Goal: Transaction & Acquisition: Purchase product/service

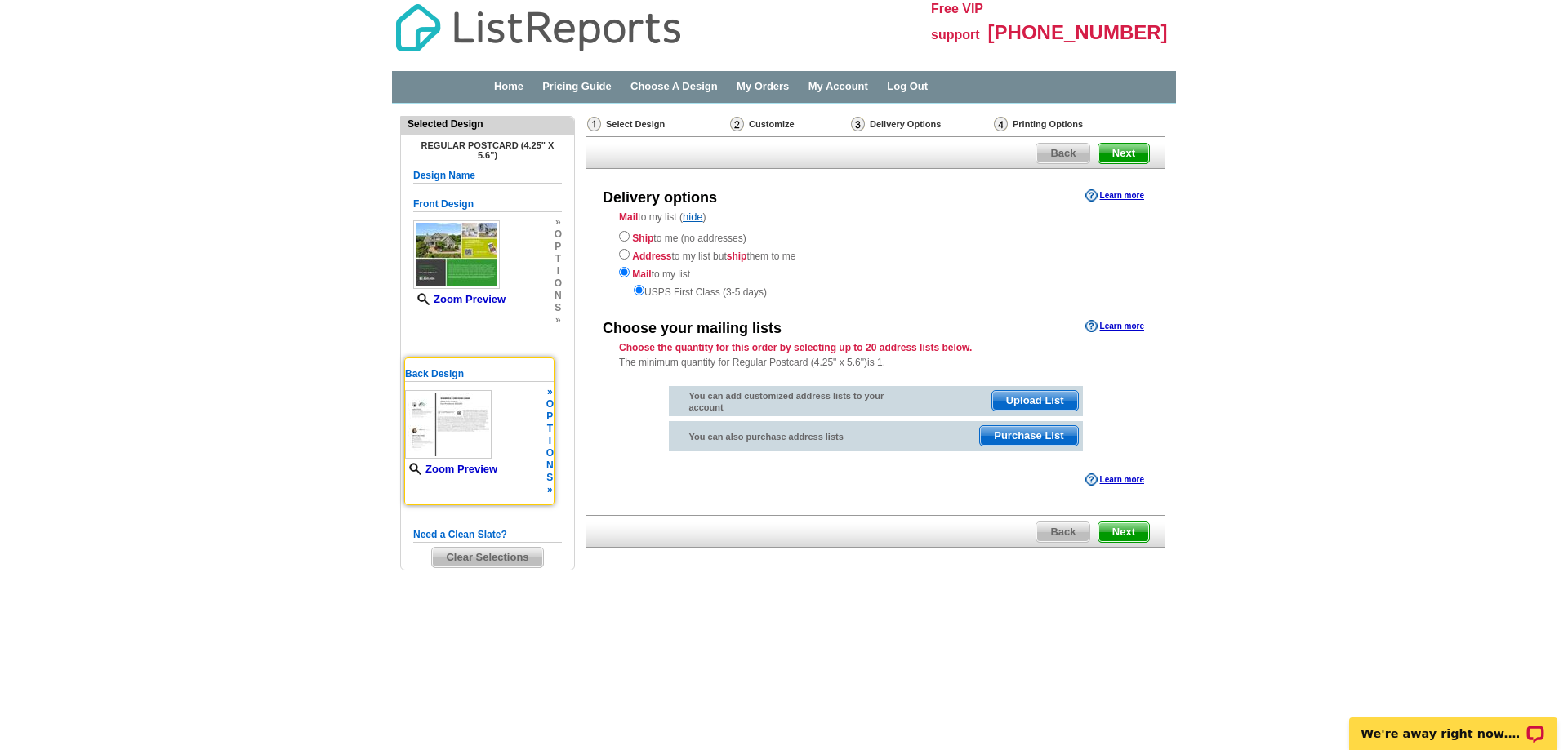
click at [453, 468] on link "Zoom Preview" at bounding box center [450, 469] width 92 height 12
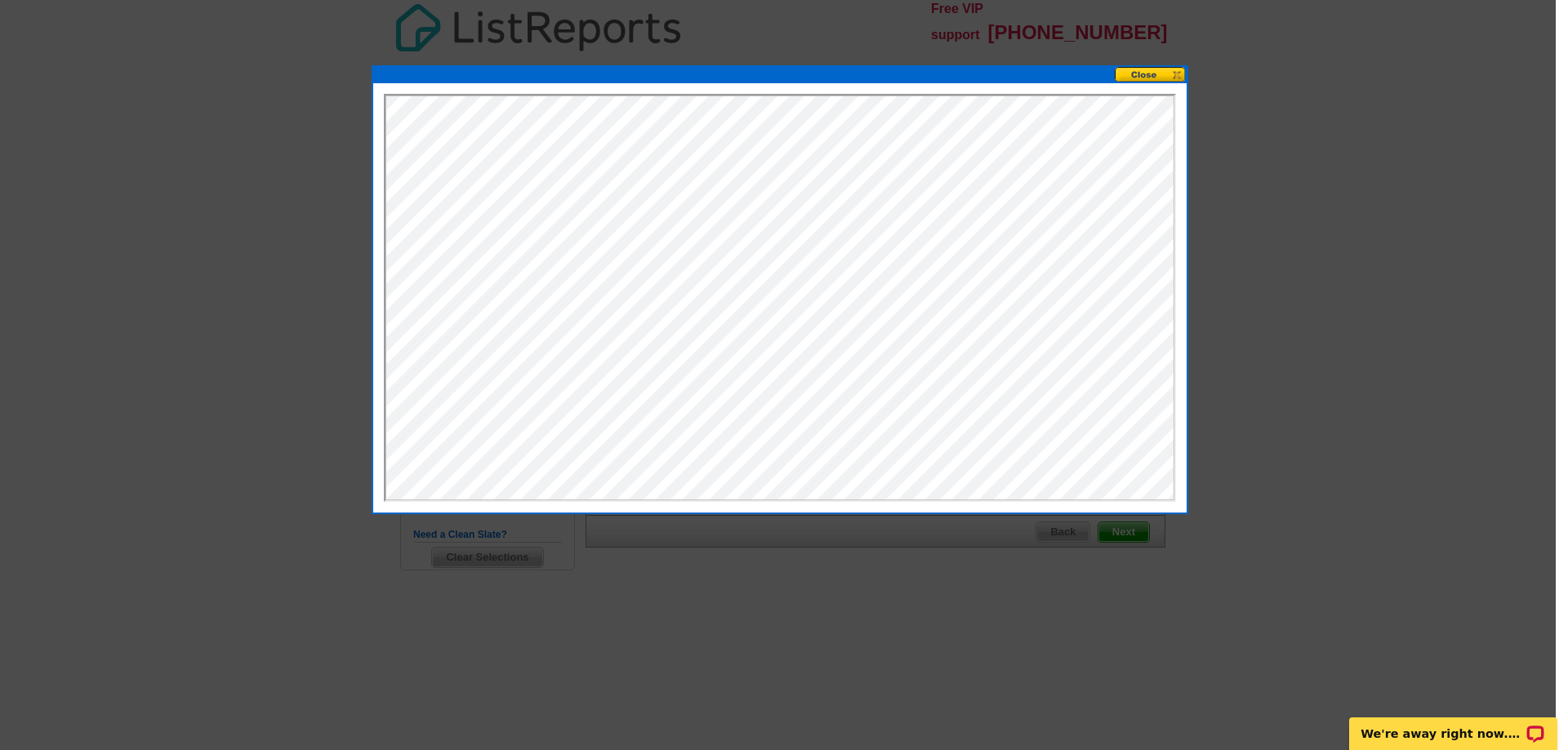
click at [1142, 78] on button at bounding box center [1150, 74] width 72 height 16
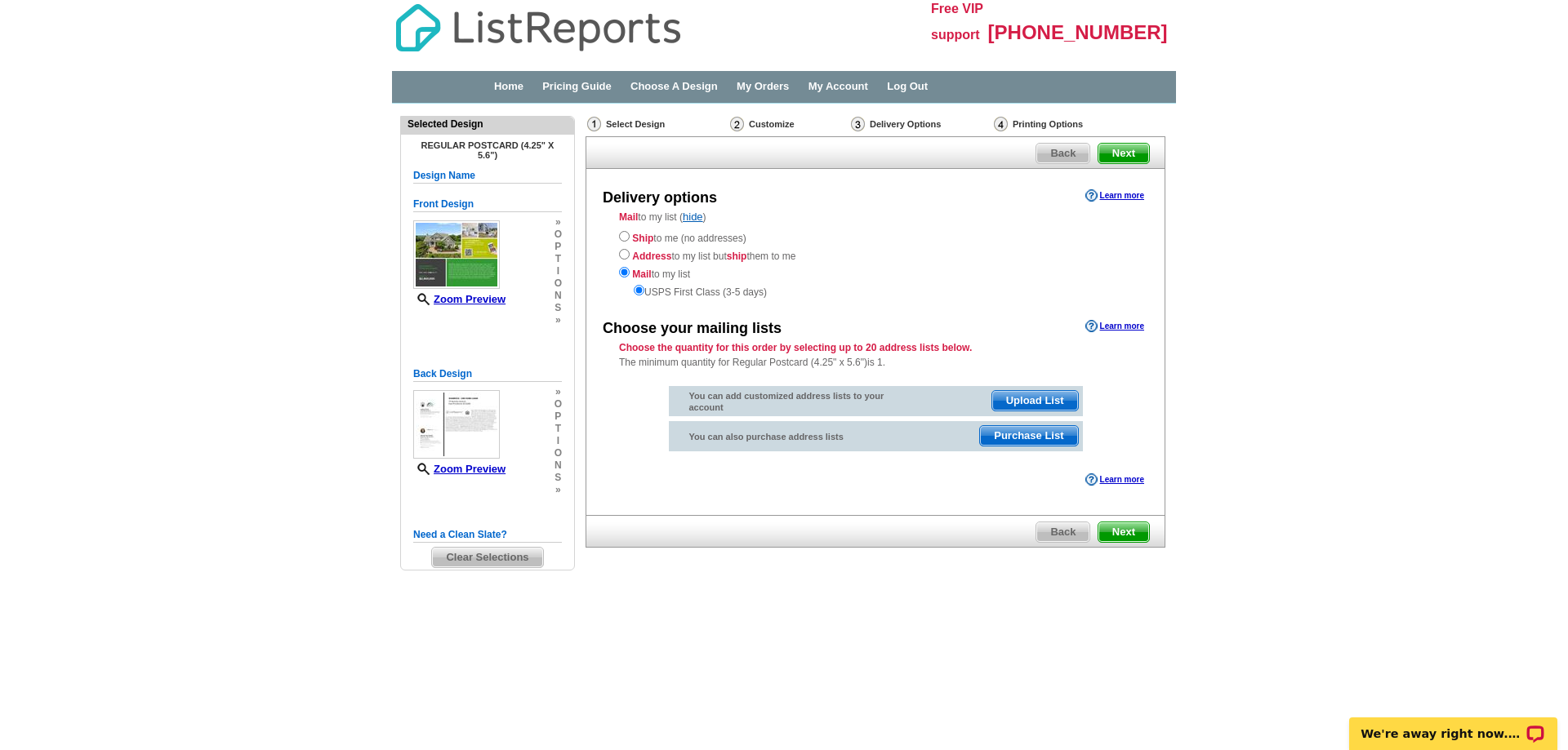
click at [499, 535] on h5 "Need a Clean Slate?" at bounding box center [488, 535] width 149 height 16
click at [509, 558] on span "Clear Selections" at bounding box center [487, 557] width 110 height 20
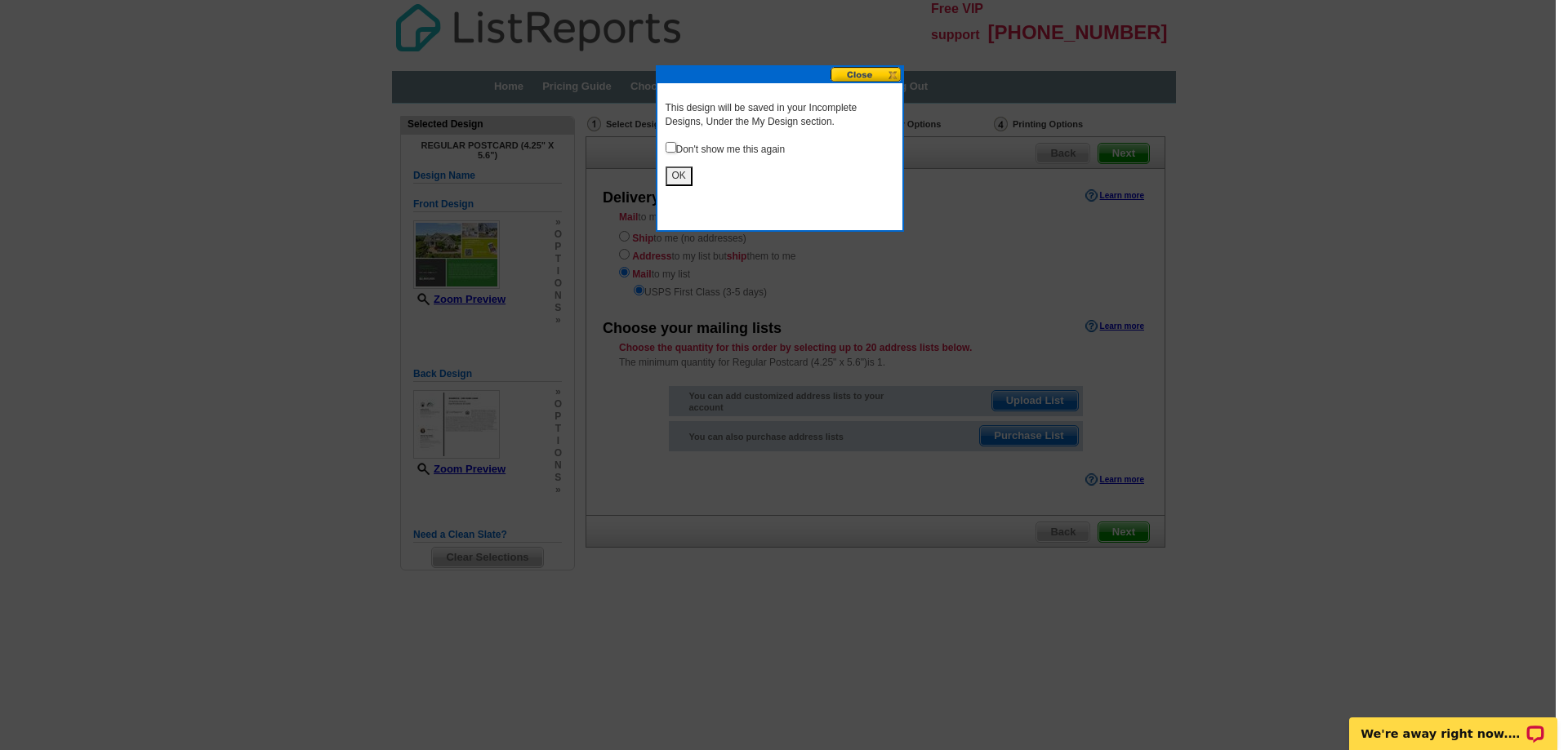
click at [674, 178] on button "OK" at bounding box center [678, 176] width 27 height 19
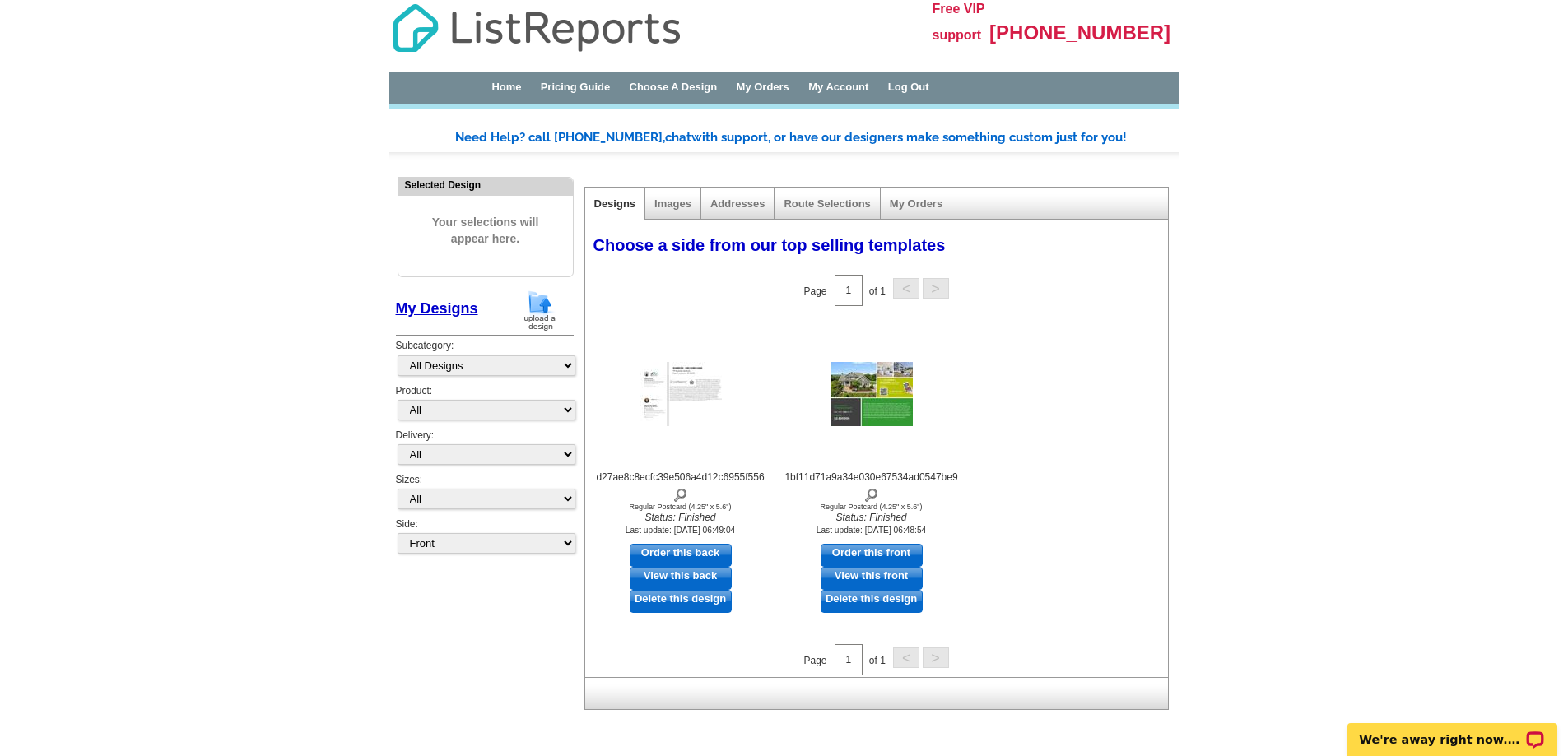
drag, startPoint x: 693, startPoint y: 599, endPoint x: 877, endPoint y: 60, distance: 569.5
click at [693, 599] on link "Delete this design" at bounding box center [680, 601] width 102 height 23
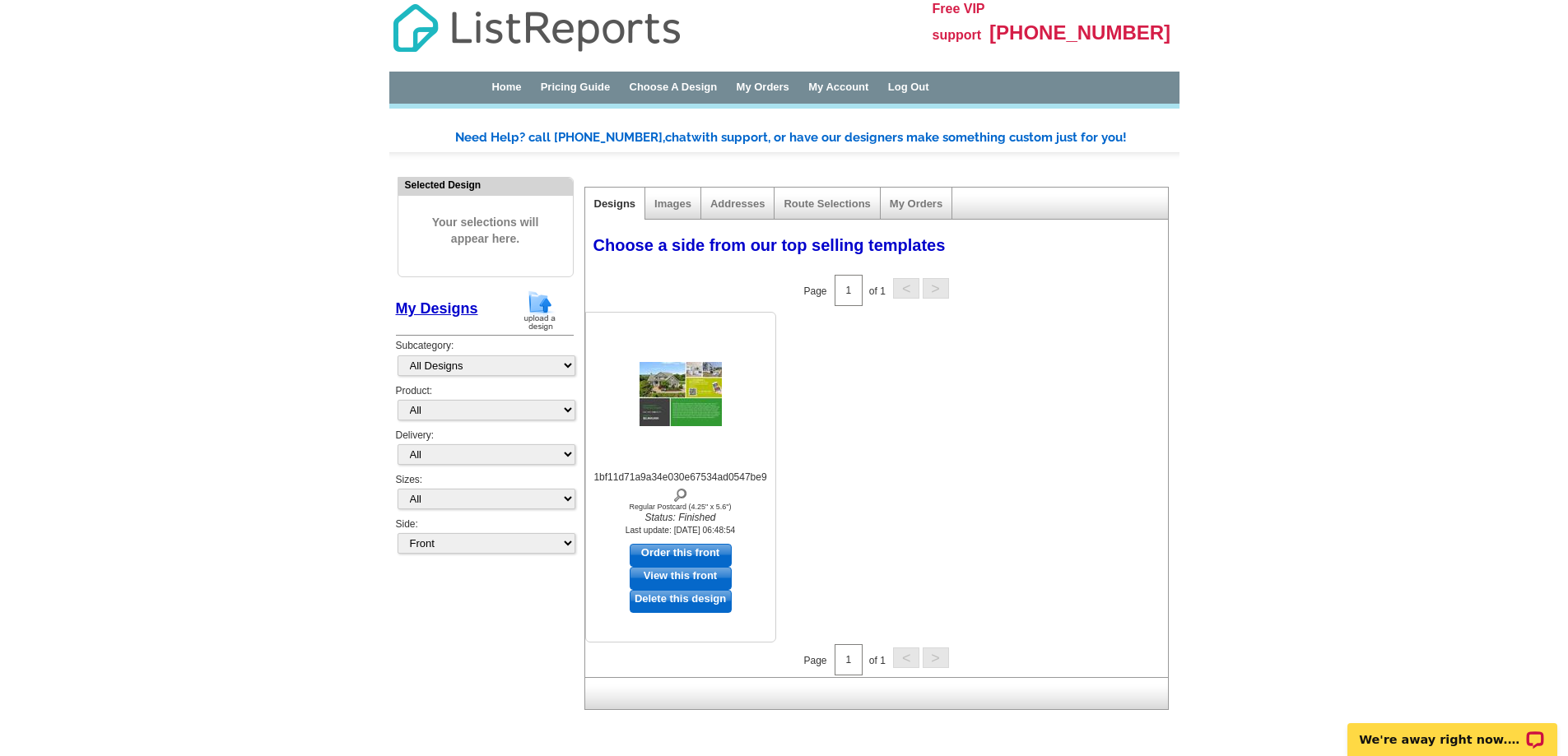
click at [706, 553] on link "Order this front" at bounding box center [680, 555] width 102 height 23
select select "1"
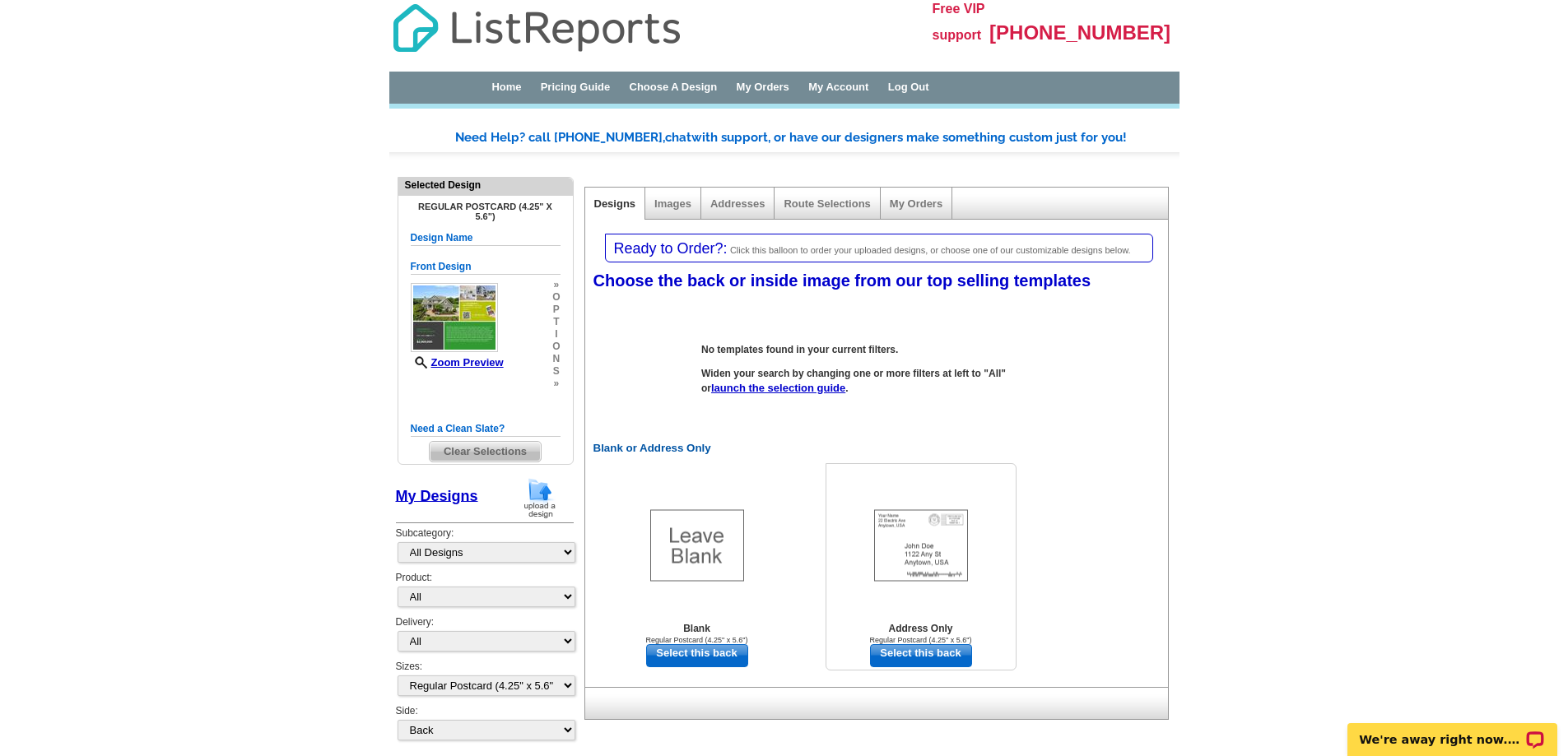
click at [936, 652] on link "Select this back" at bounding box center [921, 656] width 102 height 23
select select "front"
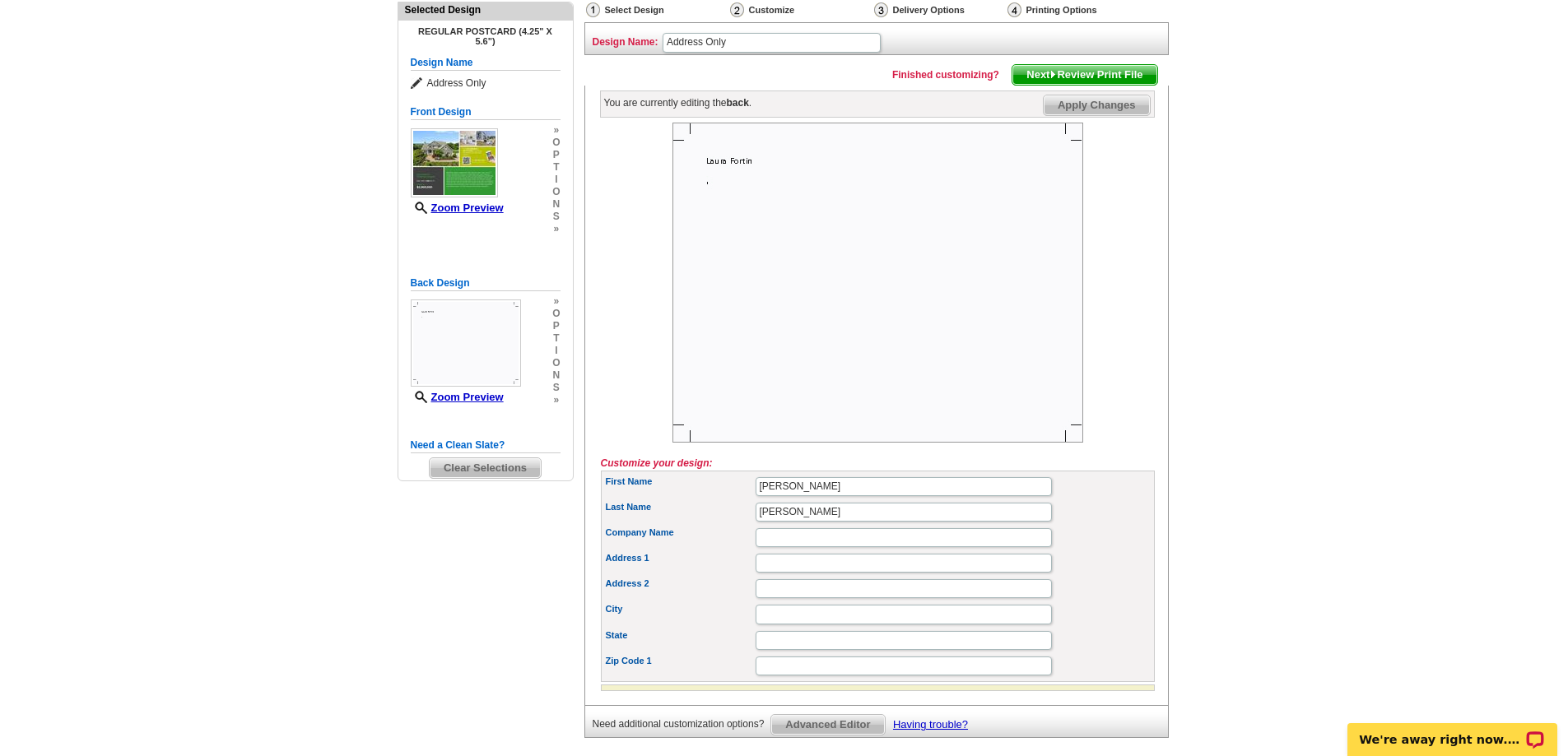
scroll to position [182, 0]
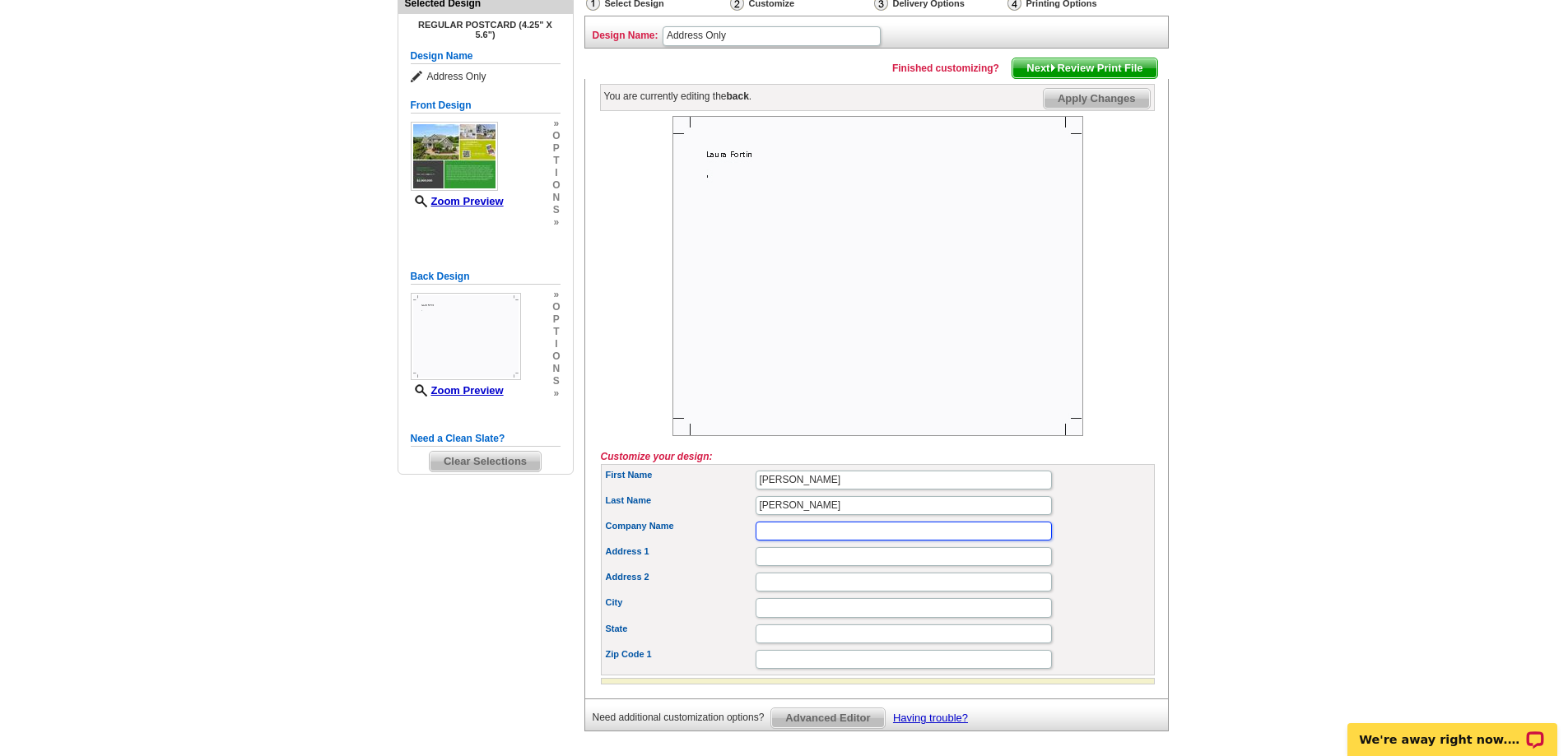
click at [784, 527] on input "Company Name" at bounding box center [903, 532] width 296 height 19
type input "Heritage Realty"
click at [794, 552] on input "Address 1" at bounding box center [903, 557] width 296 height 19
type input "7 Park St"
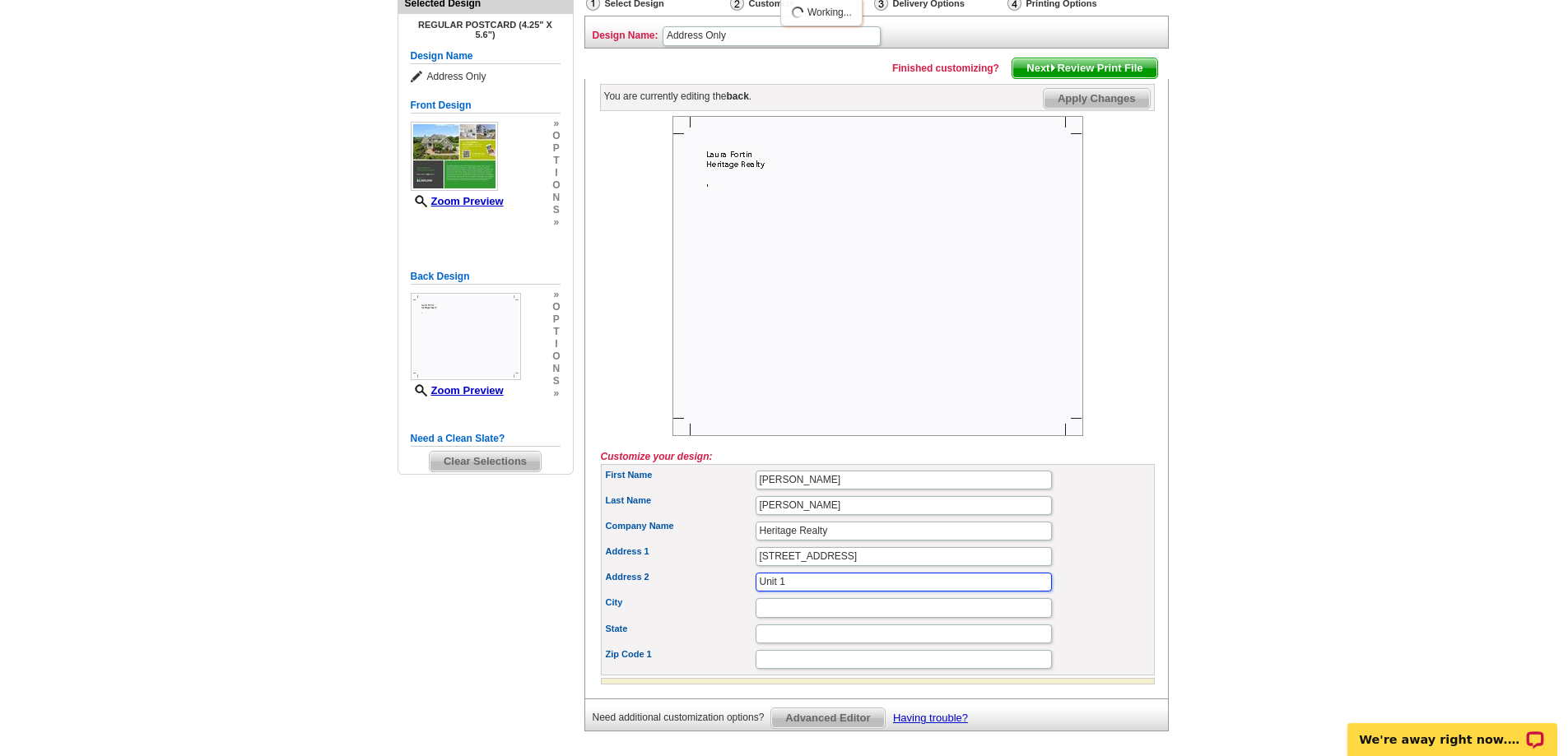
type input "Unit 1"
type input "Rehoboth"
type input "MA"
type input "02769"
click at [1047, 59] on span "Next Review Print File" at bounding box center [1084, 68] width 144 height 20
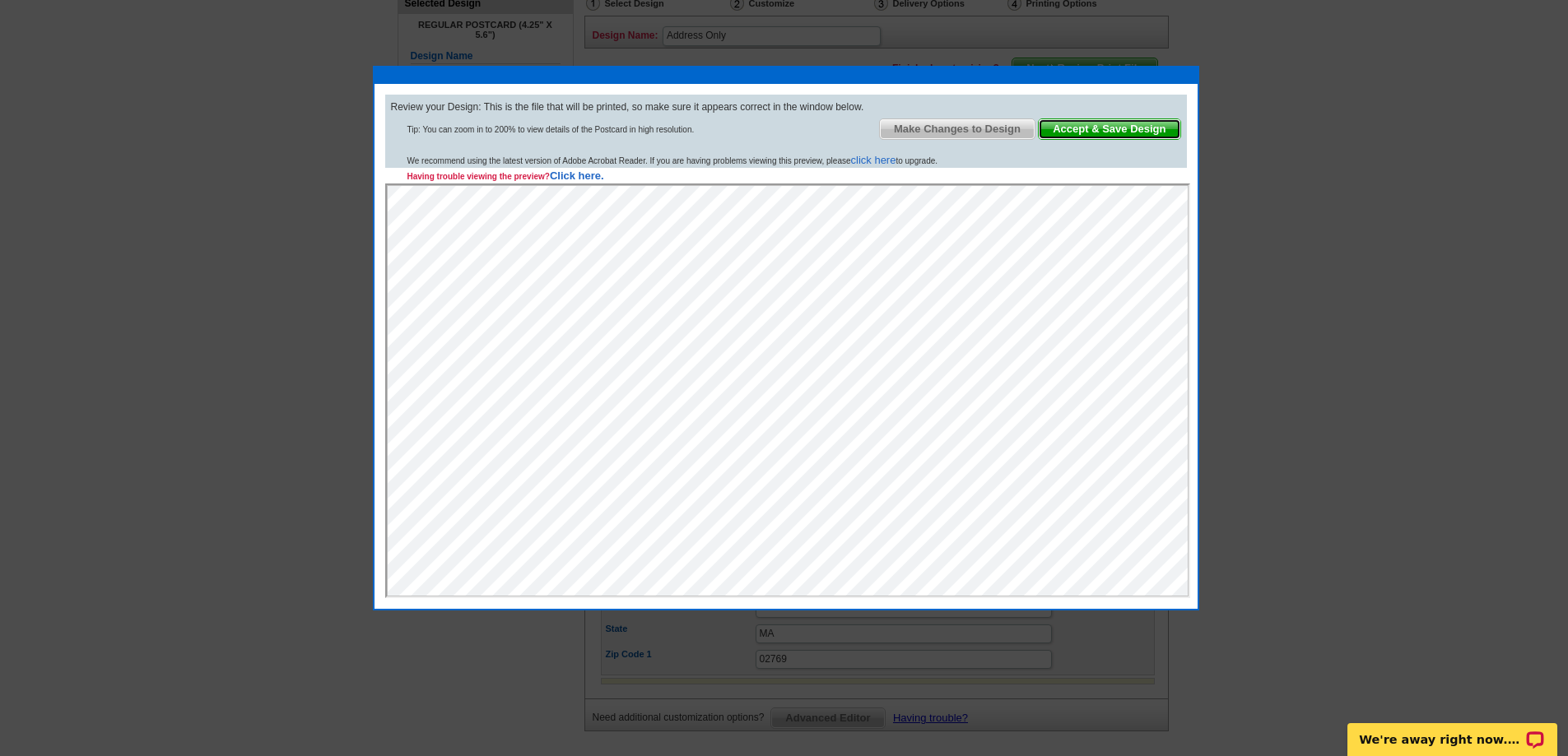
click at [1103, 134] on span "Accept & Save Design" at bounding box center [1109, 129] width 141 height 20
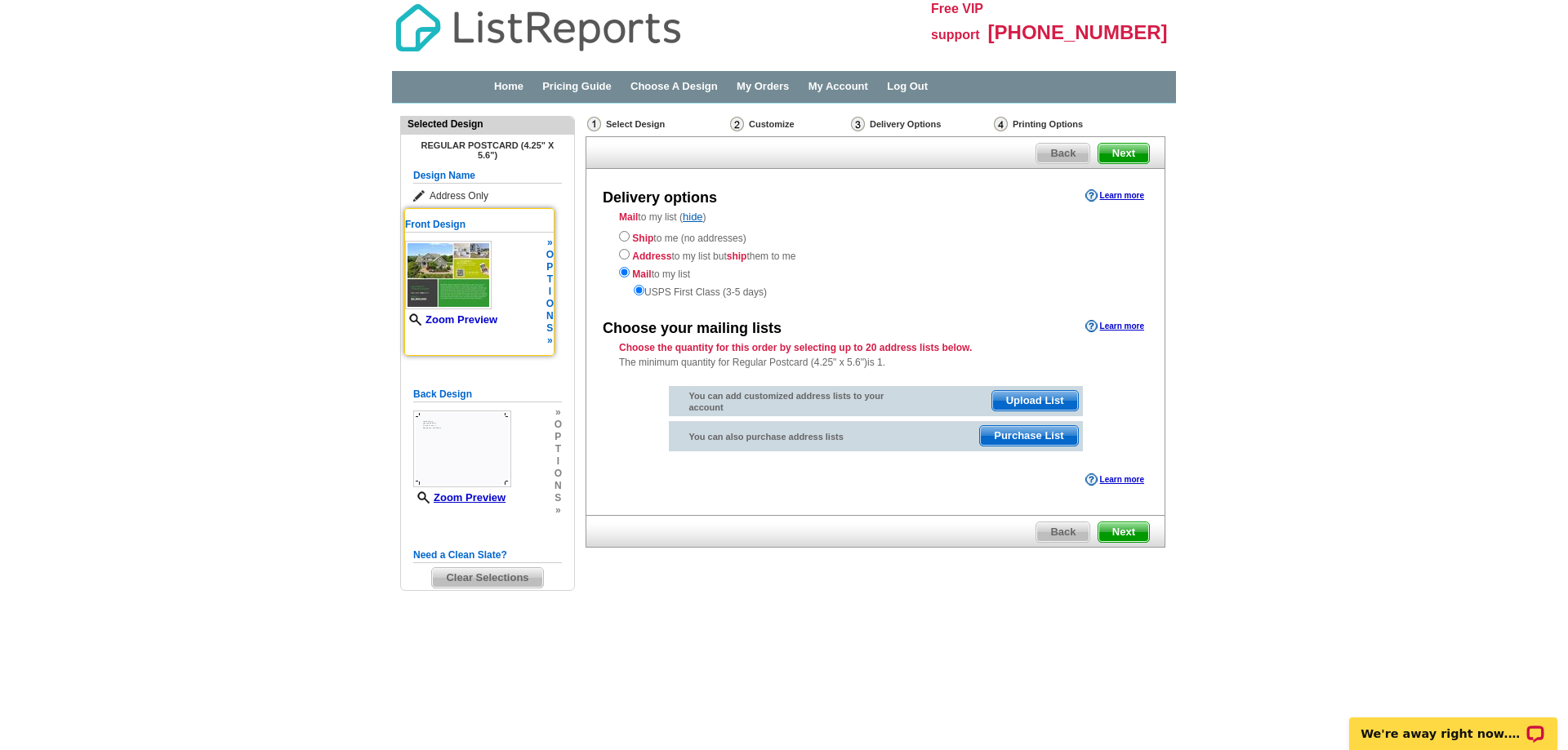
click at [468, 319] on link "Zoom Preview" at bounding box center [450, 320] width 92 height 12
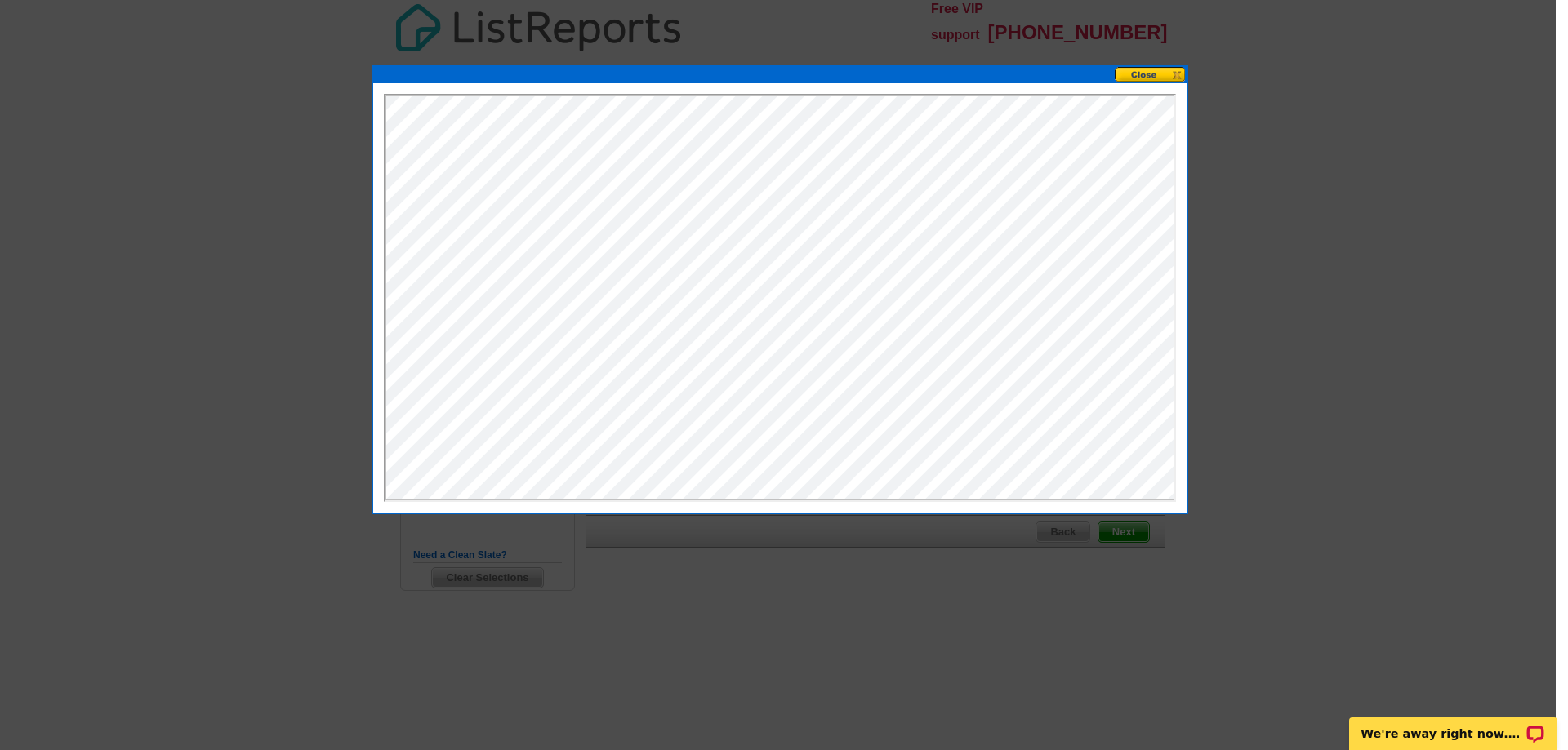
click at [1142, 75] on button at bounding box center [1150, 74] width 72 height 16
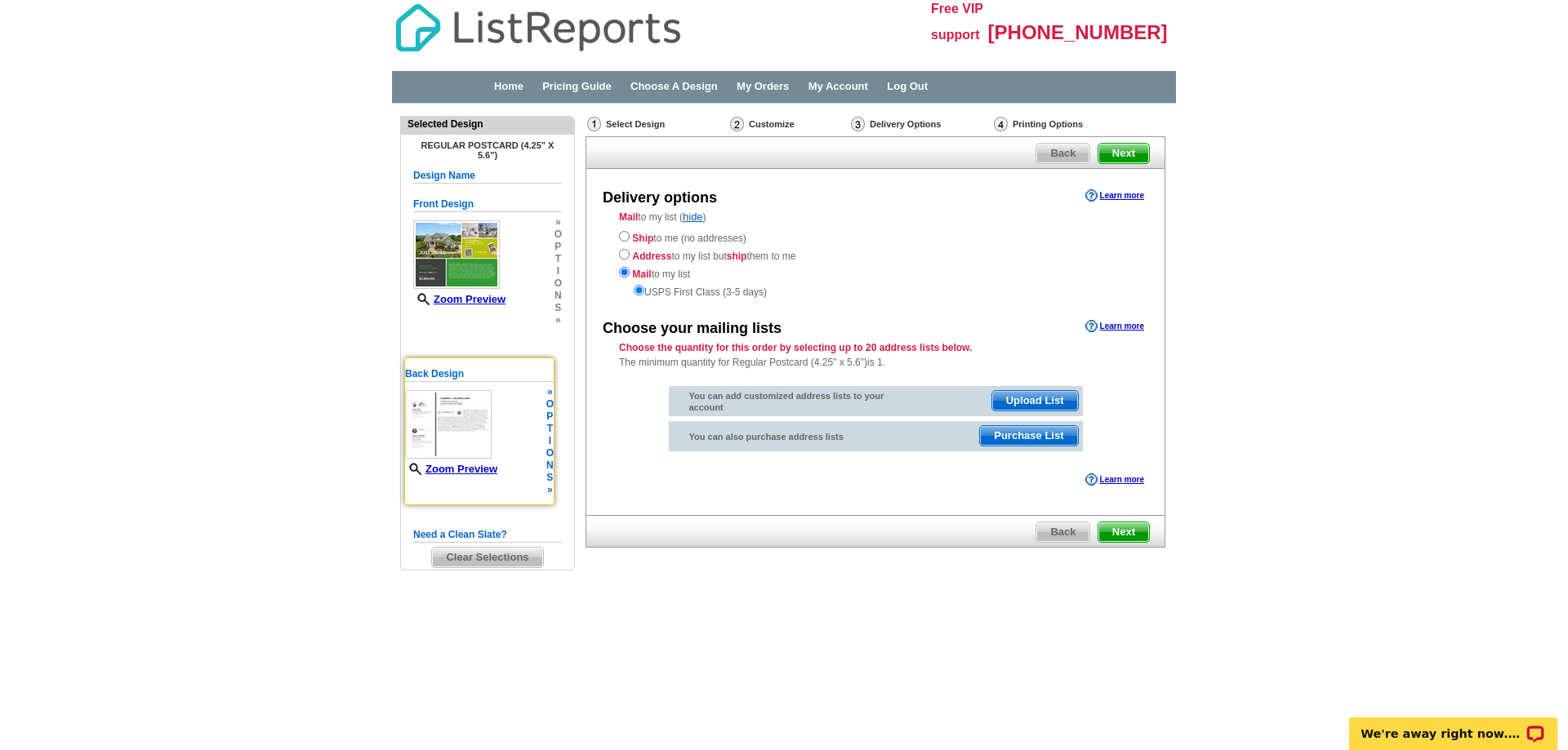
click at [438, 370] on h5 "Back Design" at bounding box center [479, 374] width 149 height 16
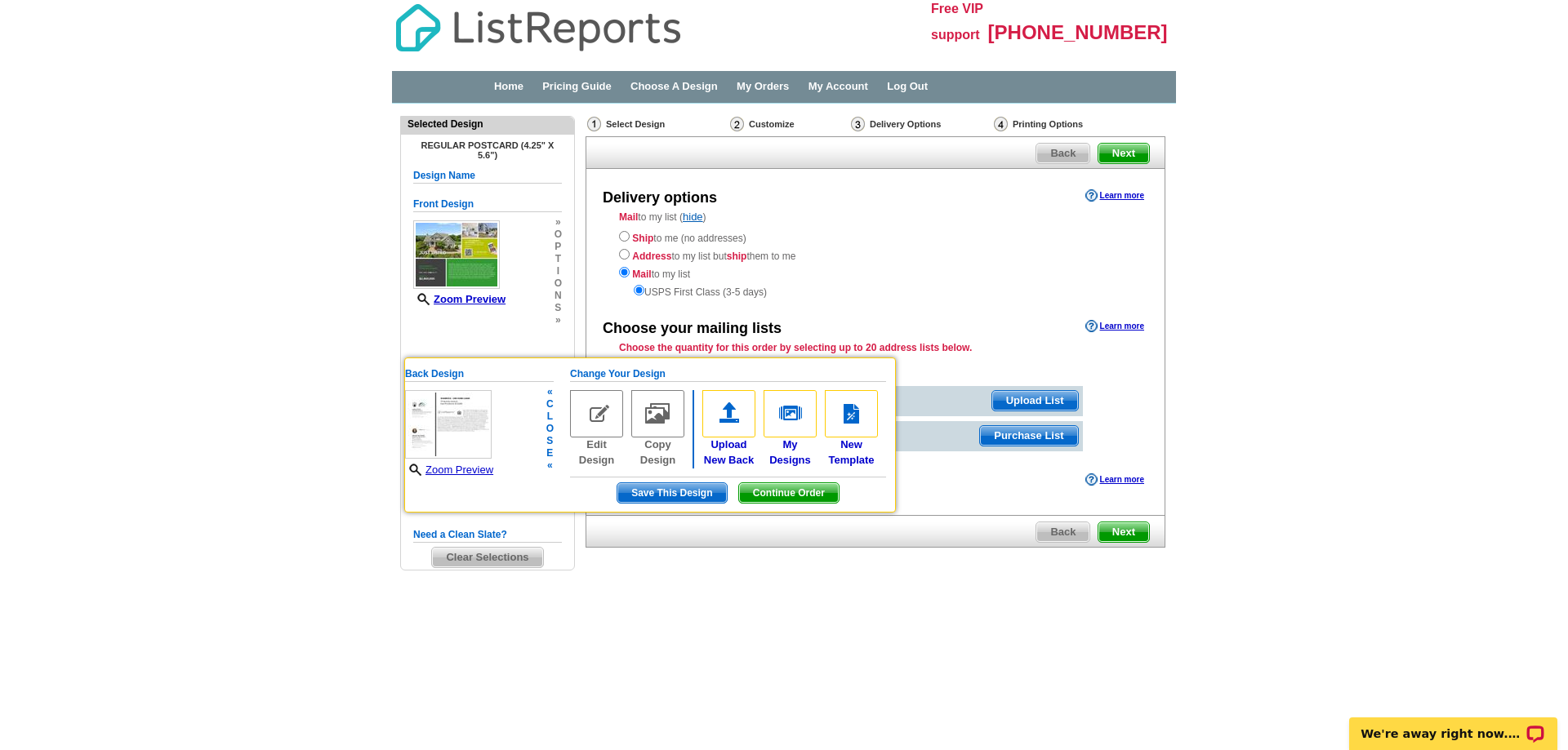
click at [591, 419] on img at bounding box center [596, 413] width 53 height 48
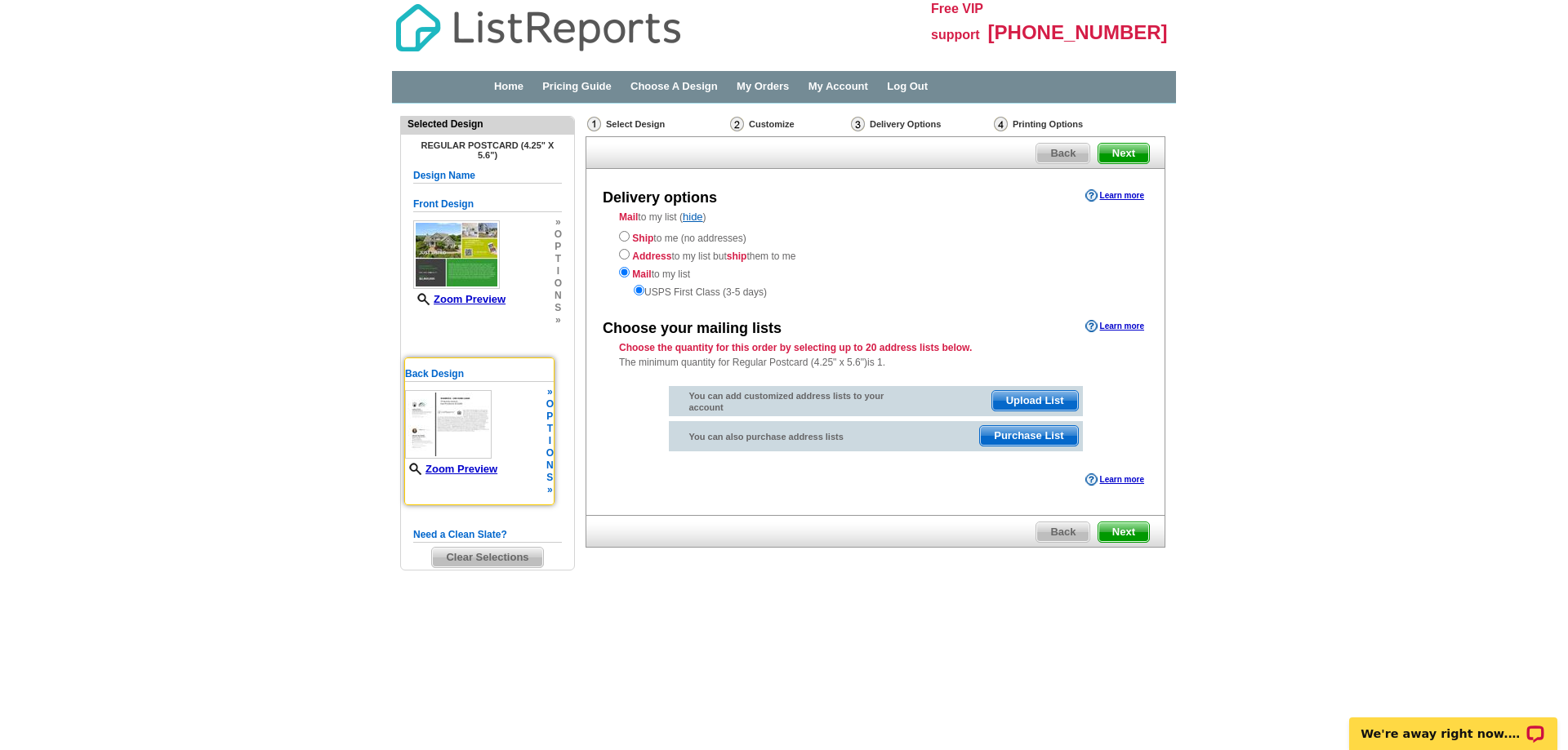
click at [439, 378] on h5 "Back Design" at bounding box center [479, 374] width 149 height 16
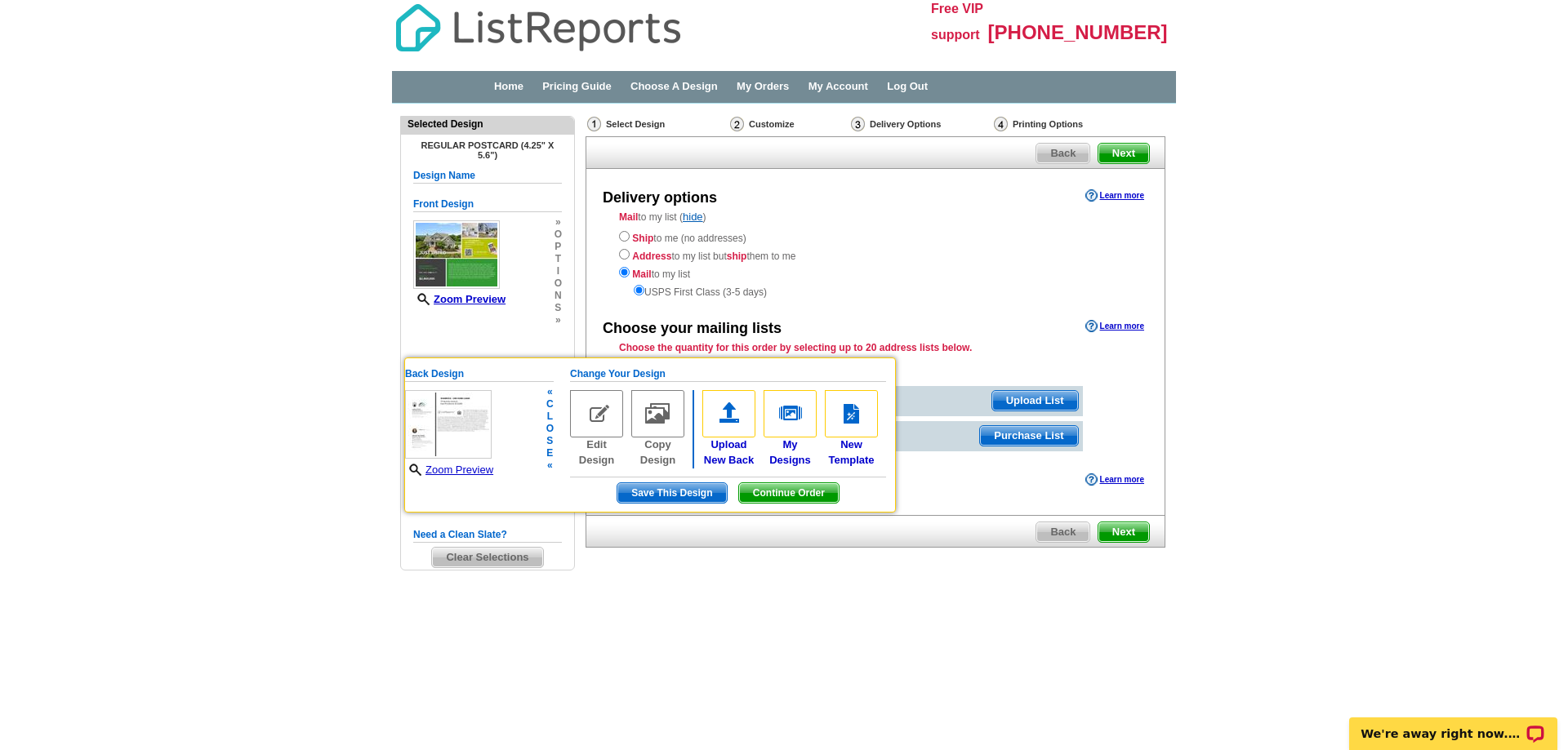
click at [600, 416] on img at bounding box center [596, 413] width 53 height 48
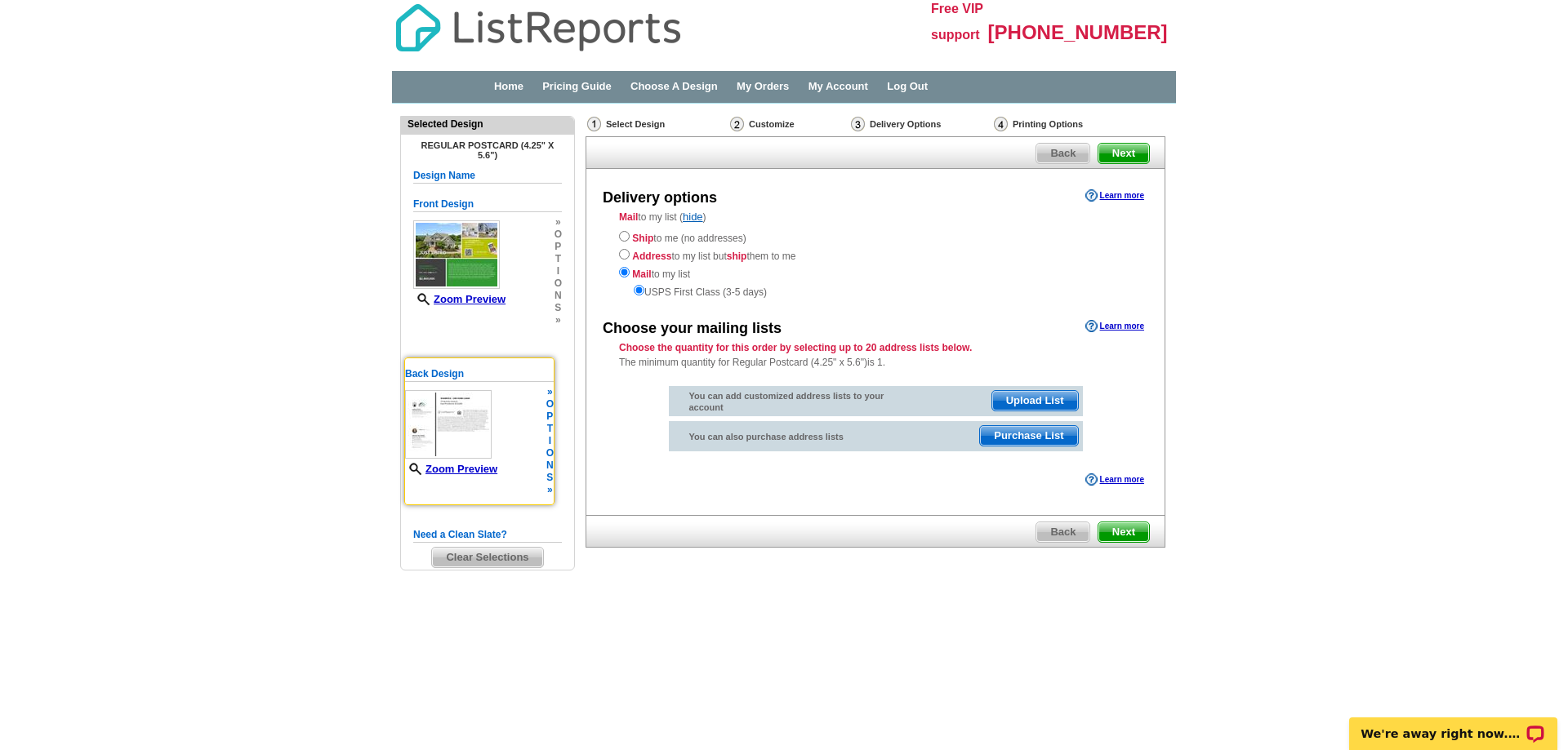
click at [449, 422] on img at bounding box center [448, 423] width 87 height 68
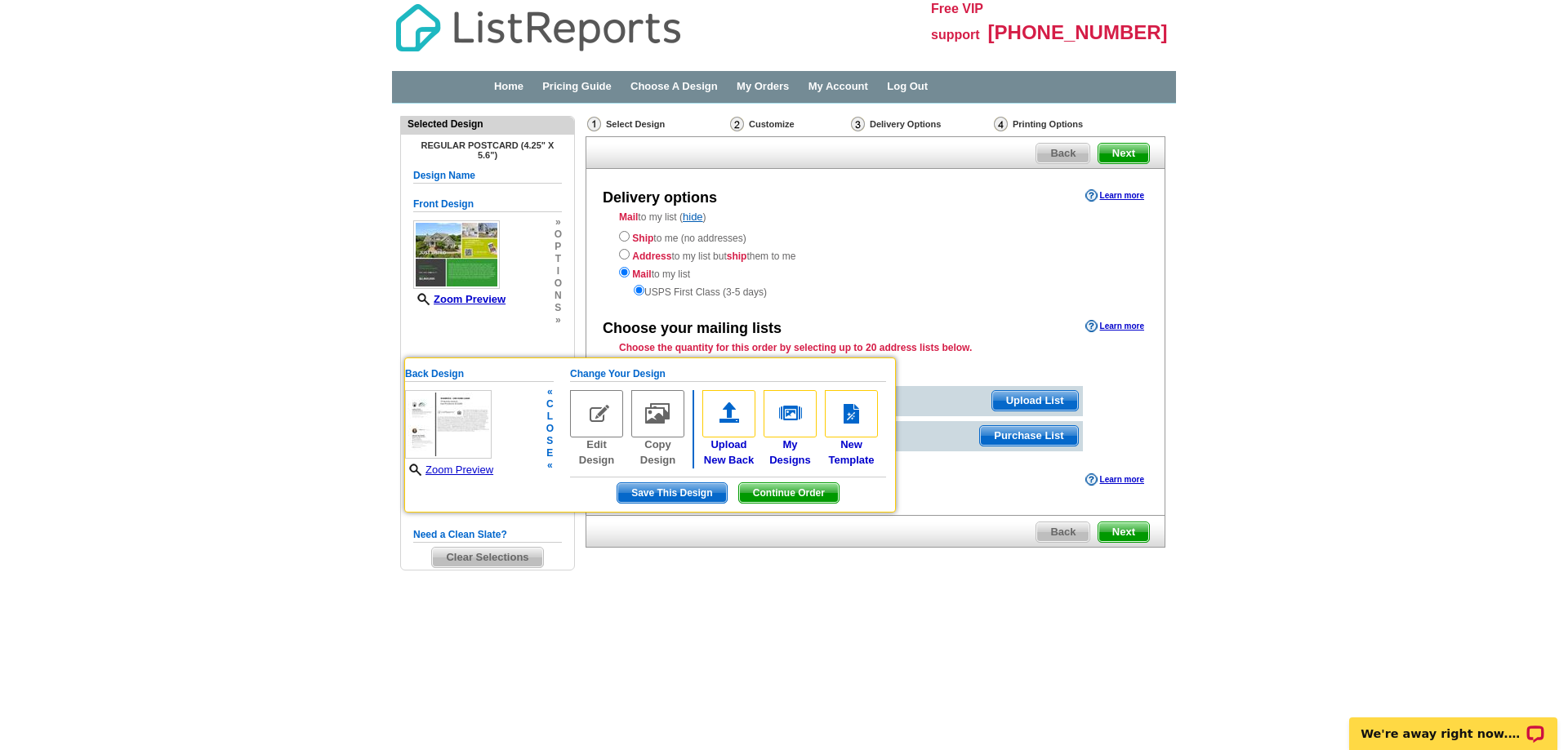
click at [610, 417] on img at bounding box center [596, 413] width 53 height 48
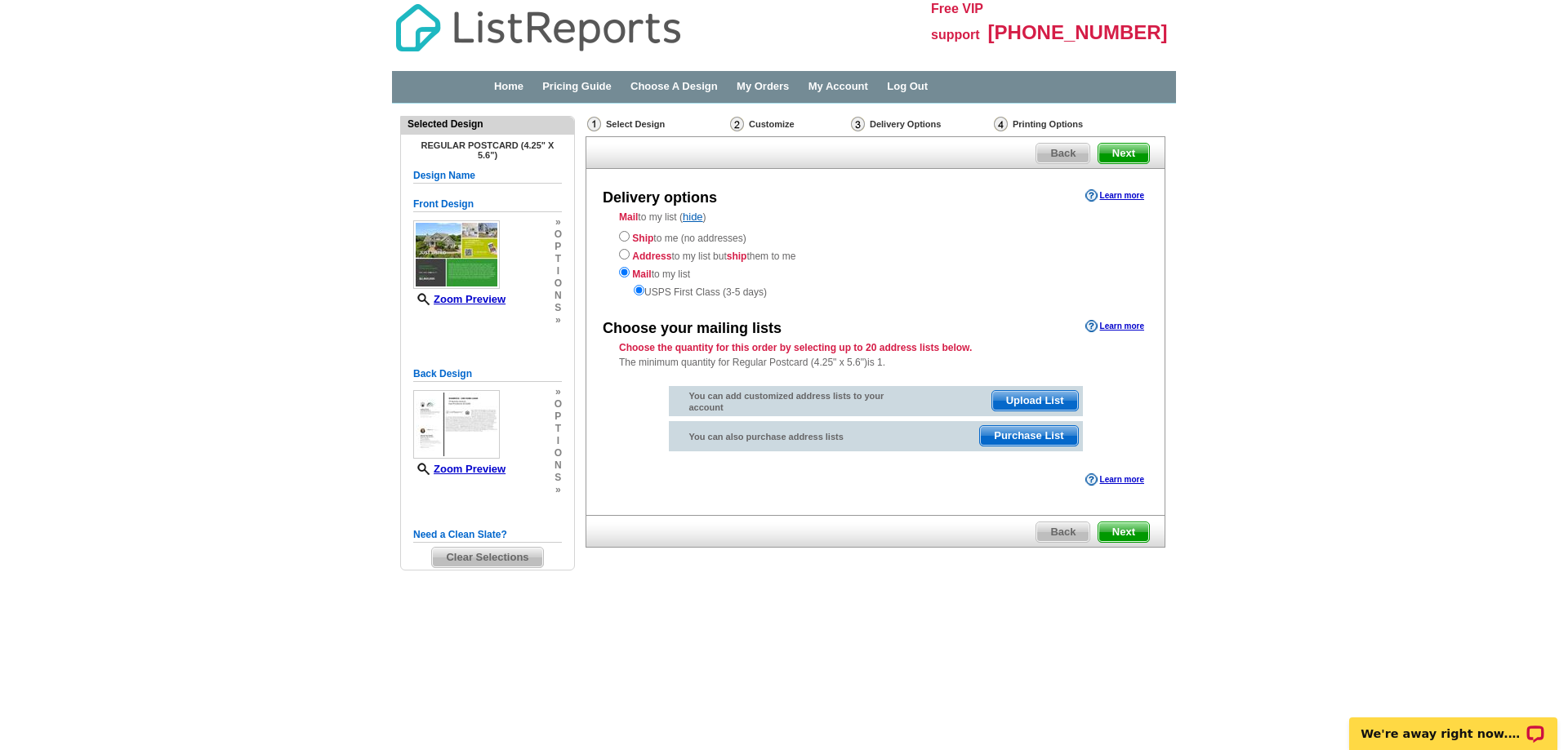
click at [489, 533] on h5 "Need a Clean Slate?" at bounding box center [488, 535] width 149 height 16
click at [424, 532] on h5 "Need a Clean Slate?" at bounding box center [488, 535] width 149 height 16
click at [449, 553] on span "Clear Selections" at bounding box center [487, 557] width 110 height 20
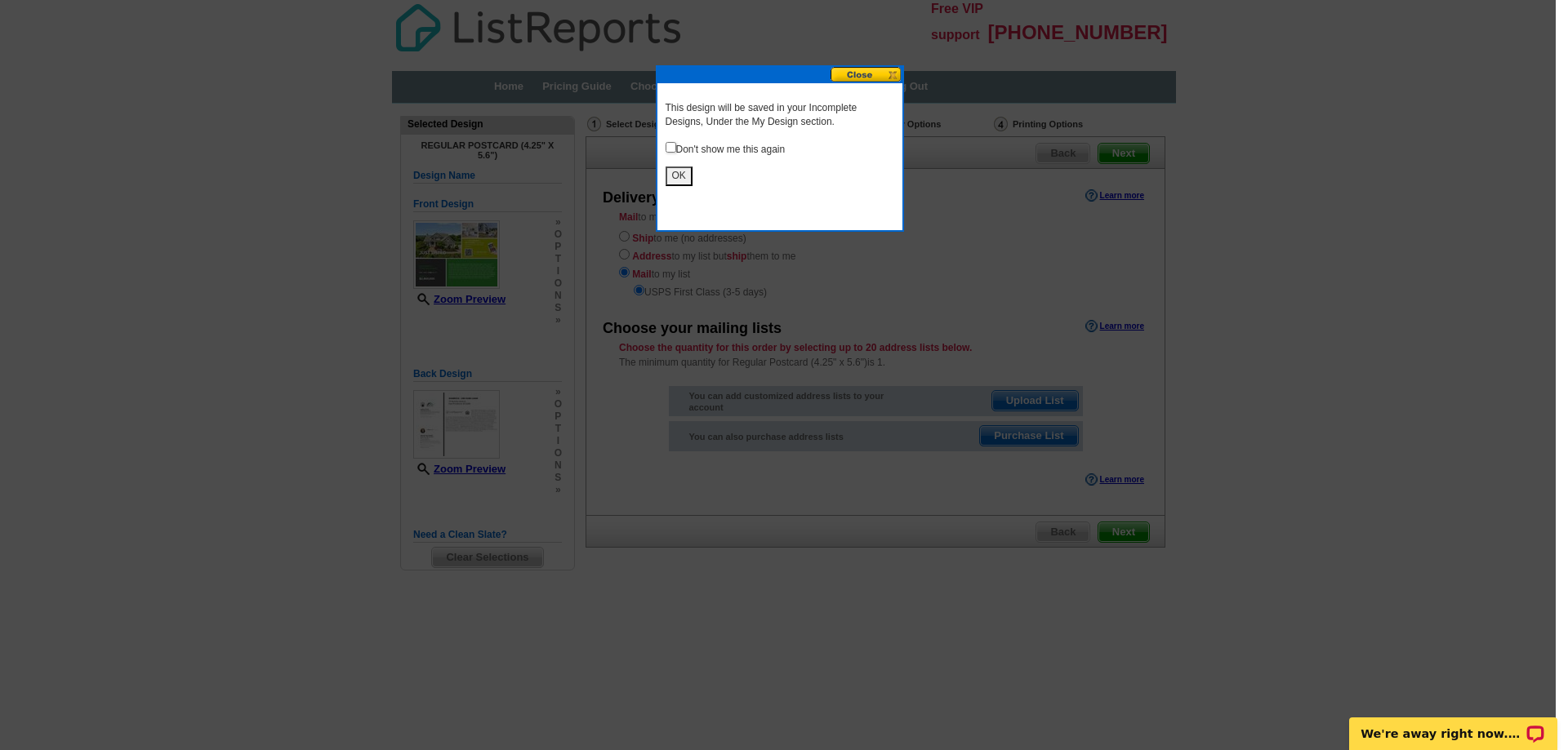
click at [675, 176] on button "OK" at bounding box center [678, 176] width 27 height 19
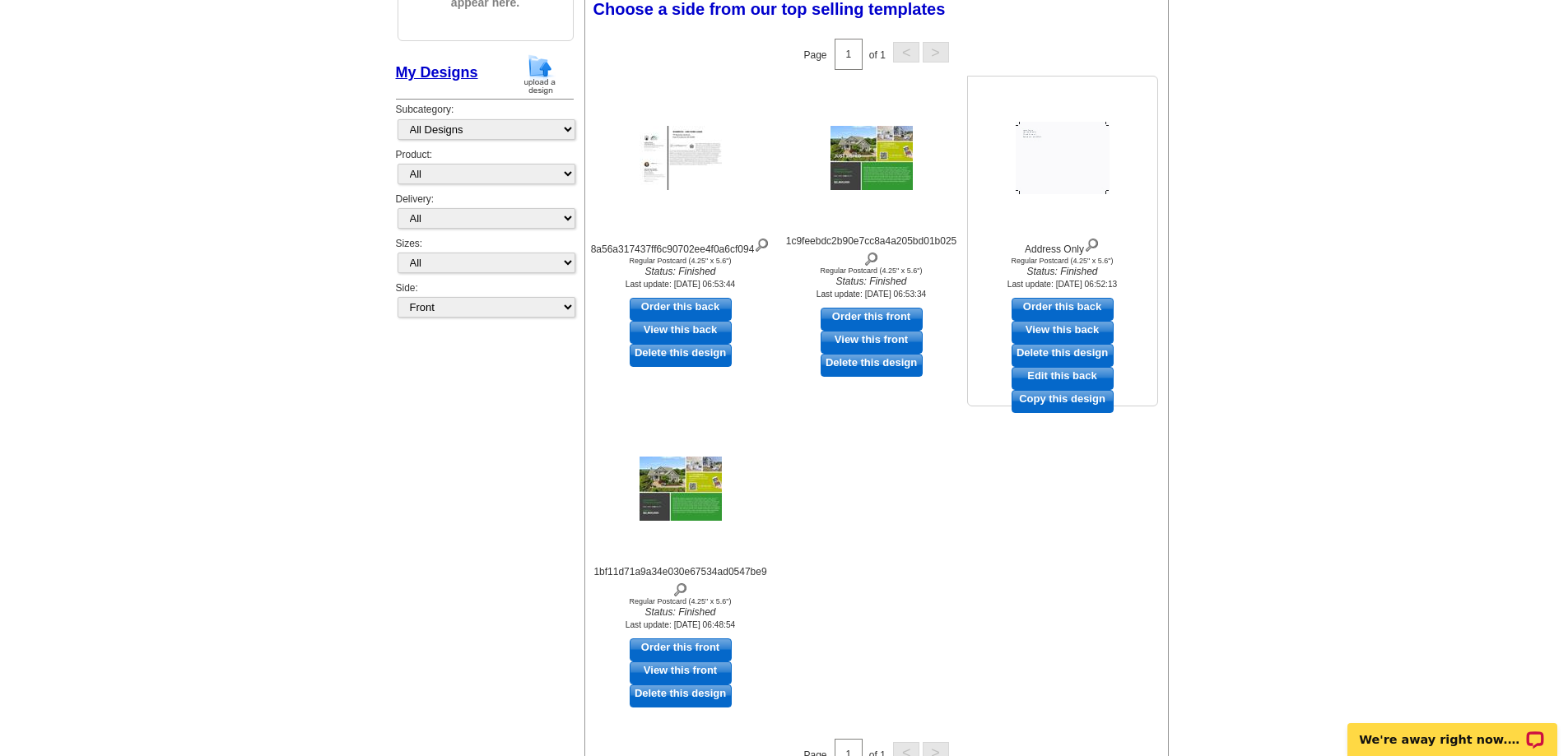
scroll to position [247, 0]
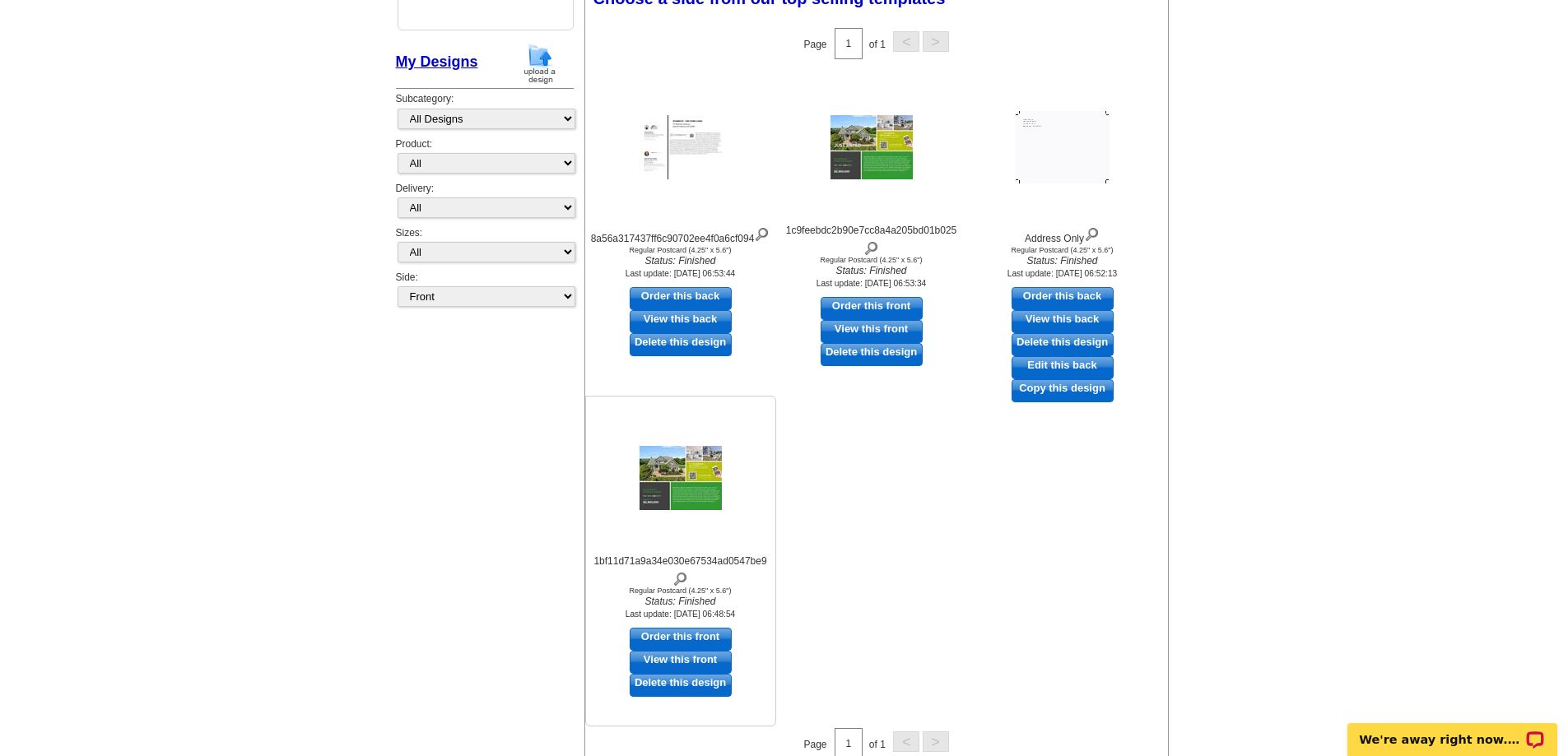
click at [693, 682] on link "Delete this design" at bounding box center [680, 685] width 102 height 23
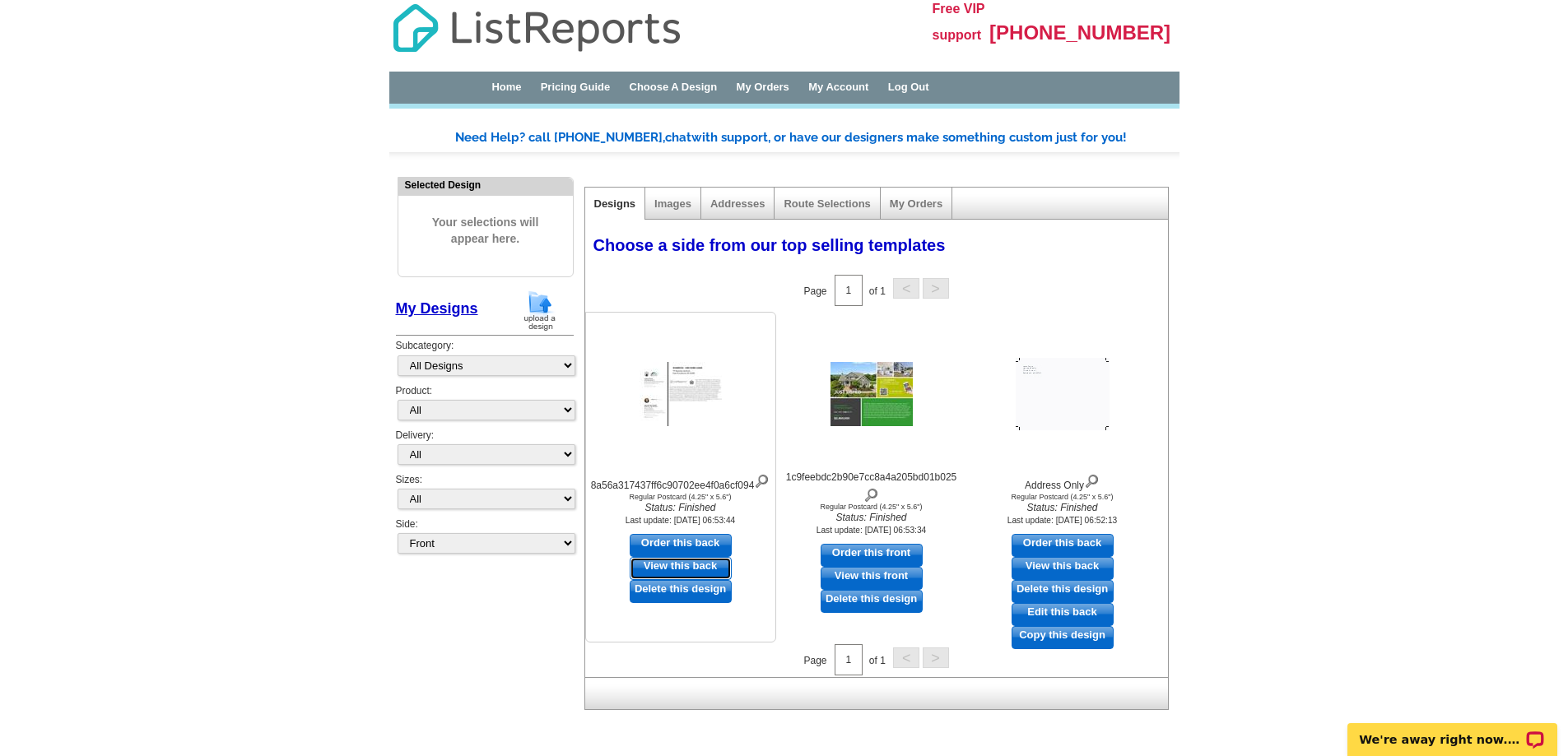
click at [710, 579] on link "View this back" at bounding box center [680, 568] width 102 height 23
click at [663, 205] on link "Images" at bounding box center [673, 203] width 37 height 12
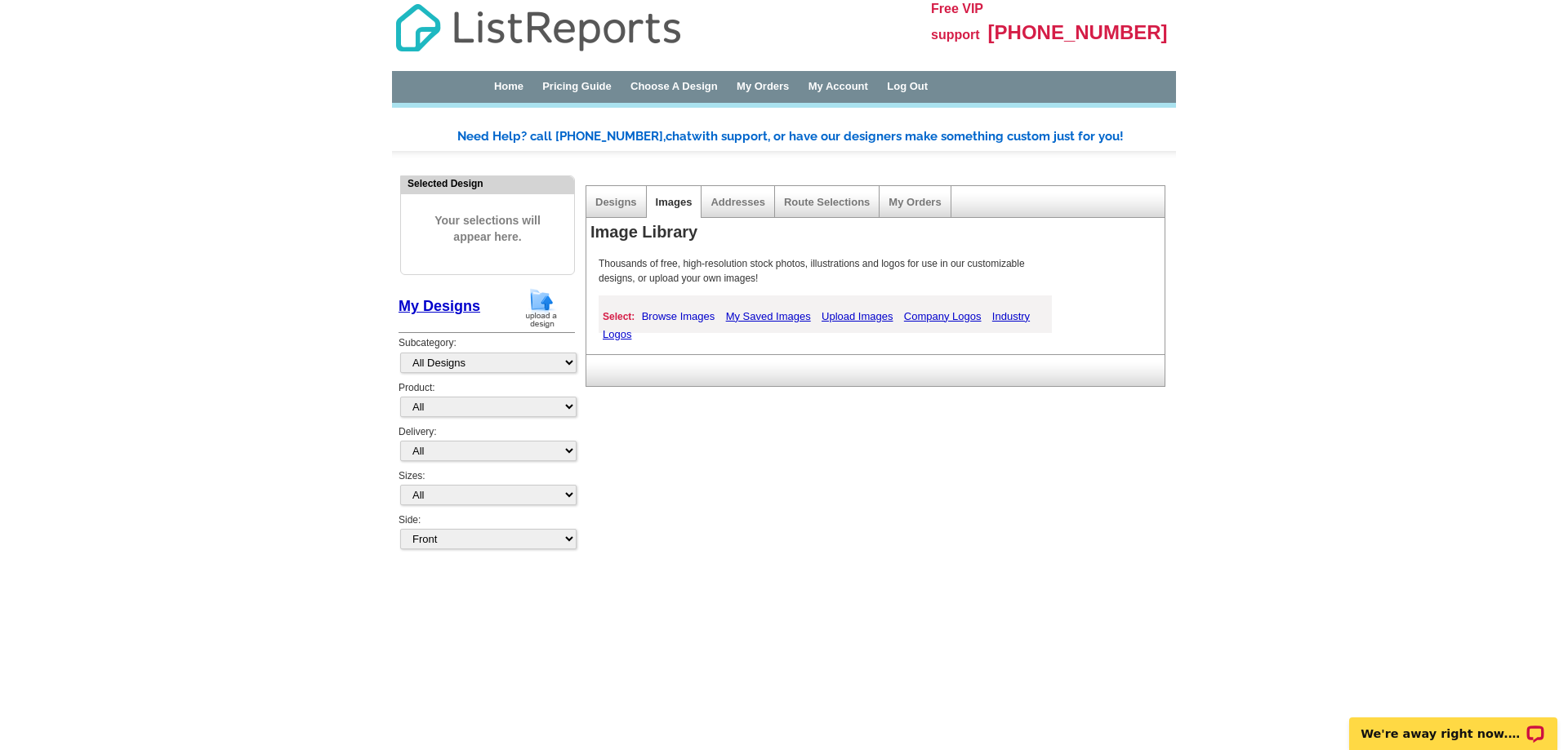
click at [682, 313] on link "Browse Images" at bounding box center [678, 316] width 81 height 21
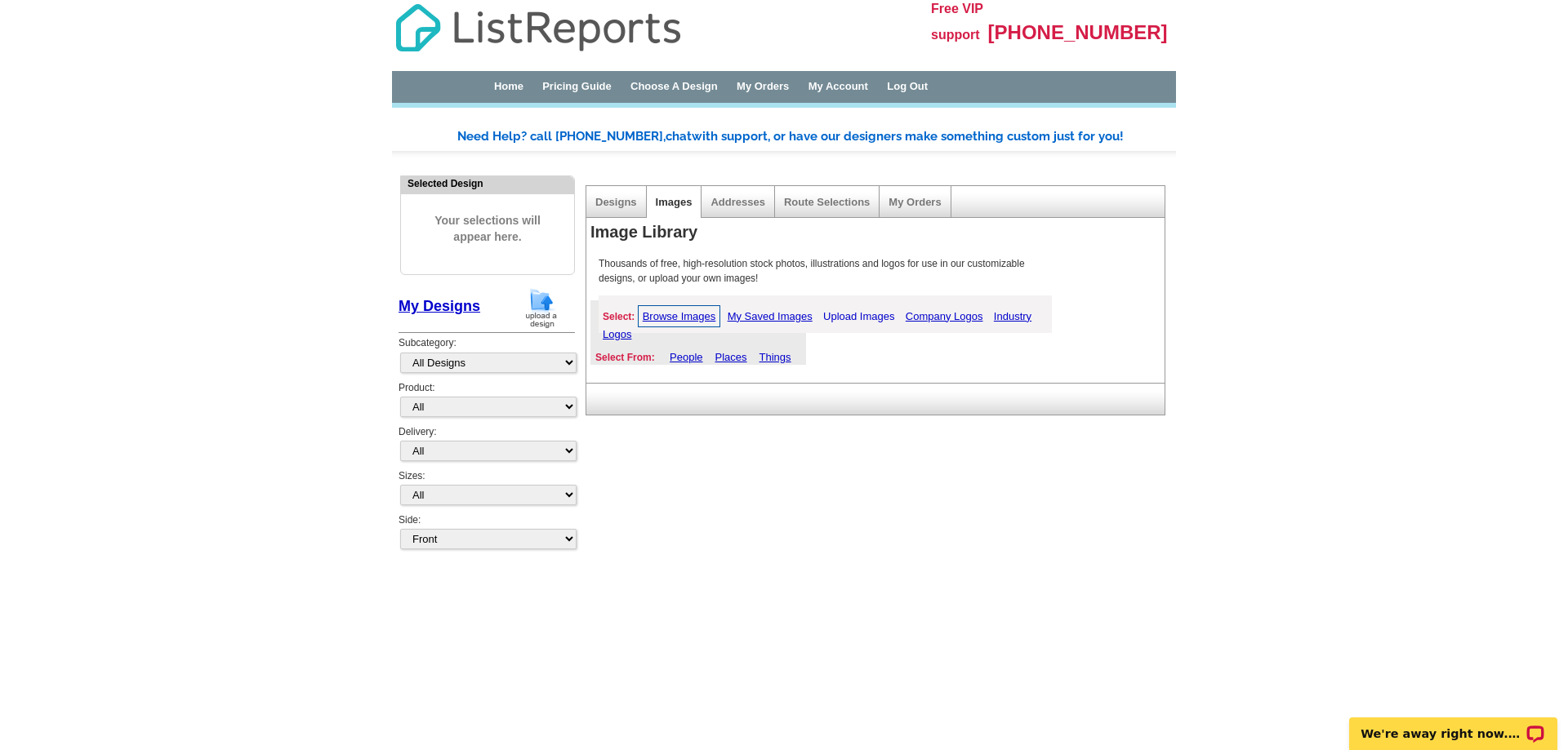
click at [878, 312] on link "Upload Images" at bounding box center [858, 316] width 79 height 21
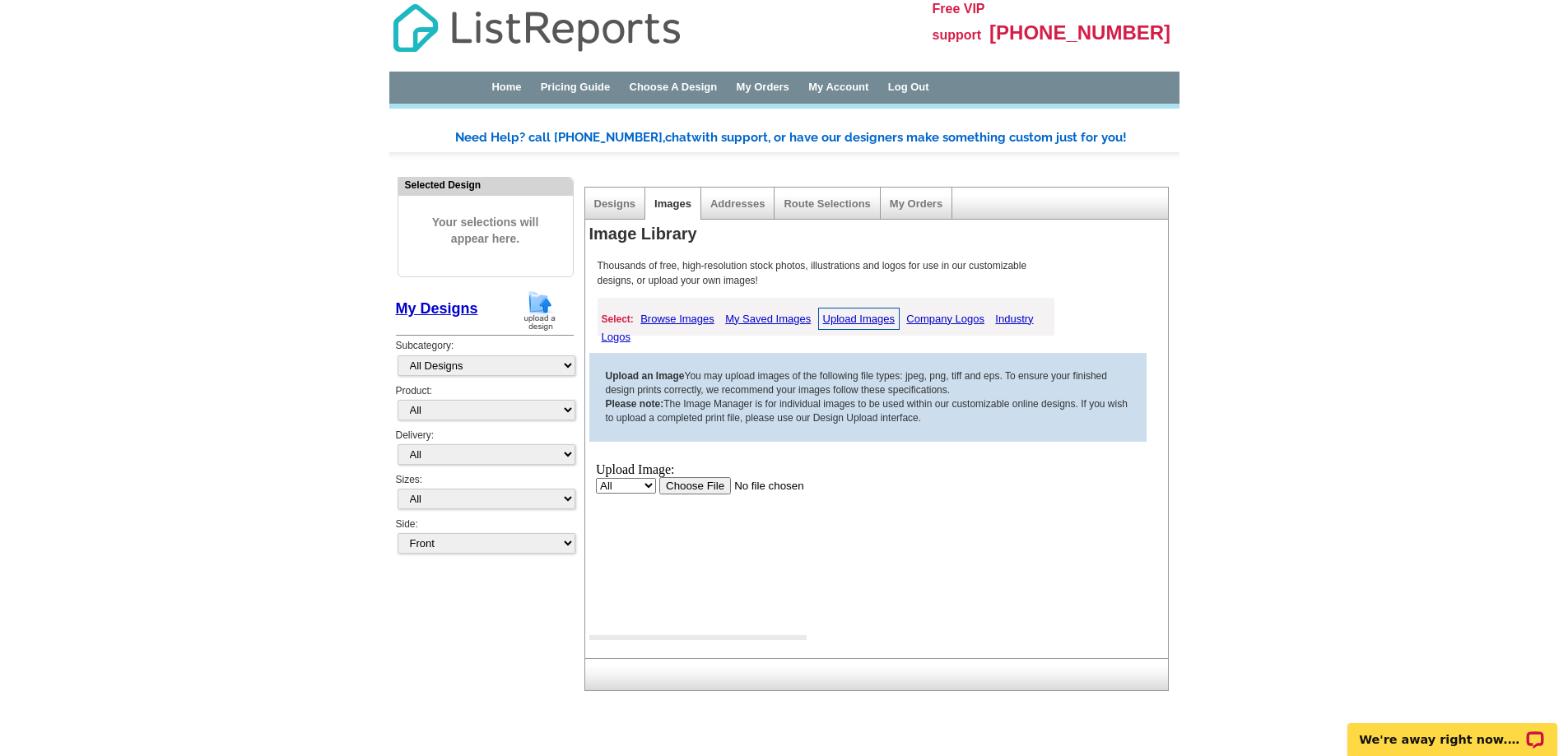
click at [671, 490] on input "file" at bounding box center [763, 486] width 208 height 17
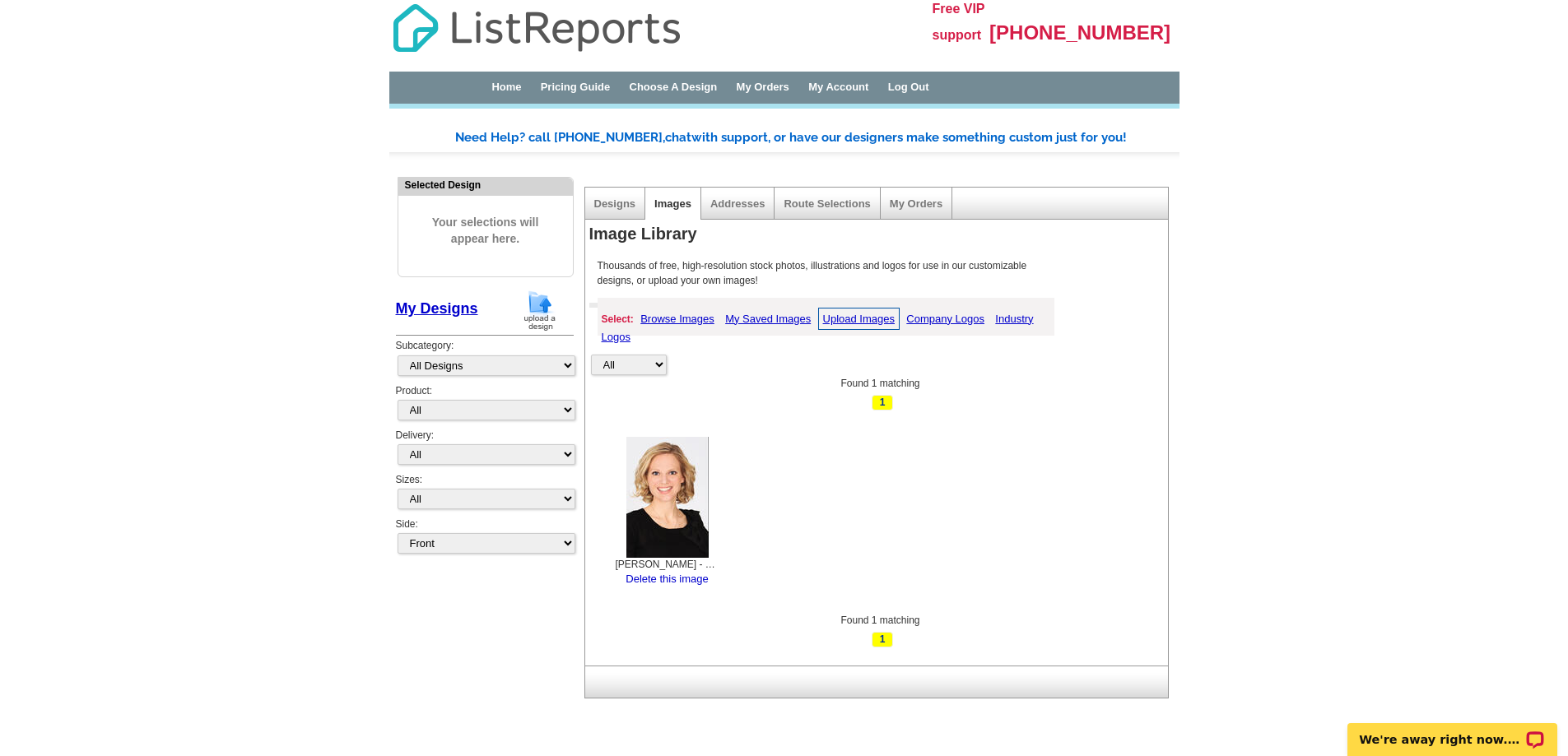
click at [675, 582] on link "Delete this image" at bounding box center [667, 579] width 82 height 12
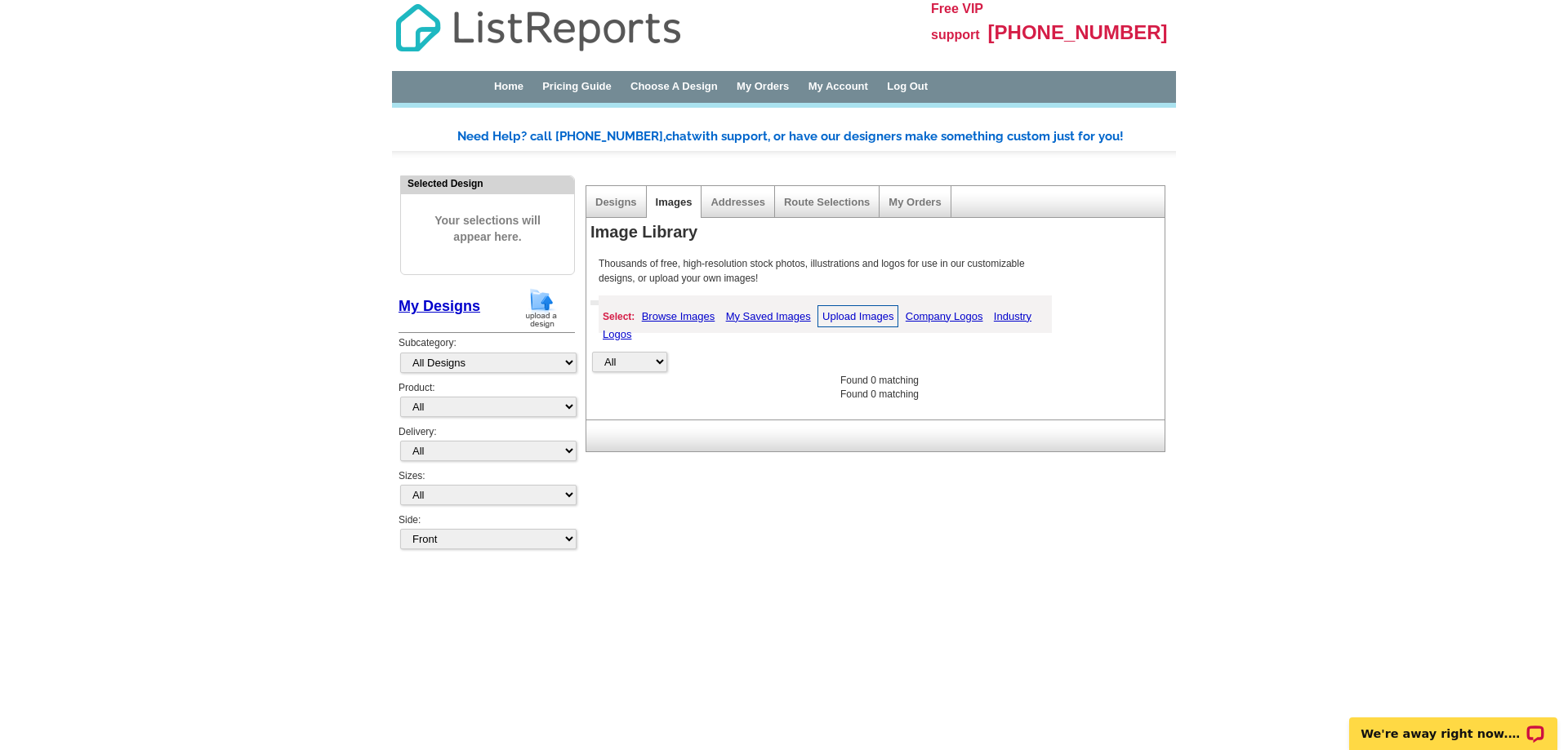
click at [842, 319] on link "Upload Images" at bounding box center [857, 315] width 81 height 22
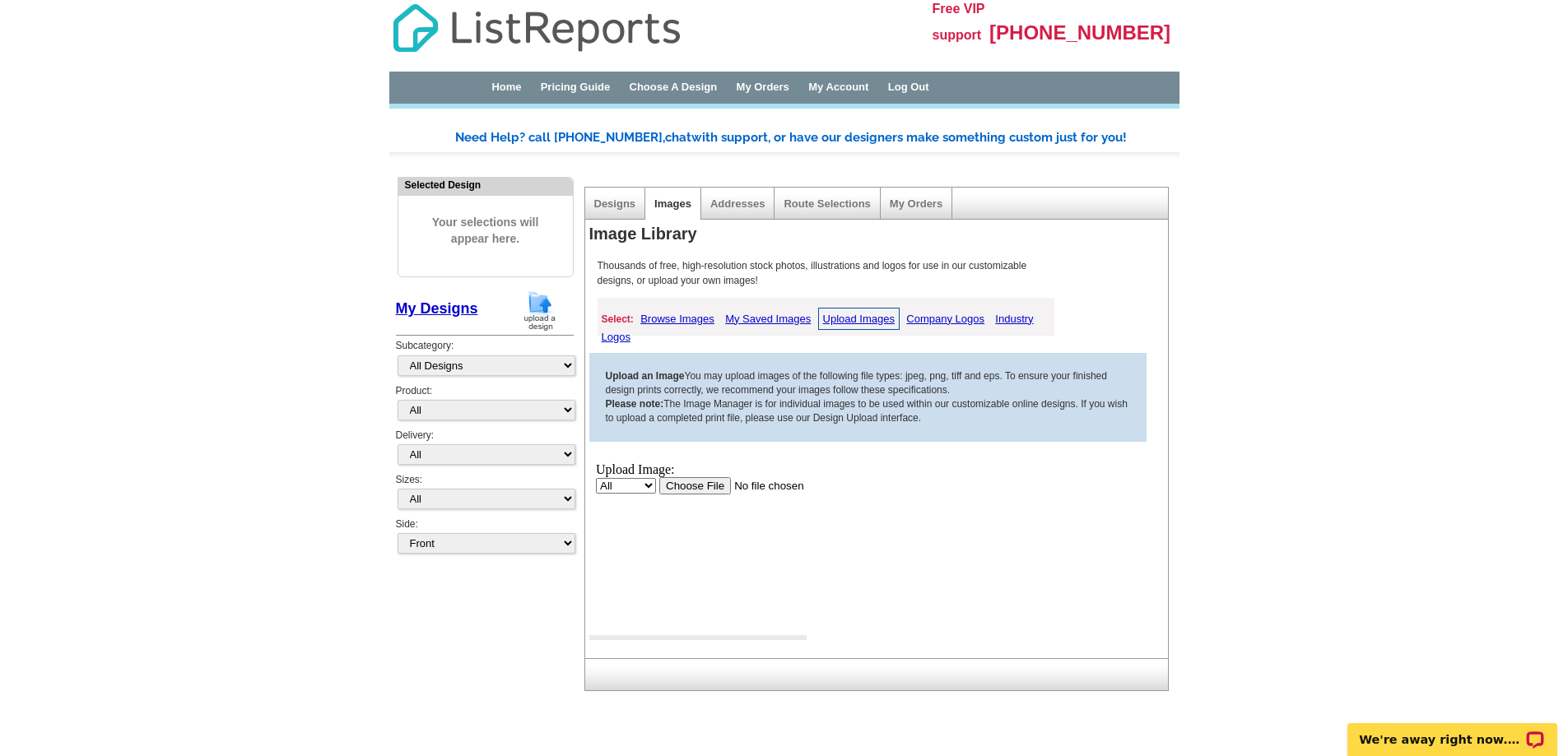
click at [711, 485] on input "file" at bounding box center [763, 486] width 208 height 17
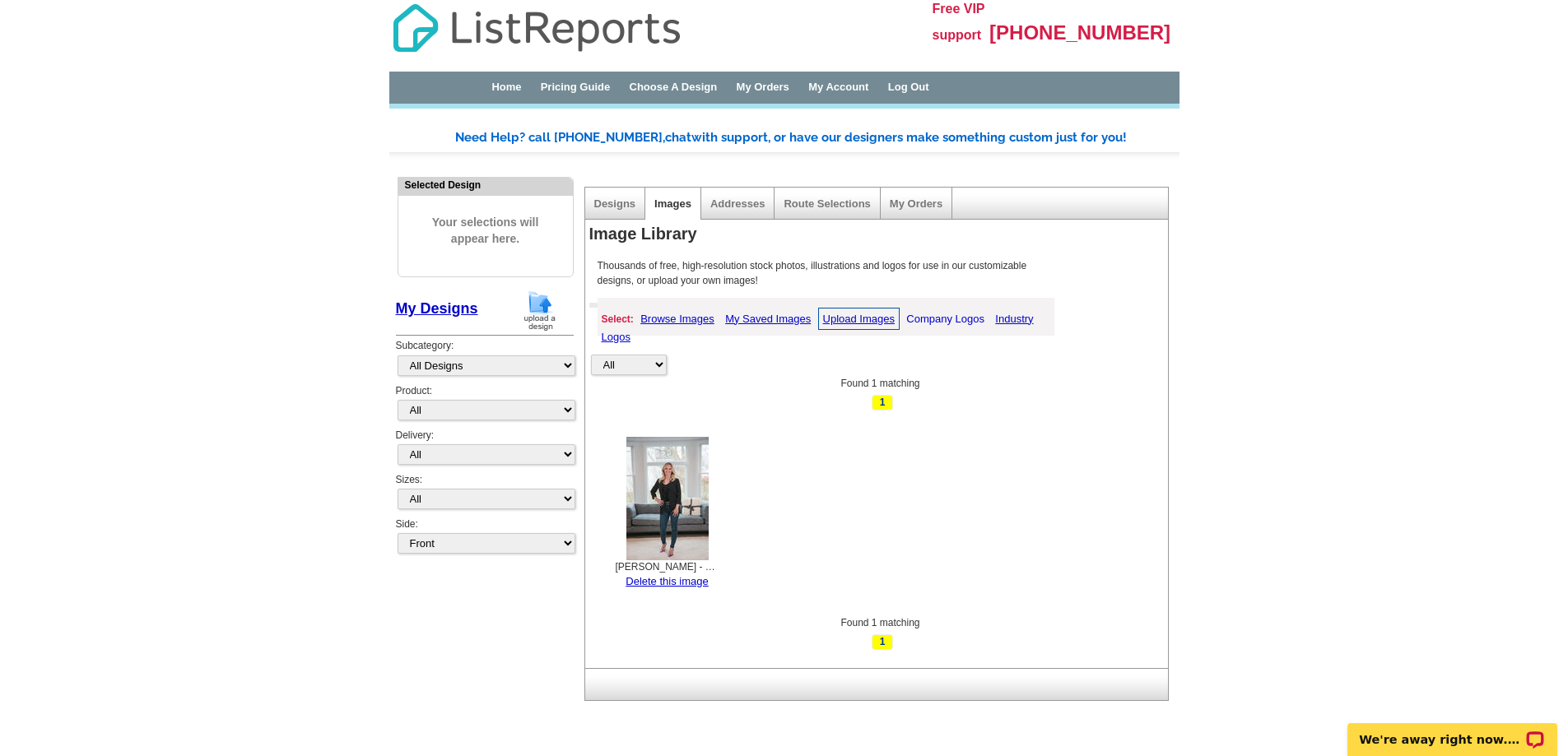
click at [955, 320] on link "Company Logos" at bounding box center [945, 319] width 86 height 21
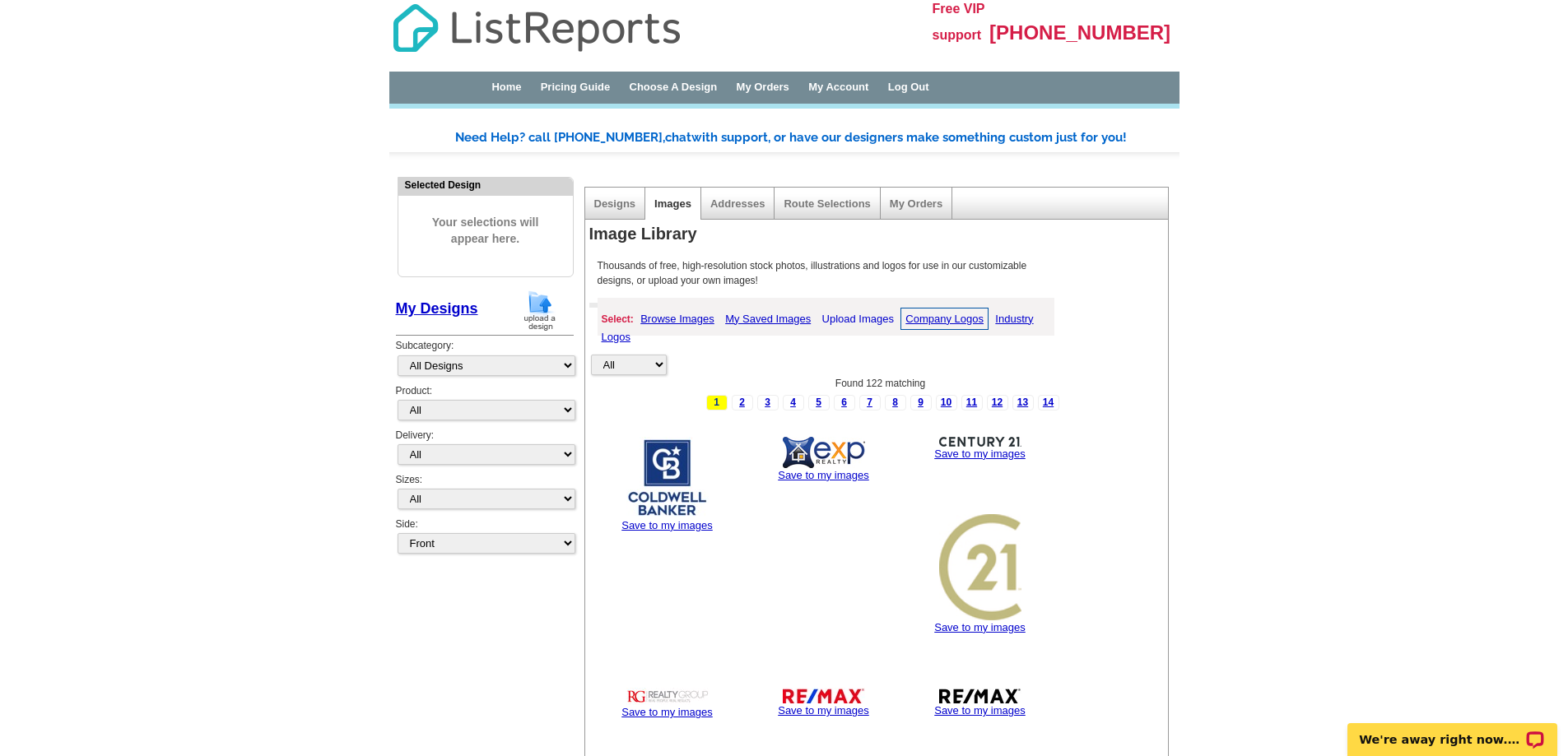
click at [837, 318] on link "Upload Images" at bounding box center [858, 319] width 79 height 21
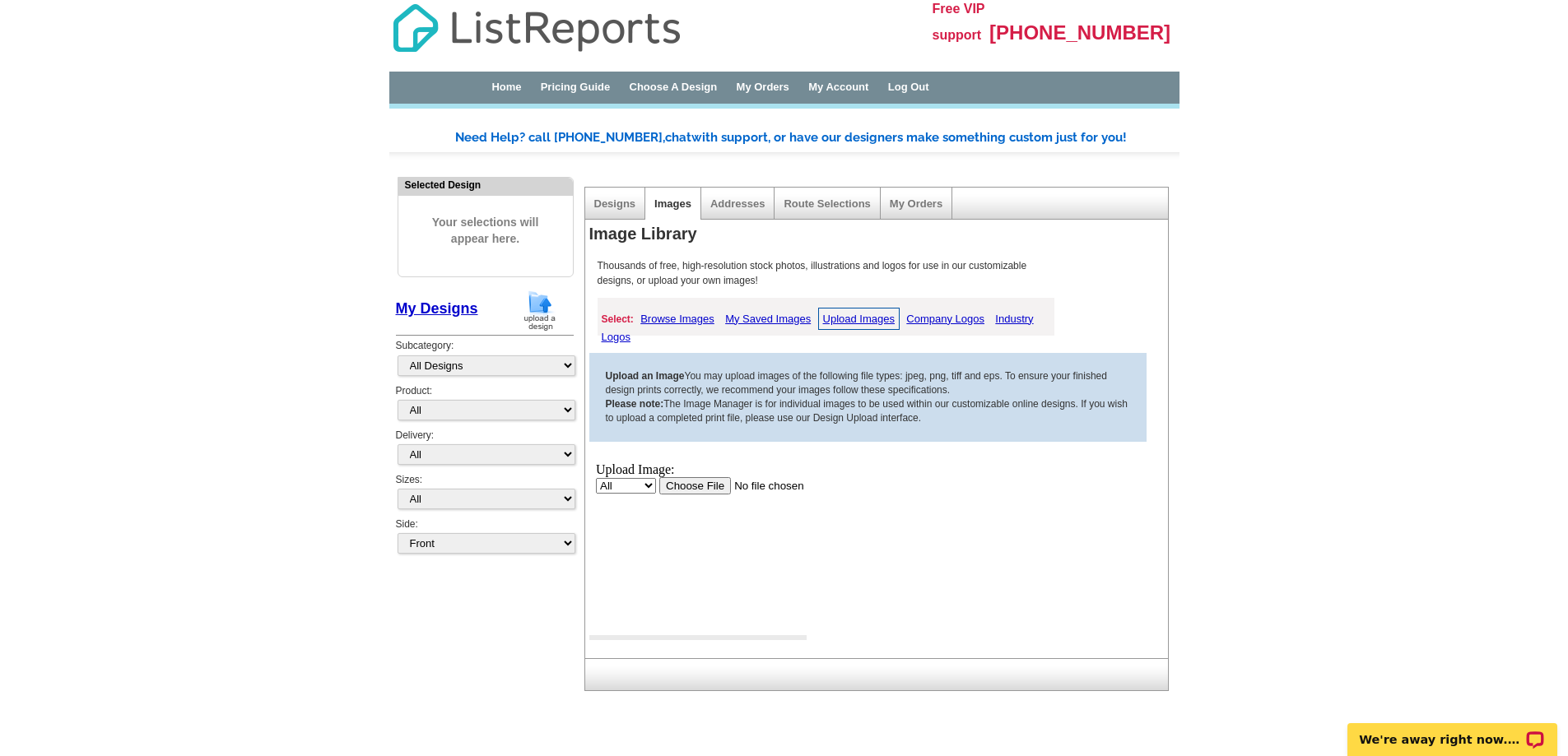
click at [700, 487] on input "file" at bounding box center [763, 486] width 208 height 17
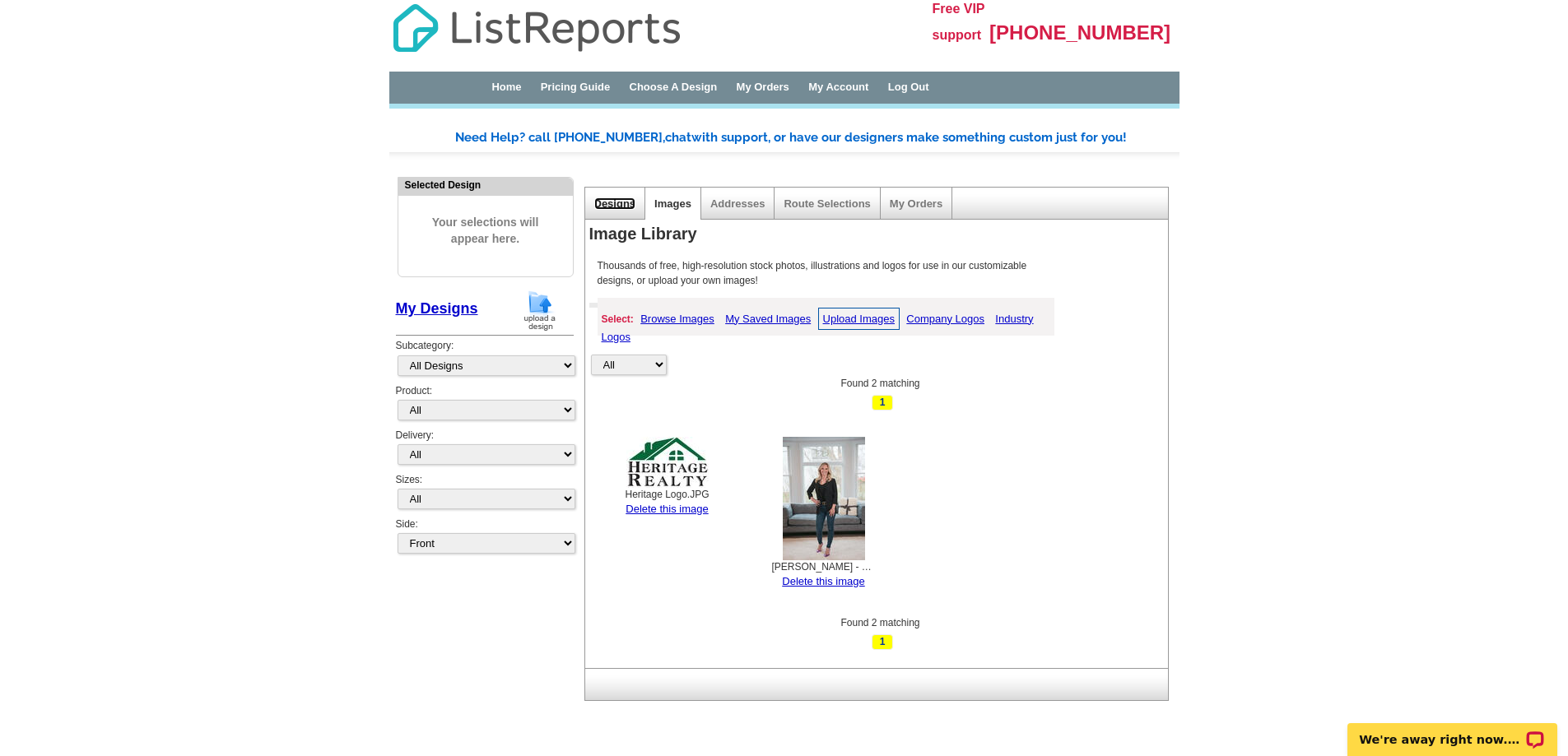
click at [619, 208] on link "Designs" at bounding box center [615, 203] width 42 height 12
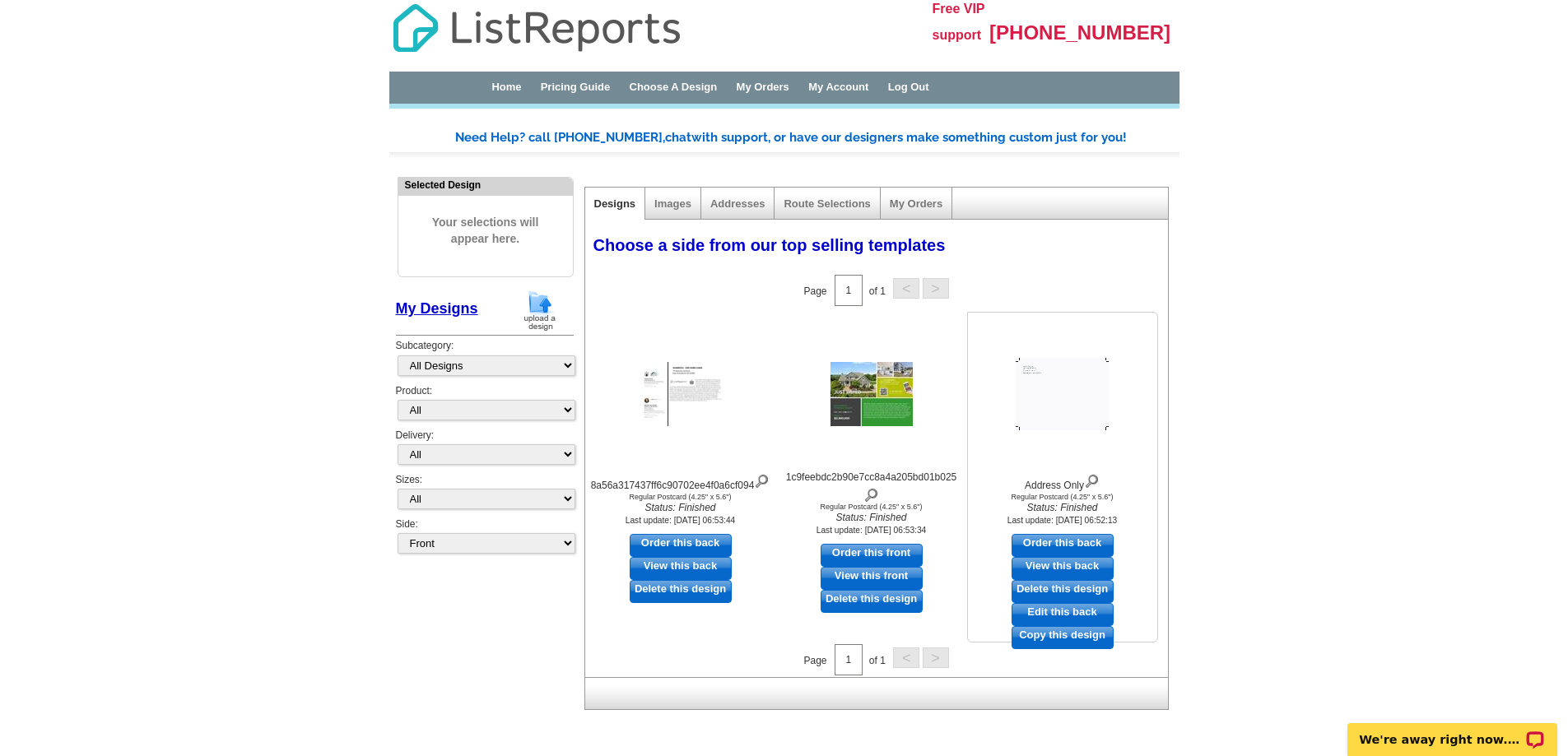
click at [1089, 608] on link "Edit this back" at bounding box center [1062, 615] width 102 height 23
select select "1"
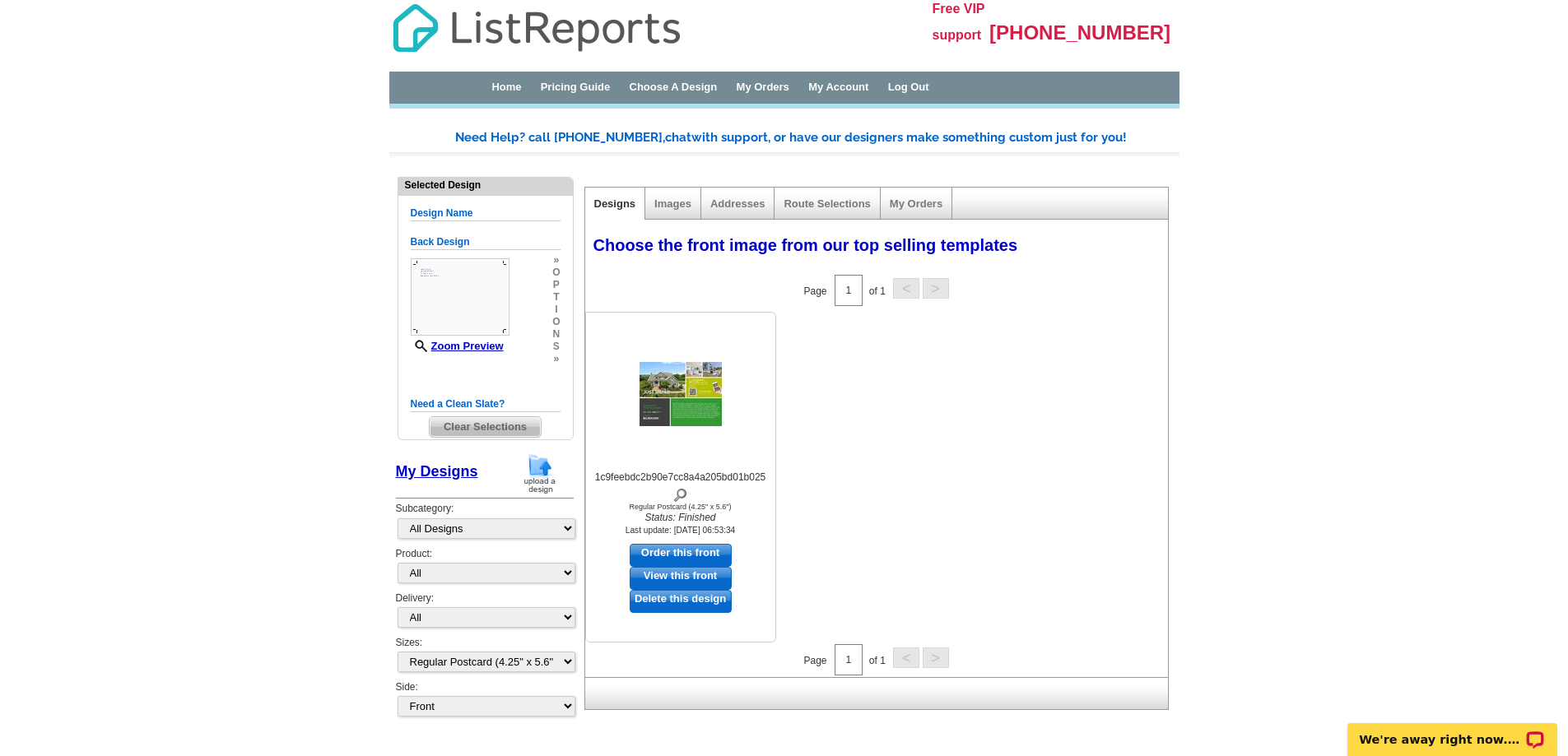
click at [710, 550] on link "Order this front" at bounding box center [680, 555] width 102 height 23
select select "back"
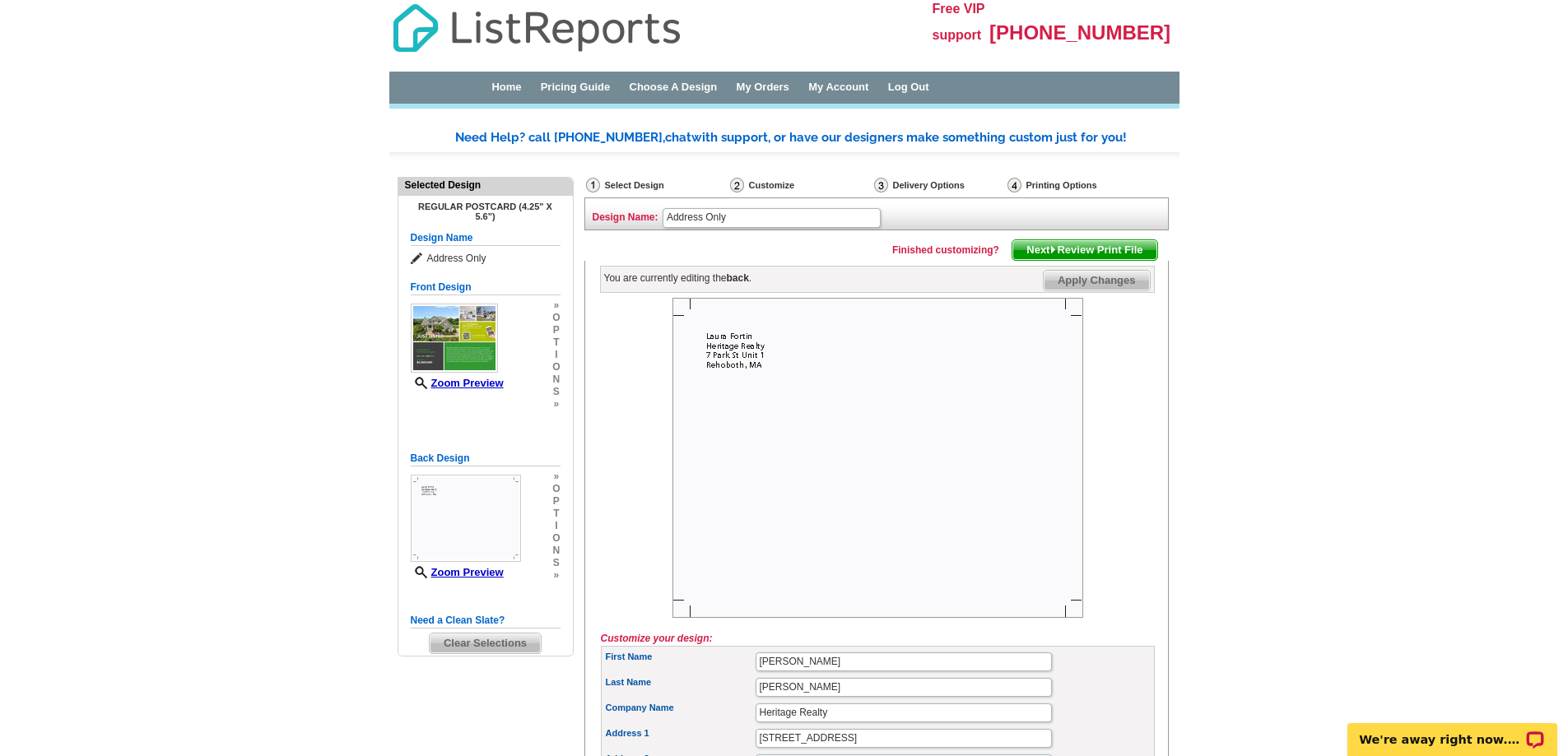
click at [733, 455] on img at bounding box center [878, 457] width 411 height 320
click at [758, 359] on img at bounding box center [878, 457] width 411 height 320
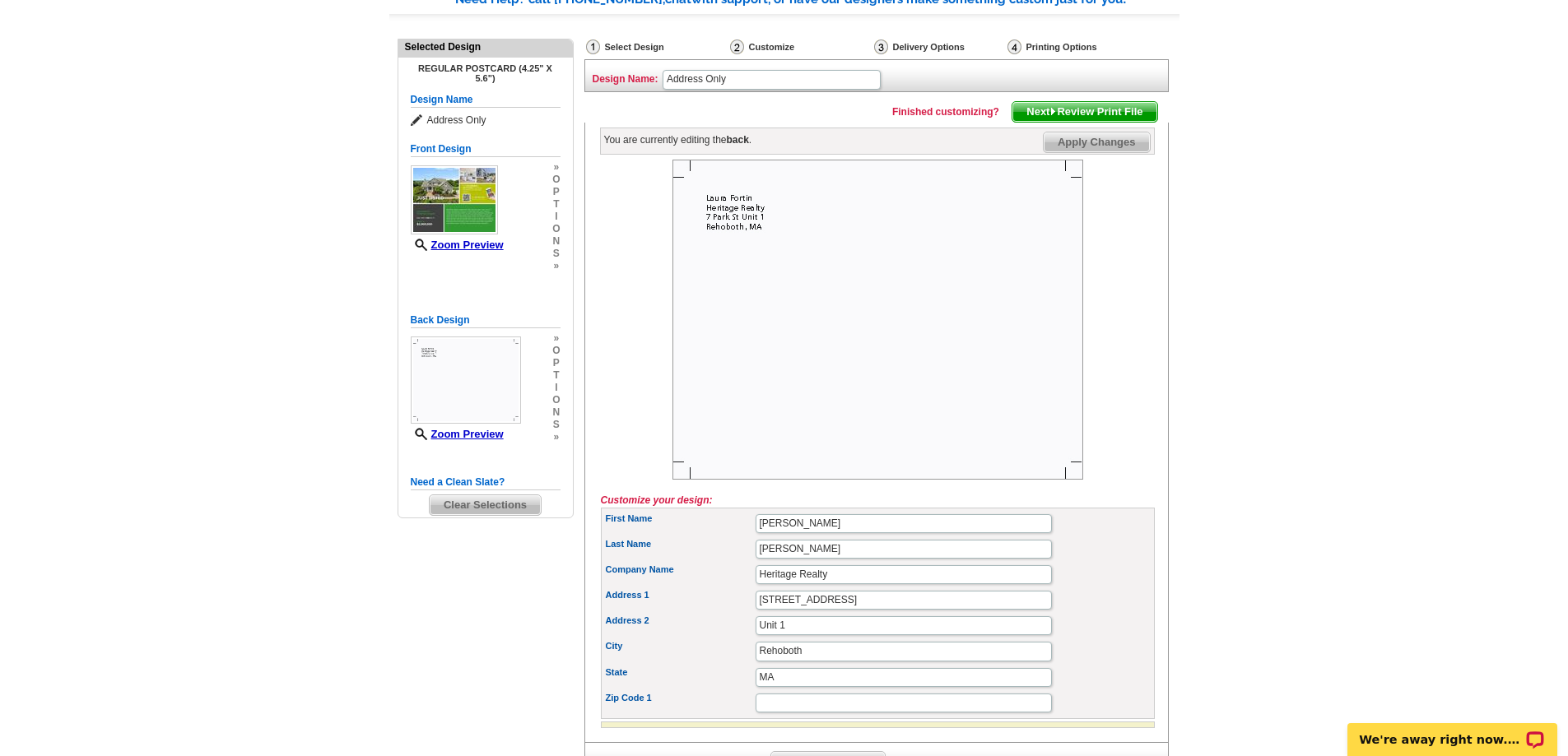
scroll to position [247, 0]
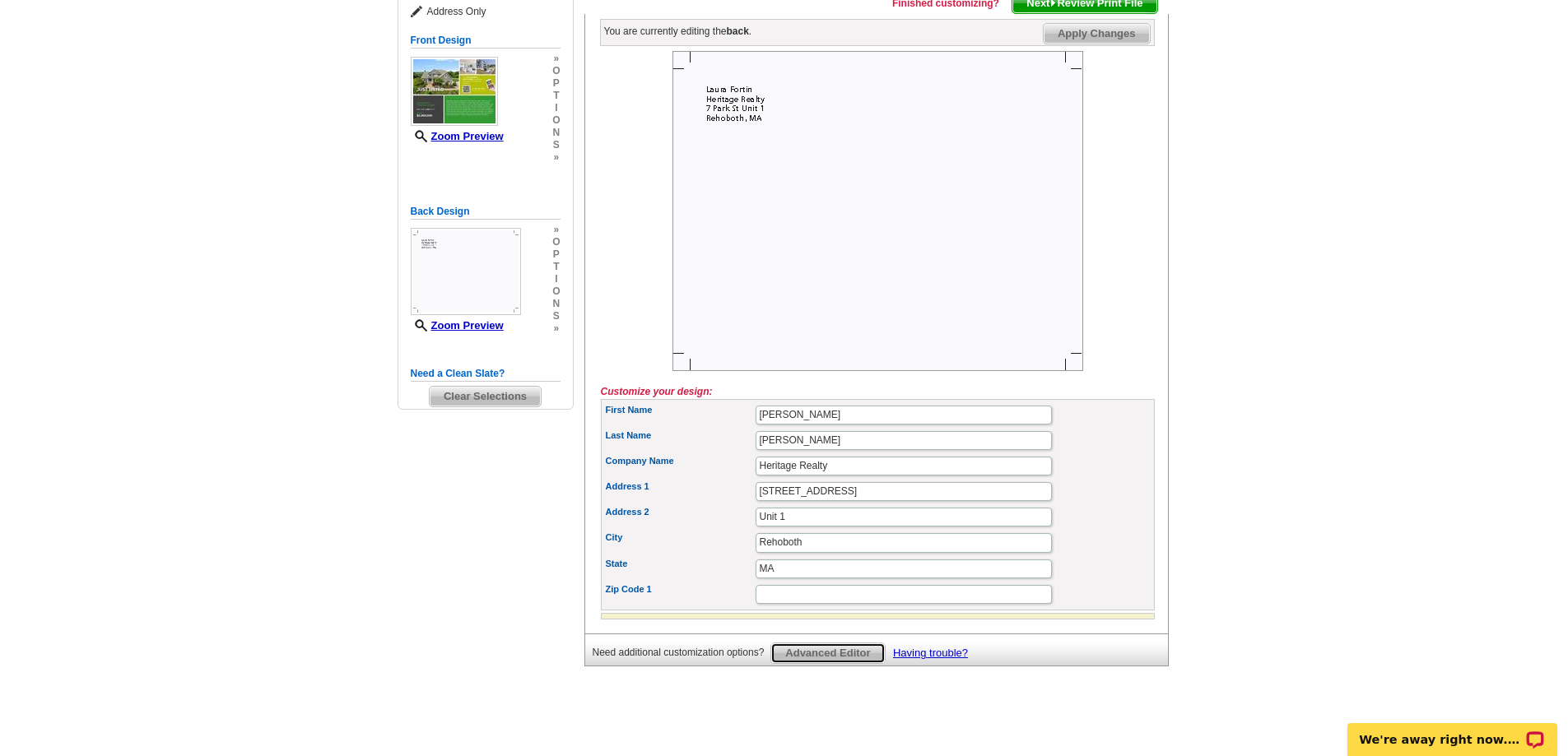
click at [854, 653] on span "Advanced Editor" at bounding box center [827, 653] width 113 height 20
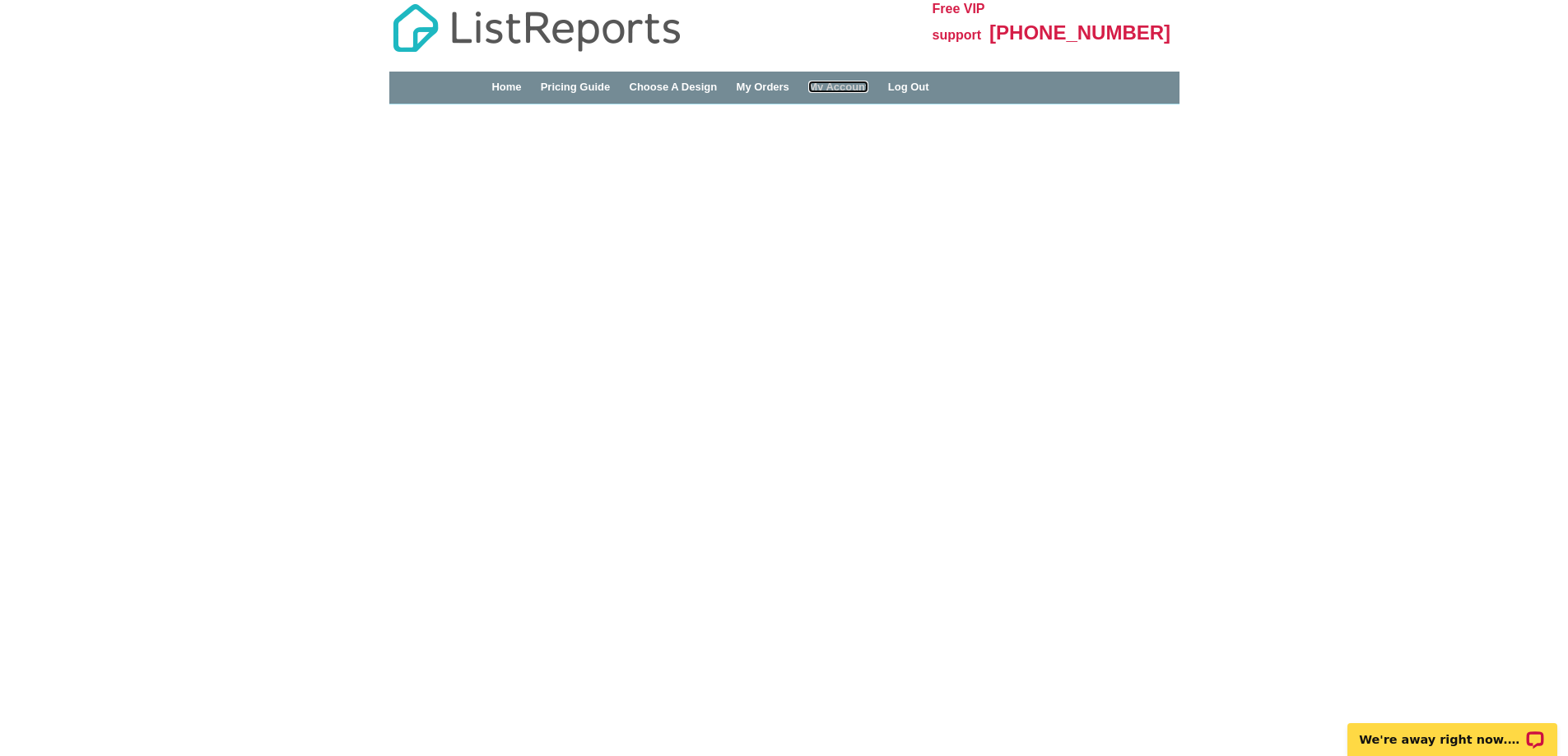
click at [868, 84] on link "My Account" at bounding box center [838, 86] width 60 height 12
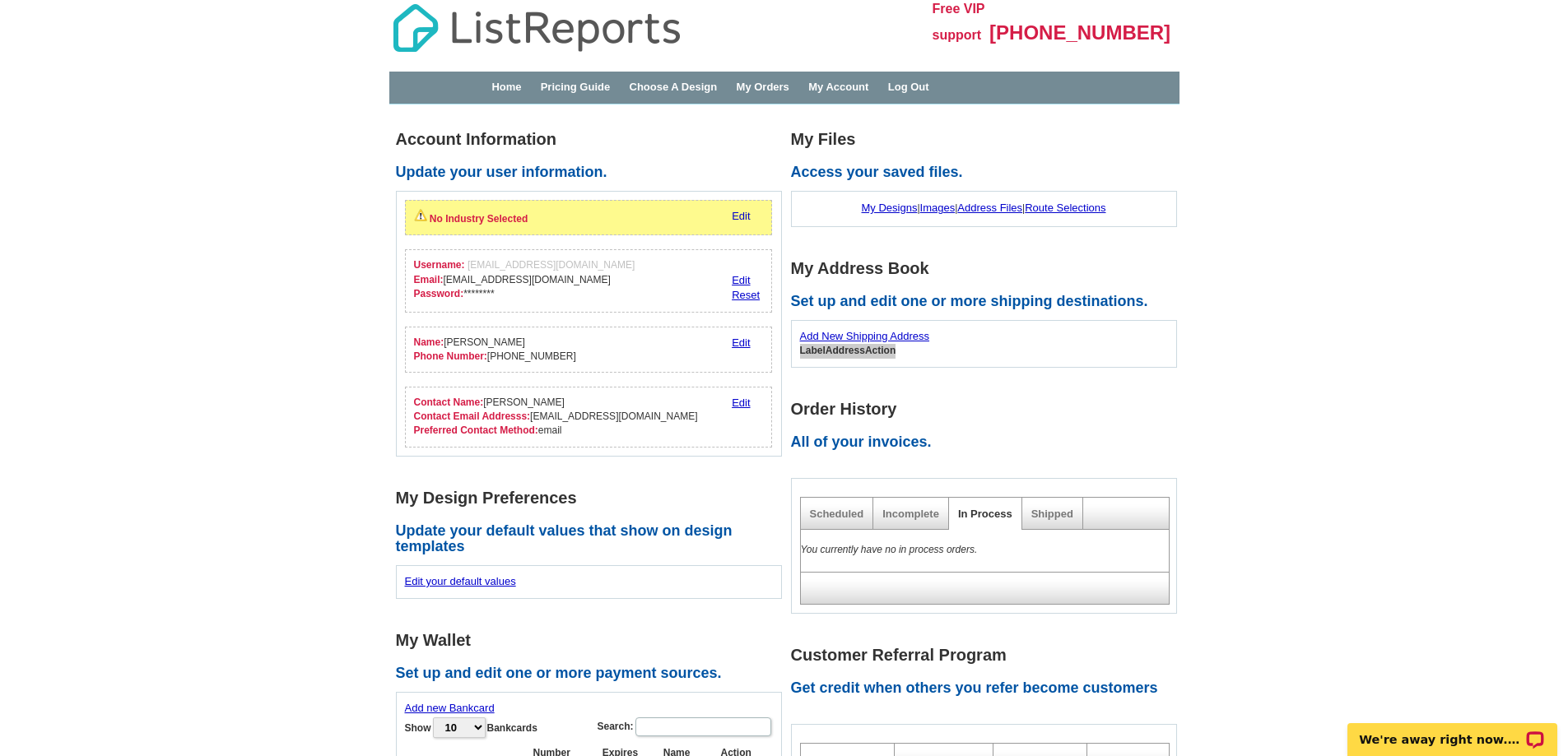
click at [741, 216] on link "Edit" at bounding box center [741, 216] width 18 height 12
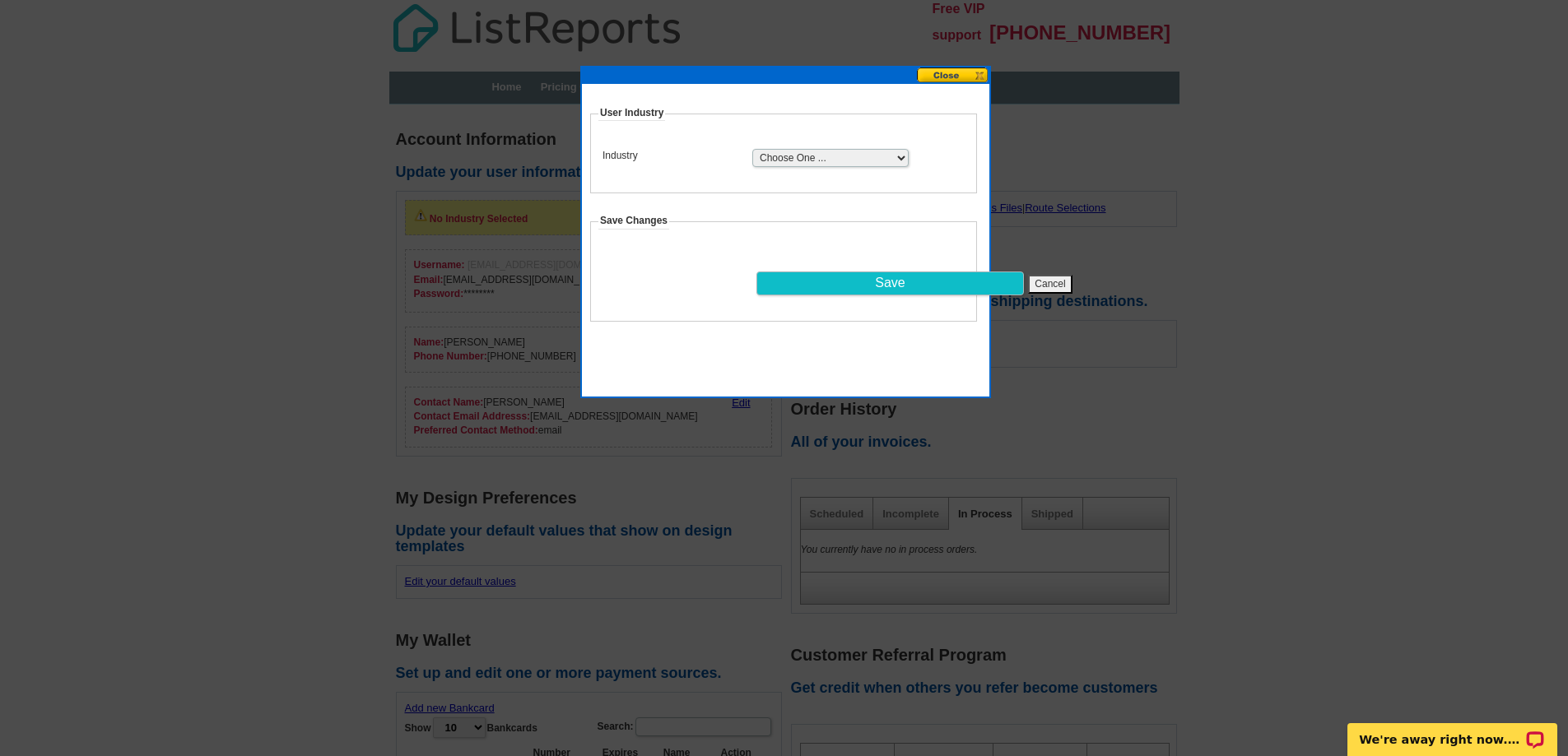
click at [769, 162] on select "Choose One ... Residential Real Estate Accounting Agriculture Architecture Arts…" at bounding box center [830, 158] width 156 height 18
select select "2"
click at [752, 149] on select "Choose One ... Residential Real Estate Accounting Agriculture Architecture Arts…" at bounding box center [830, 158] width 156 height 18
click at [892, 278] on input "Save" at bounding box center [890, 283] width 267 height 24
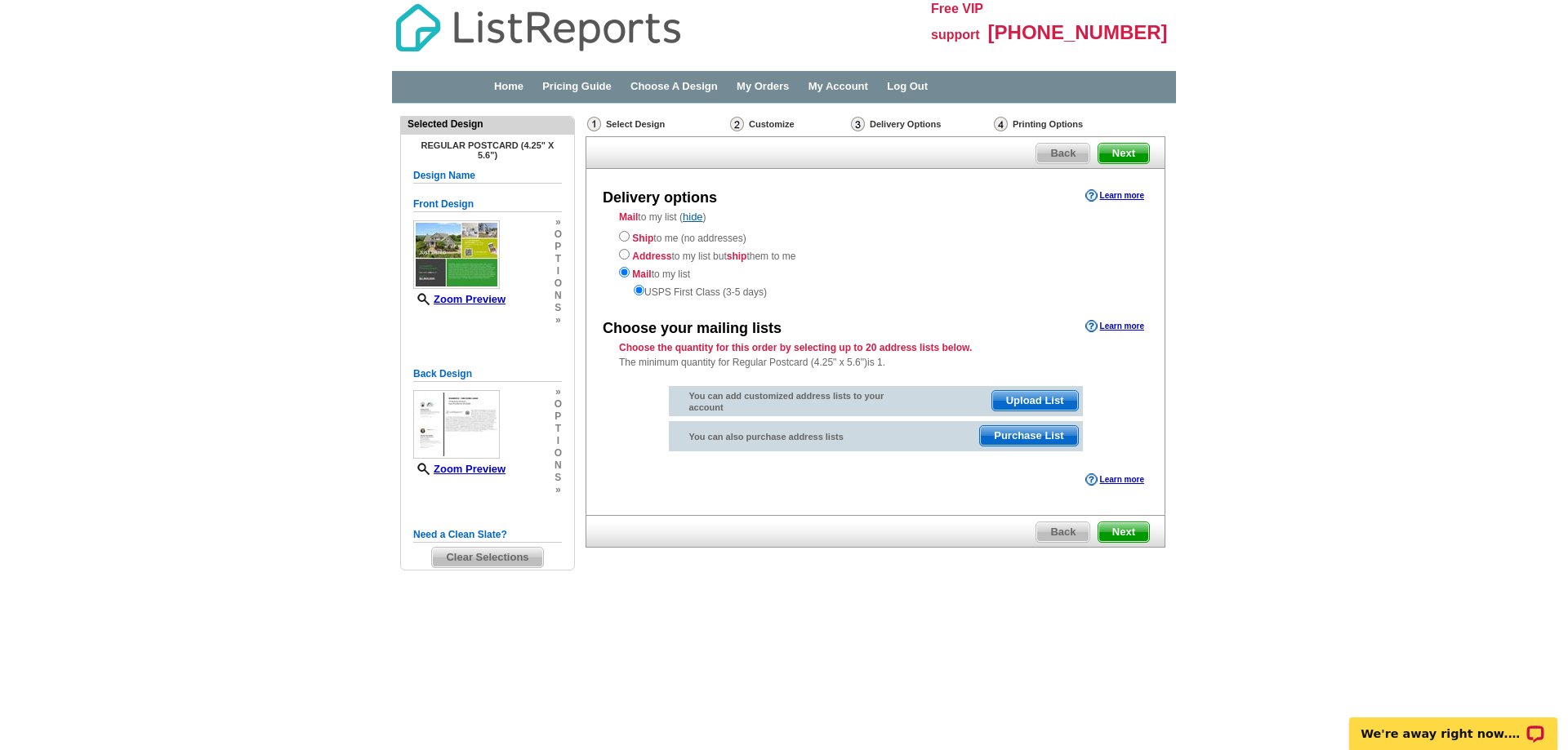
click at [1032, 432] on span "Purchase List" at bounding box center [1028, 436] width 97 height 20
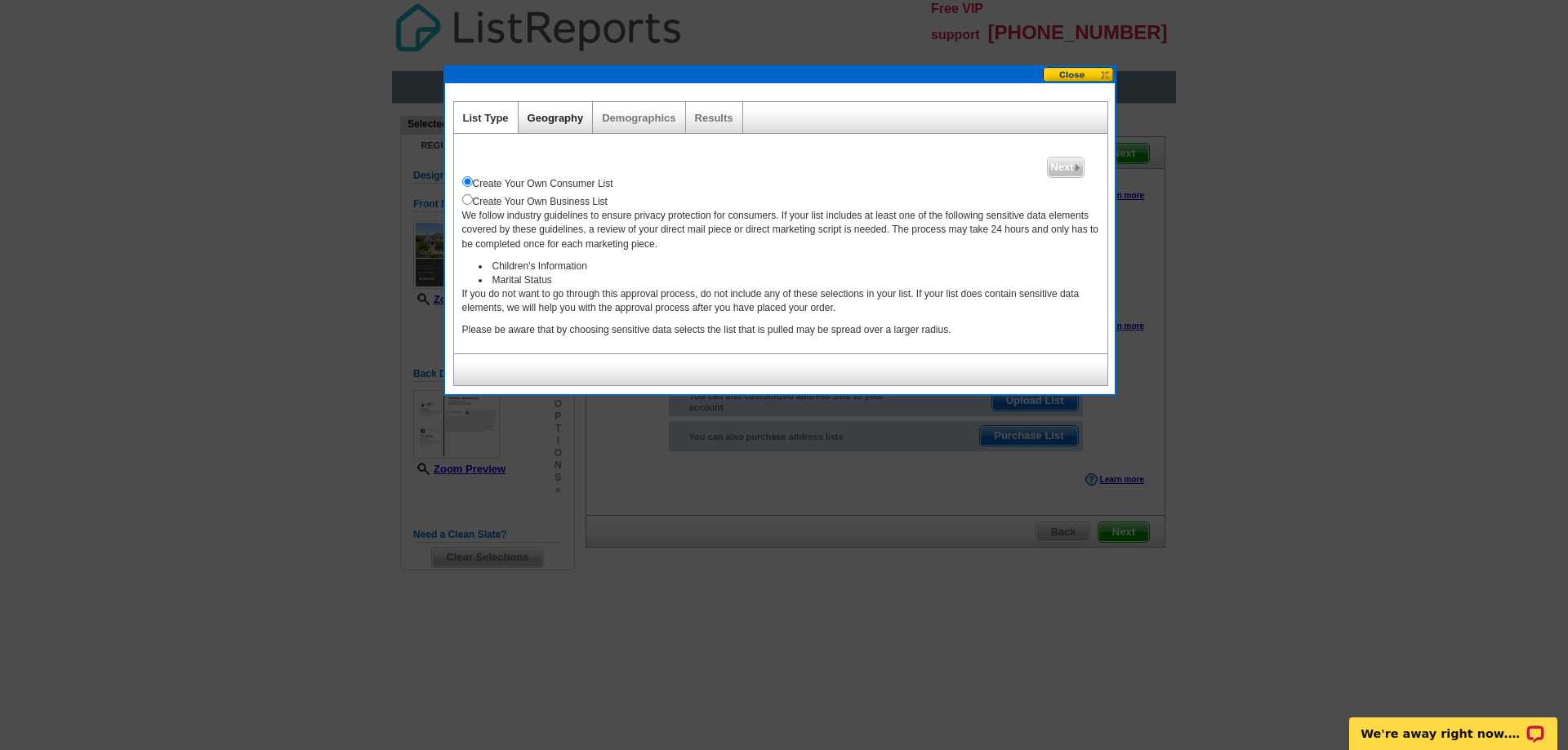
click at [531, 117] on link "Geography" at bounding box center [555, 118] width 56 height 12
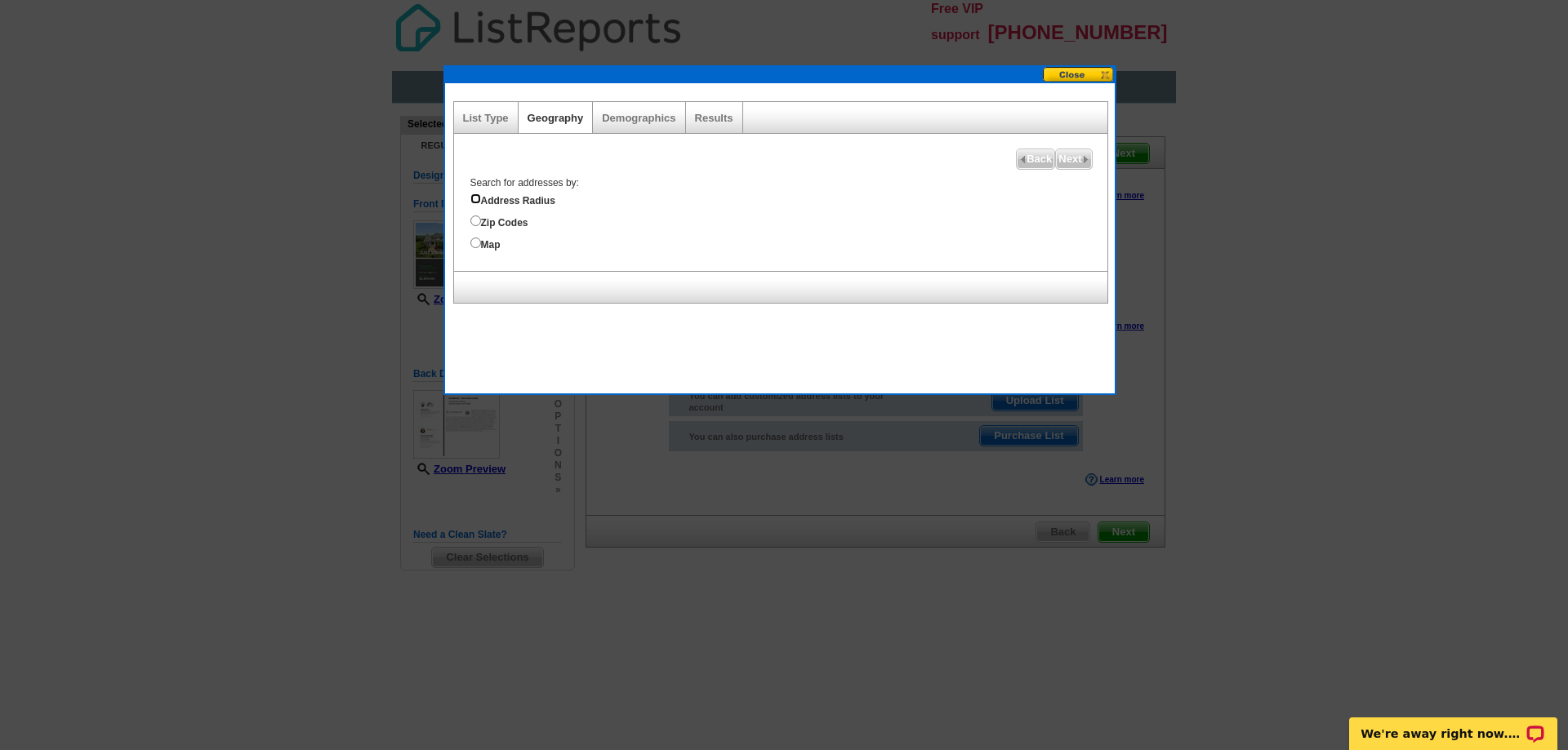
click at [477, 201] on input "Address Radius" at bounding box center [476, 198] width 10 height 10
radio input "true"
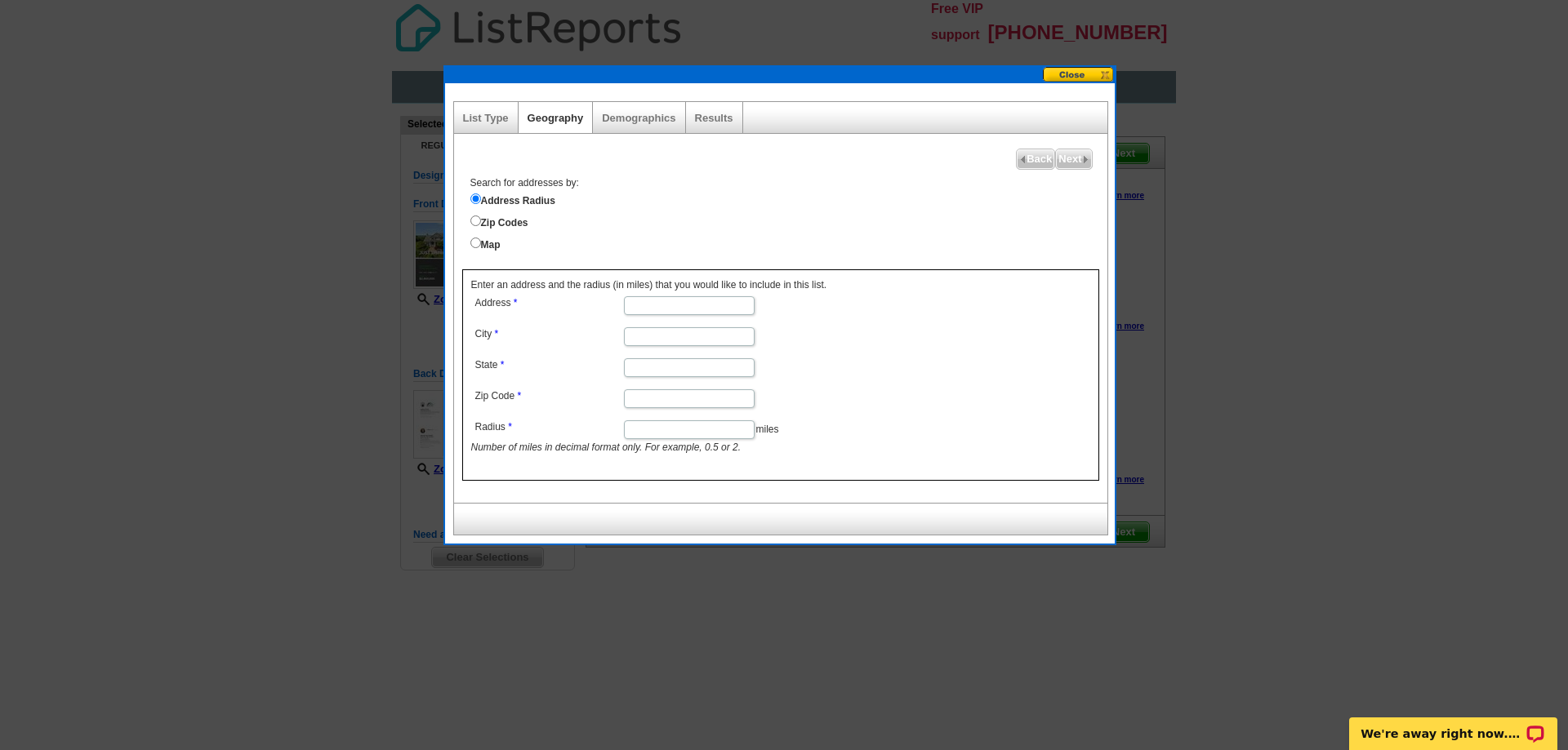
click at [695, 333] on input "City" at bounding box center [689, 337] width 131 height 19
type input "Tiverton"
click at [698, 367] on input "State" at bounding box center [689, 368] width 131 height 19
type input "RI"
click at [724, 432] on input "Radius" at bounding box center [689, 430] width 131 height 19
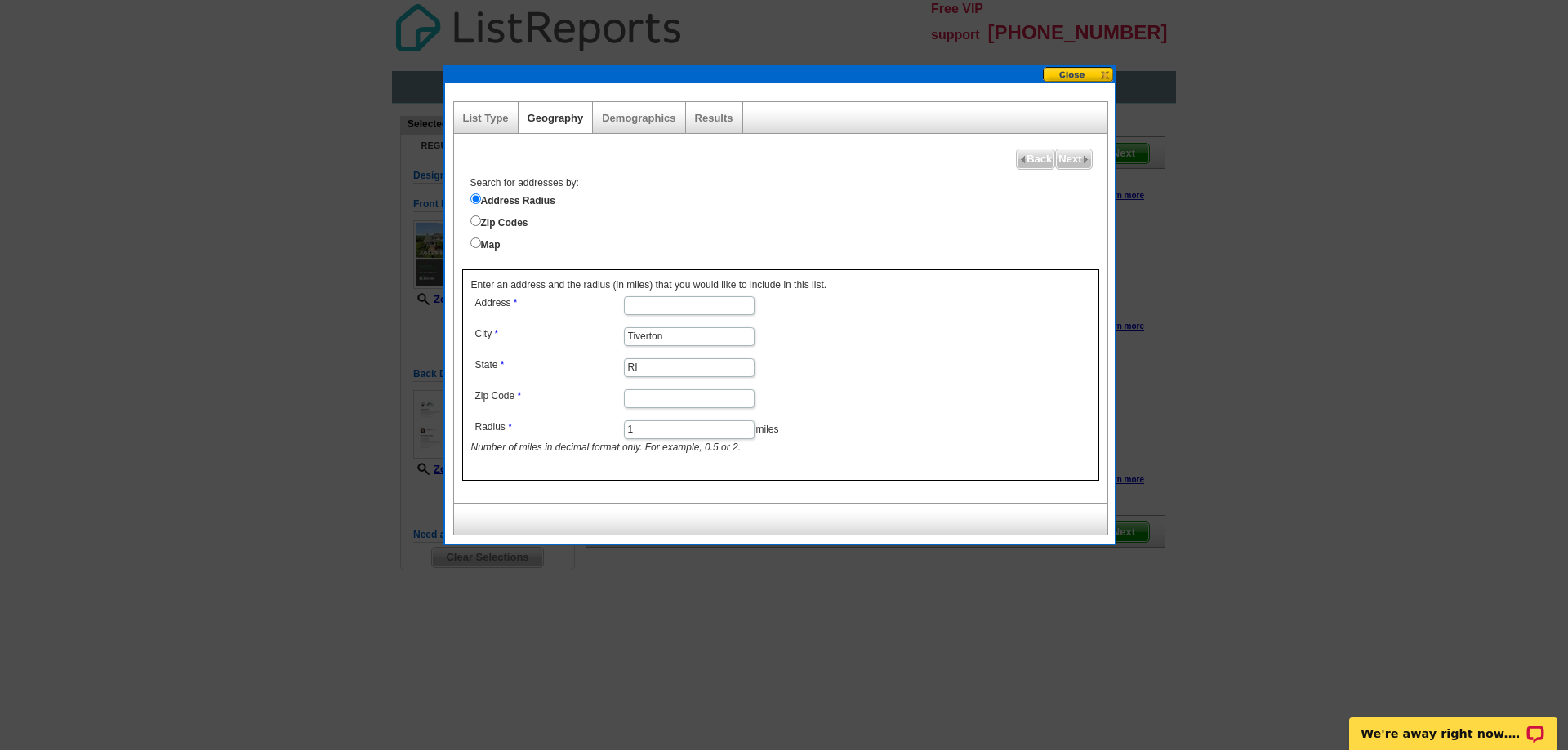
type input "1"
click at [716, 404] on input "Zip Code" at bounding box center [689, 399] width 131 height 19
click at [671, 337] on input "Tiverton" at bounding box center [689, 337] width 131 height 19
type input "T"
type input "Little Compton"
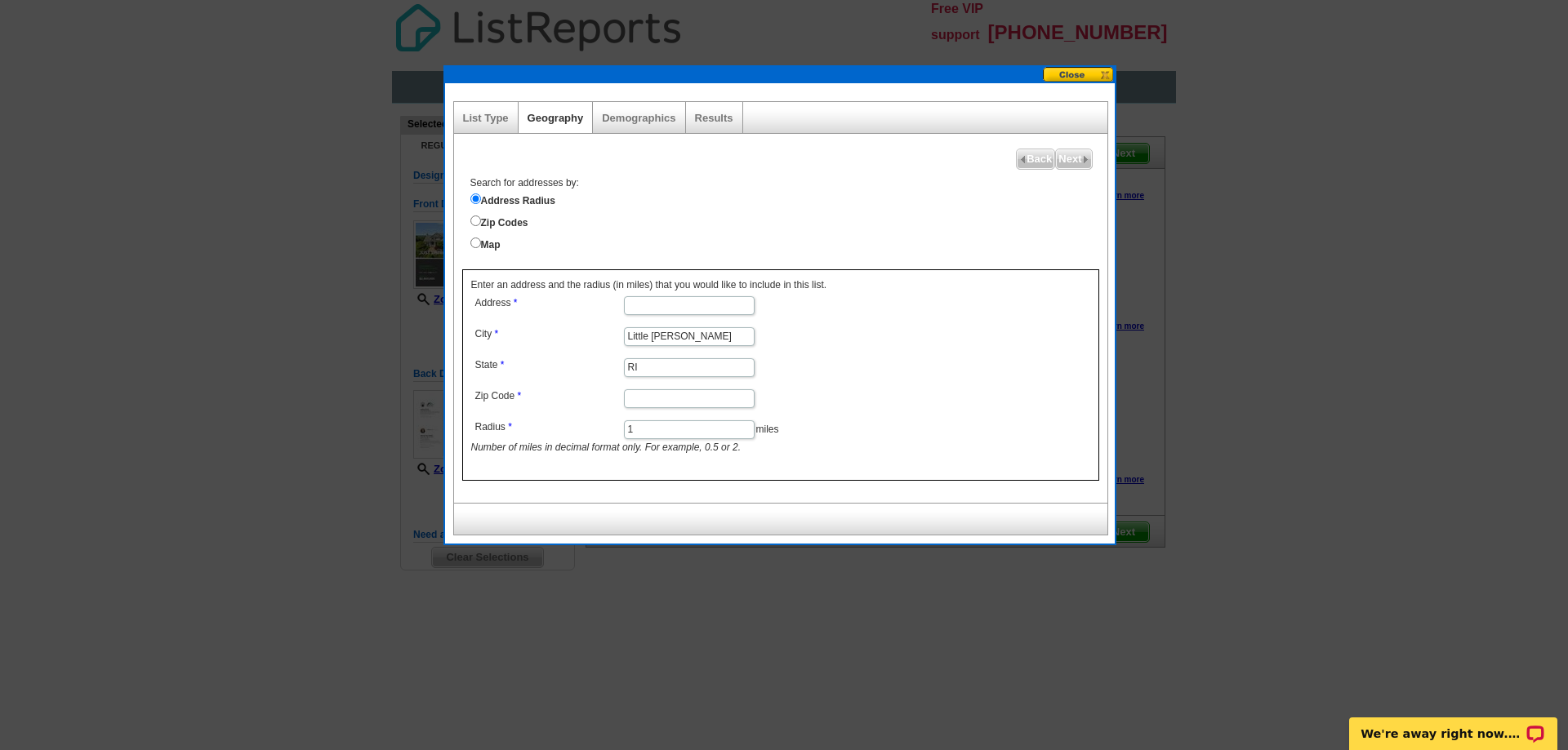
click at [659, 394] on input "Zip Code" at bounding box center [689, 399] width 131 height 19
type input "02837"
click at [671, 302] on input "Address" at bounding box center [689, 306] width 131 height 19
type input "warrens point road"
click at [712, 421] on input "1" at bounding box center [689, 430] width 131 height 19
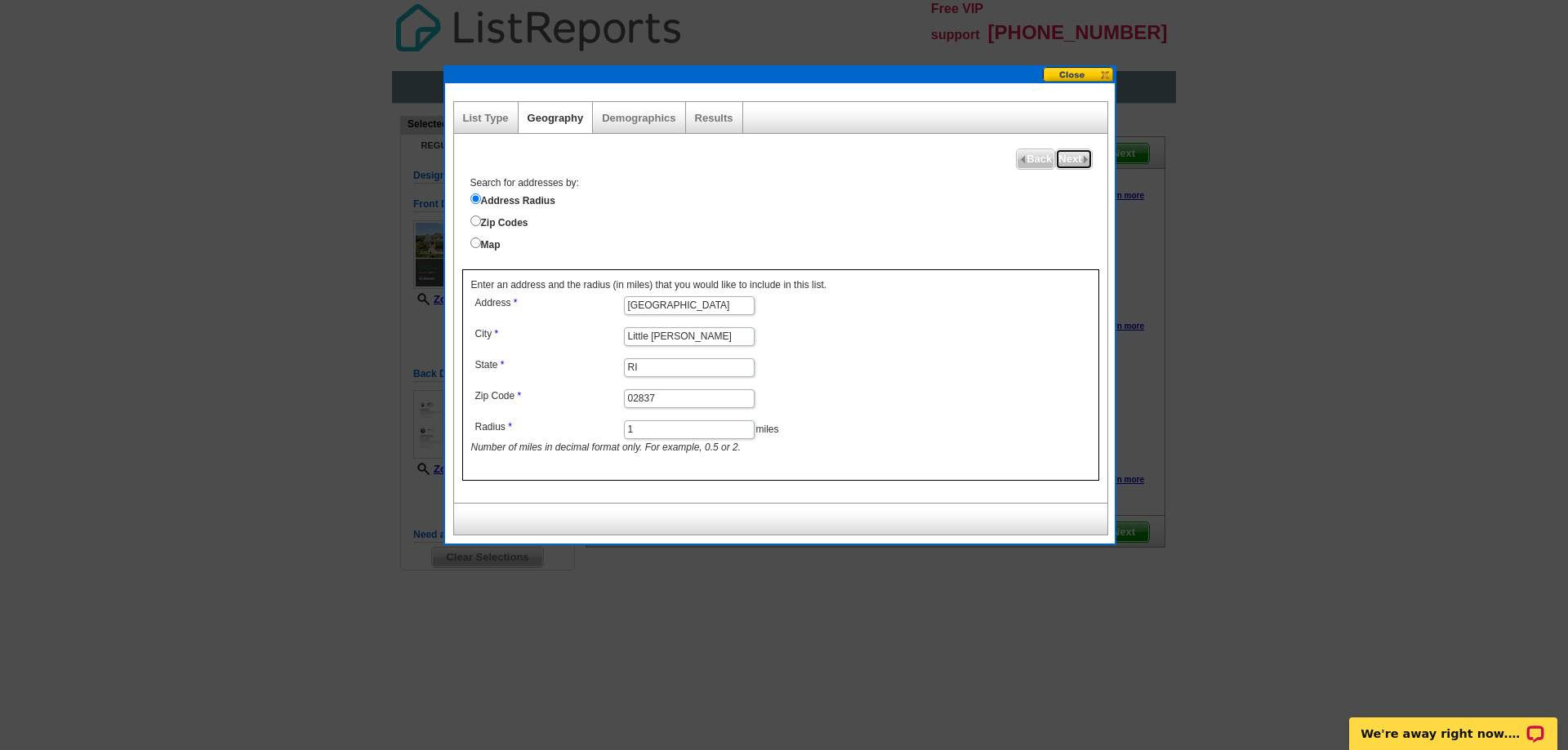
click at [1059, 158] on span "Next" at bounding box center [1073, 158] width 36 height 20
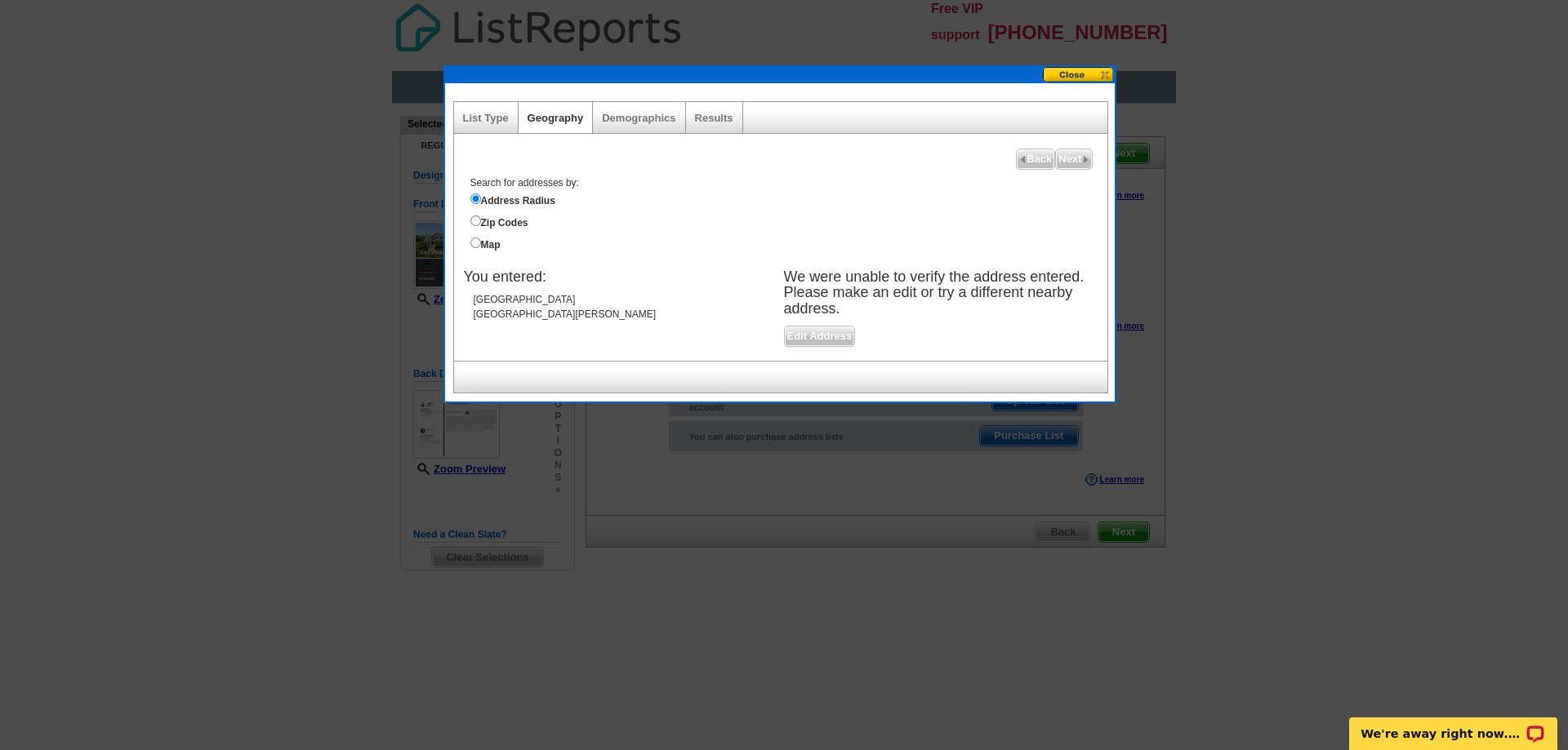
click at [811, 335] on span "Edit Address" at bounding box center [820, 336] width 70 height 20
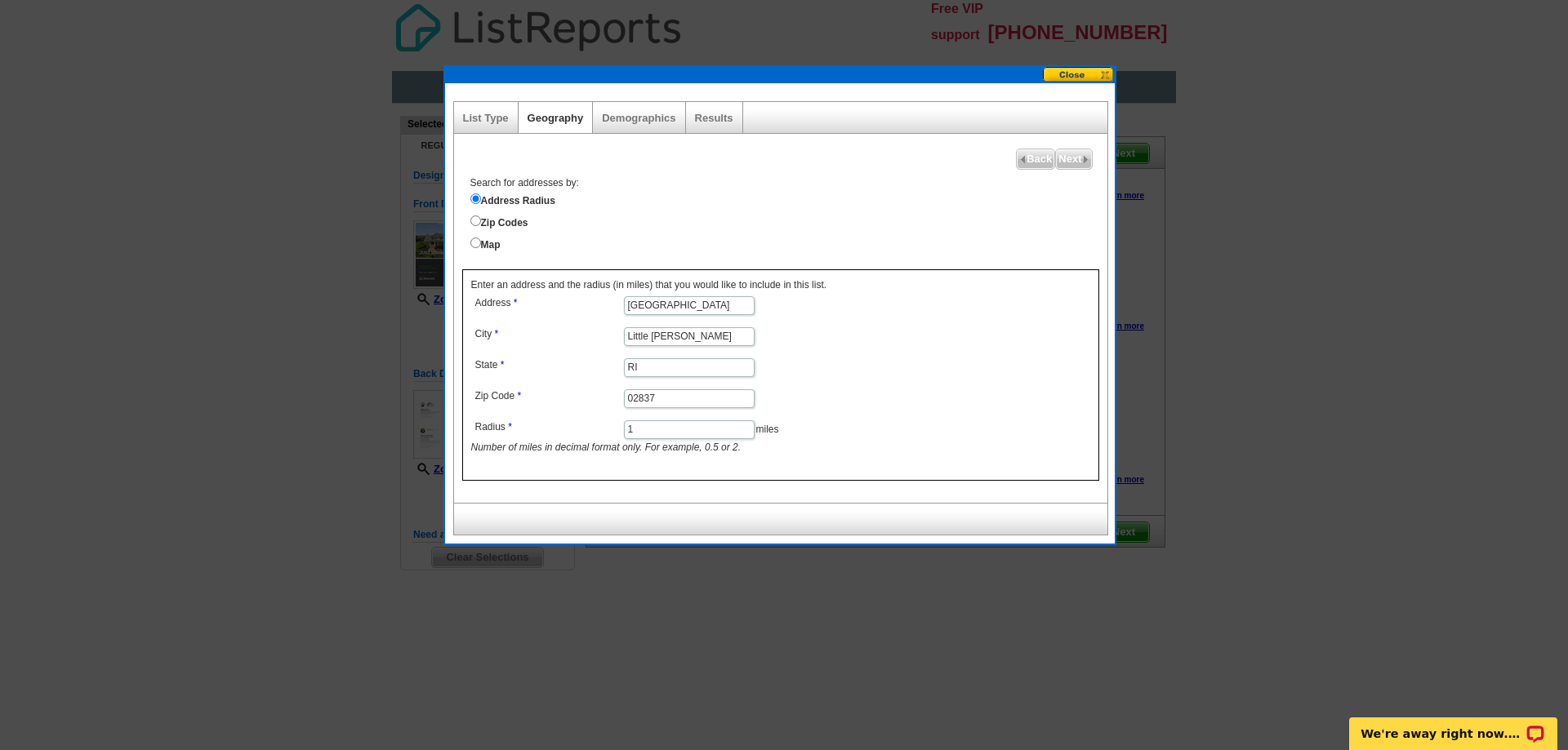
click at [625, 306] on input "warrens point road" at bounding box center [689, 306] width 131 height 19
click at [625, 305] on input "warrens point road" at bounding box center [689, 306] width 131 height 19
type input "49 warrens point road"
click at [1066, 160] on span "Next" at bounding box center [1073, 158] width 36 height 20
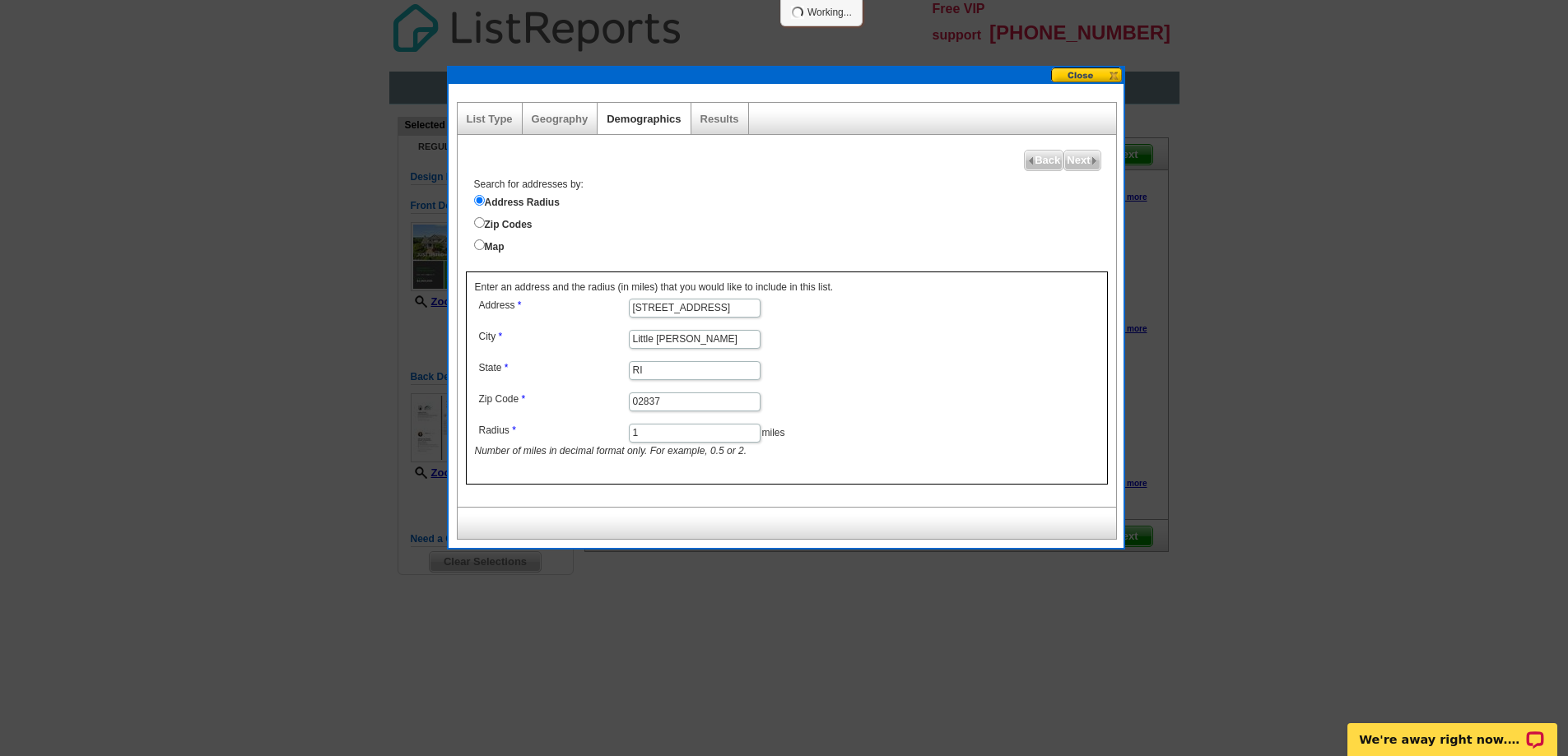
select select
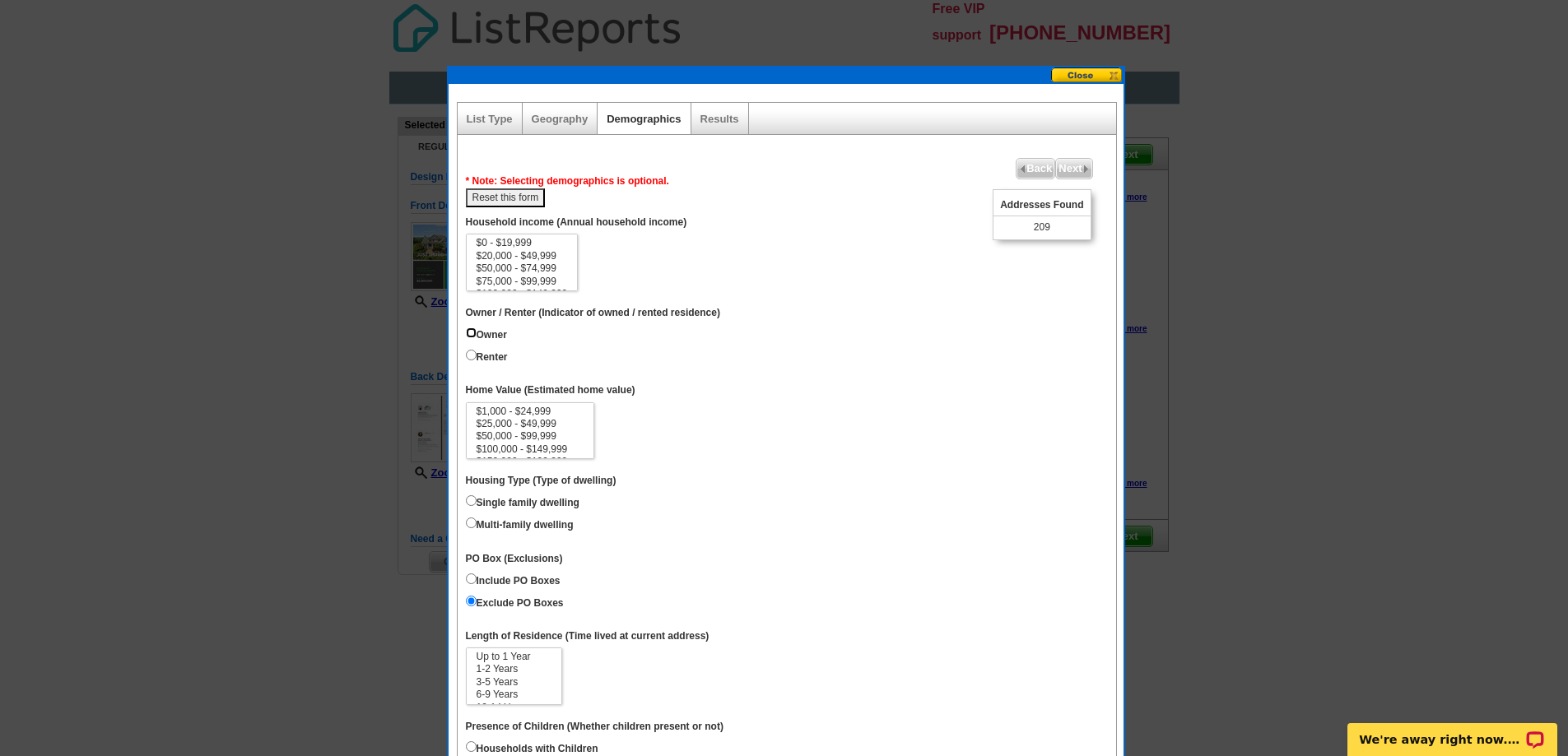
click at [472, 335] on input "Owner" at bounding box center [471, 333] width 10 height 10
radio input "true"
click at [553, 436] on option "$1,000,000 - $2,999,999" at bounding box center [530, 437] width 111 height 12
click at [562, 450] on option "$3,000,000+" at bounding box center [530, 450] width 111 height 12
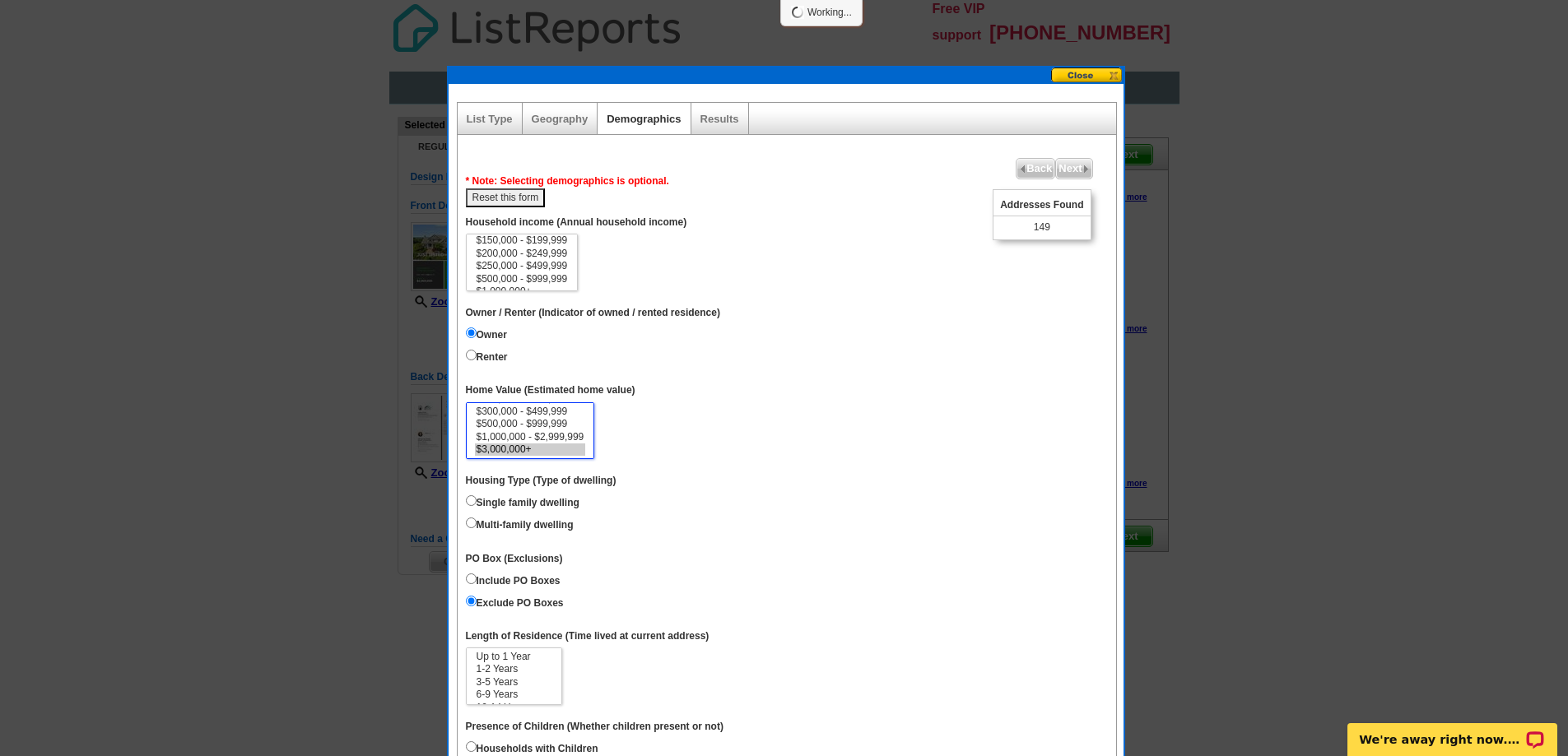
select select "1000000-2999999"
click at [577, 442] on option "$1,000,000 - $2,999,999" at bounding box center [530, 437] width 111 height 12
click at [473, 503] on input "Single family dwelling" at bounding box center [471, 500] width 10 height 10
radio input "true"
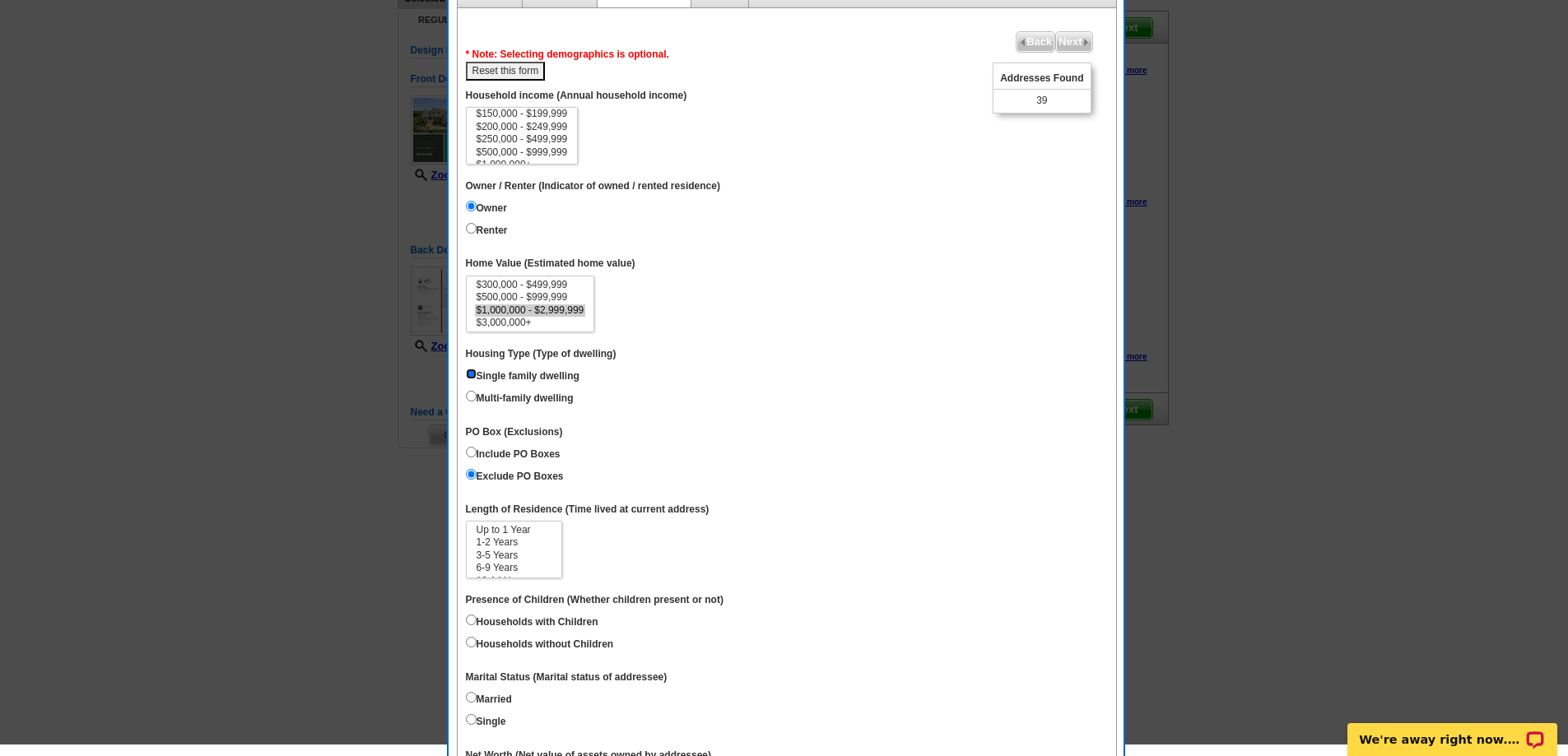
scroll to position [82, 0]
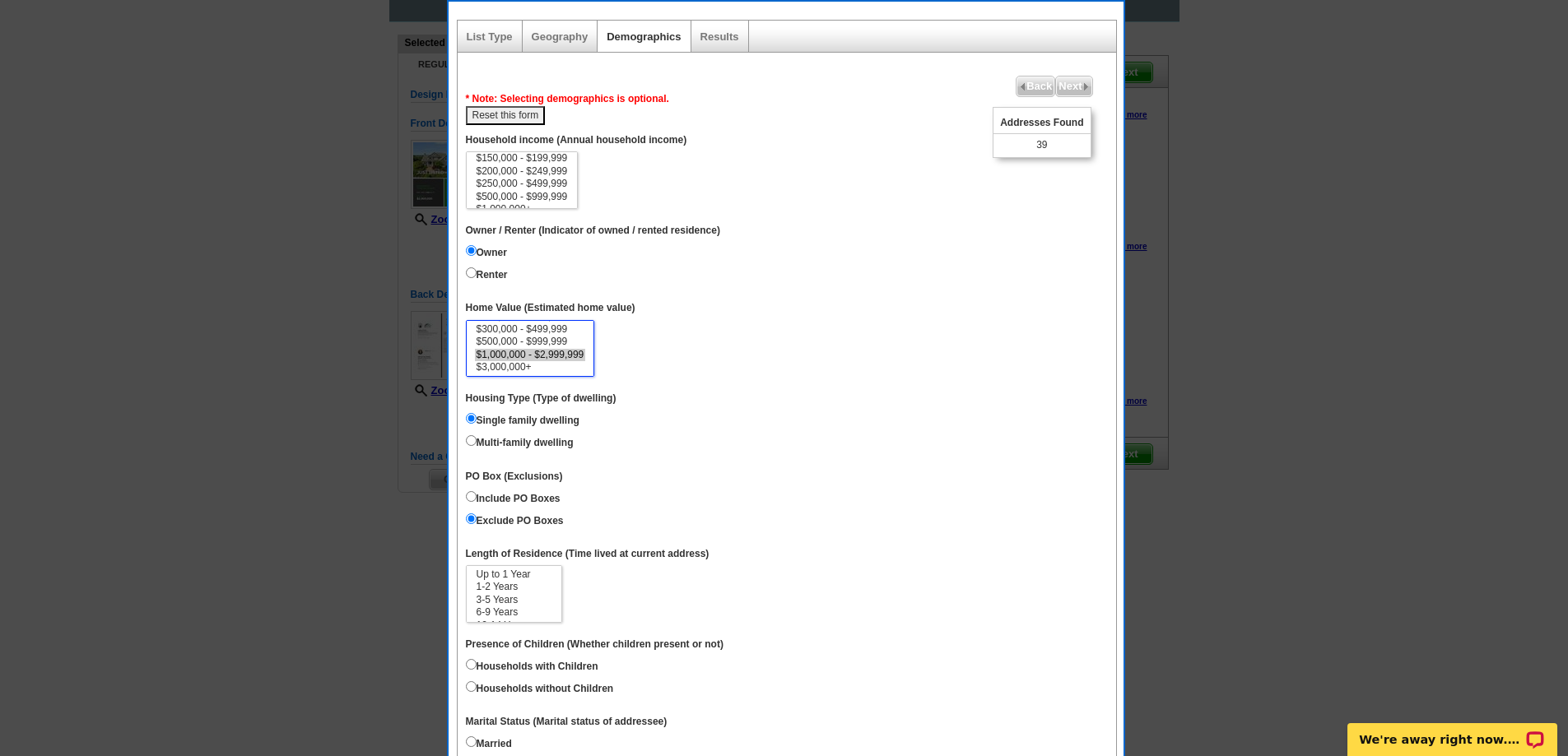
click at [573, 354] on option "$1,000,000 - $2,999,999" at bounding box center [530, 355] width 111 height 12
click at [660, 352] on dd "$1,000 - $24,999 $25,000 - $49,999 $50,000 - $99,999 $100,000 - $149,999 $150,0…" at bounding box center [786, 349] width 642 height 58
click at [495, 114] on button "Reset this form" at bounding box center [505, 116] width 79 height 19
select select
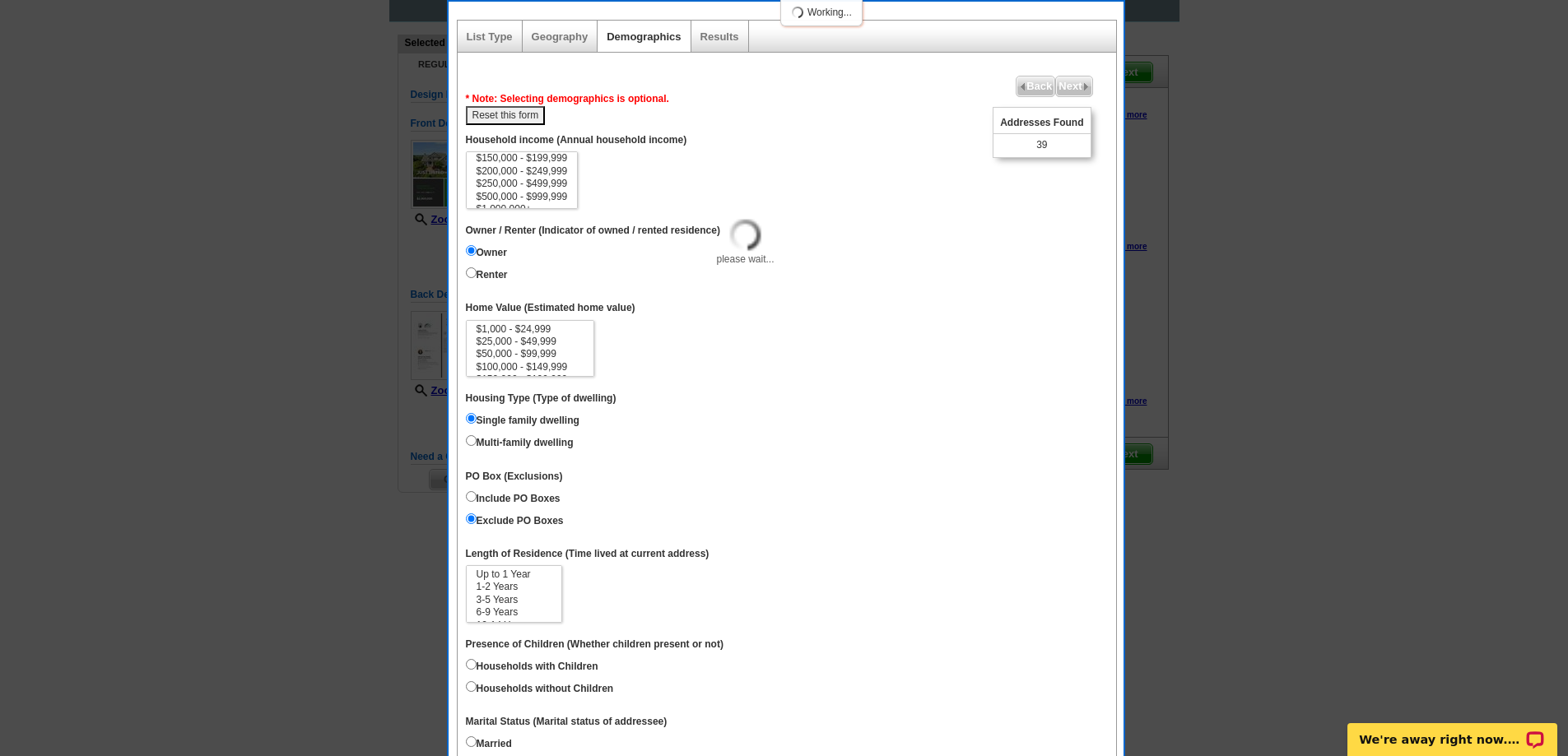
select select
click at [468, 251] on input "Owner" at bounding box center [471, 251] width 10 height 10
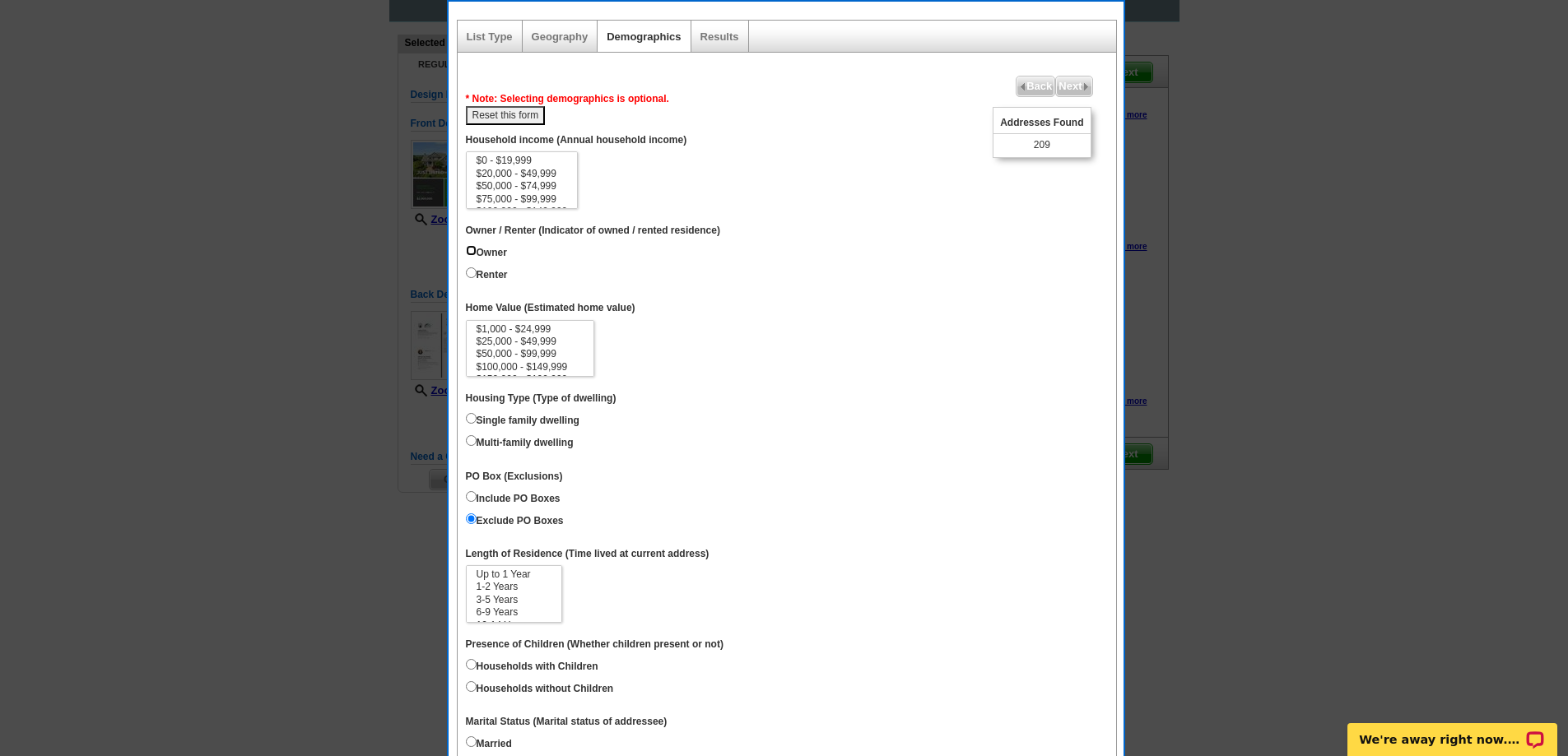
radio input "true"
click at [469, 251] on input "Owner" at bounding box center [471, 251] width 10 height 10
click at [473, 419] on input "Single family dwelling" at bounding box center [471, 418] width 10 height 10
radio input "true"
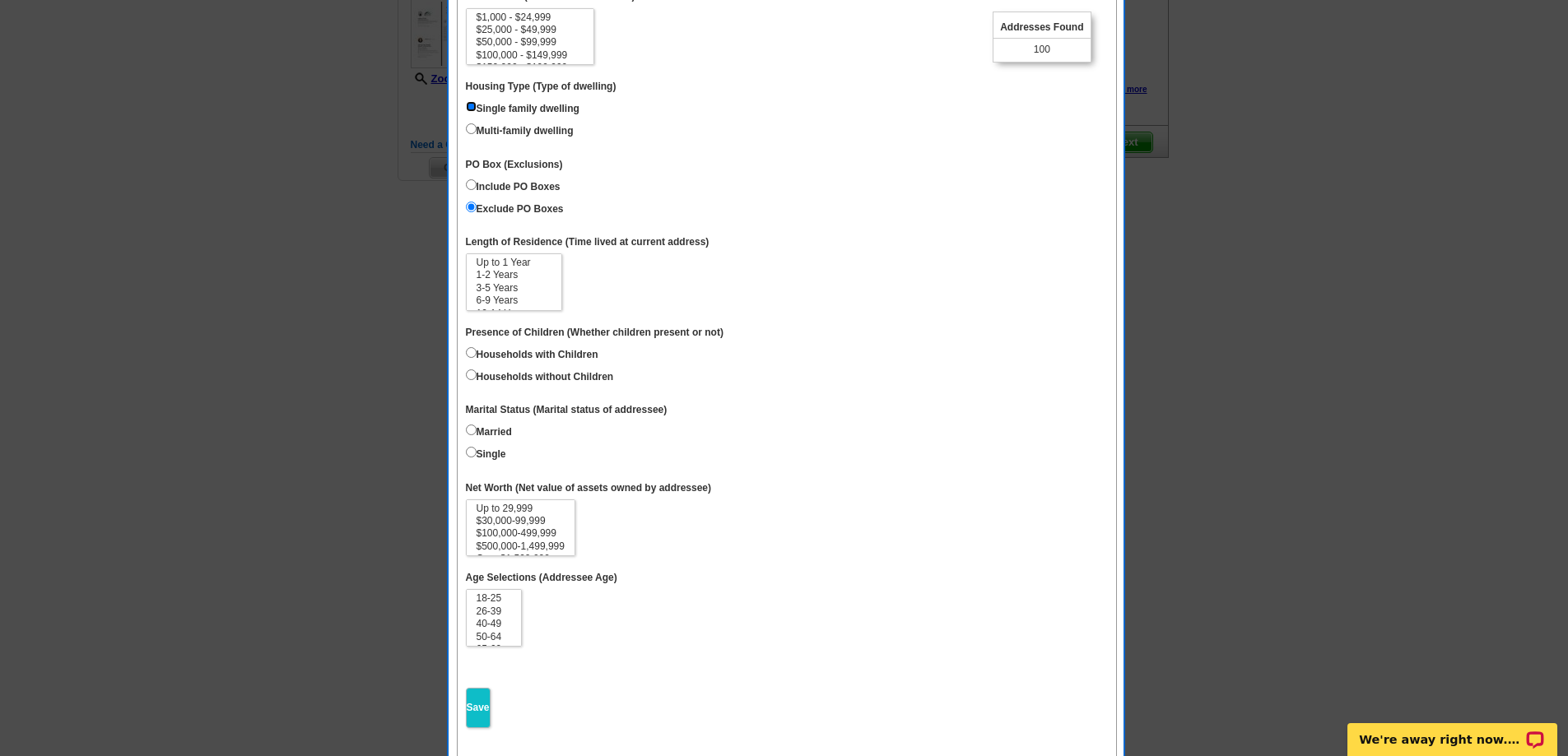
scroll to position [411, 0]
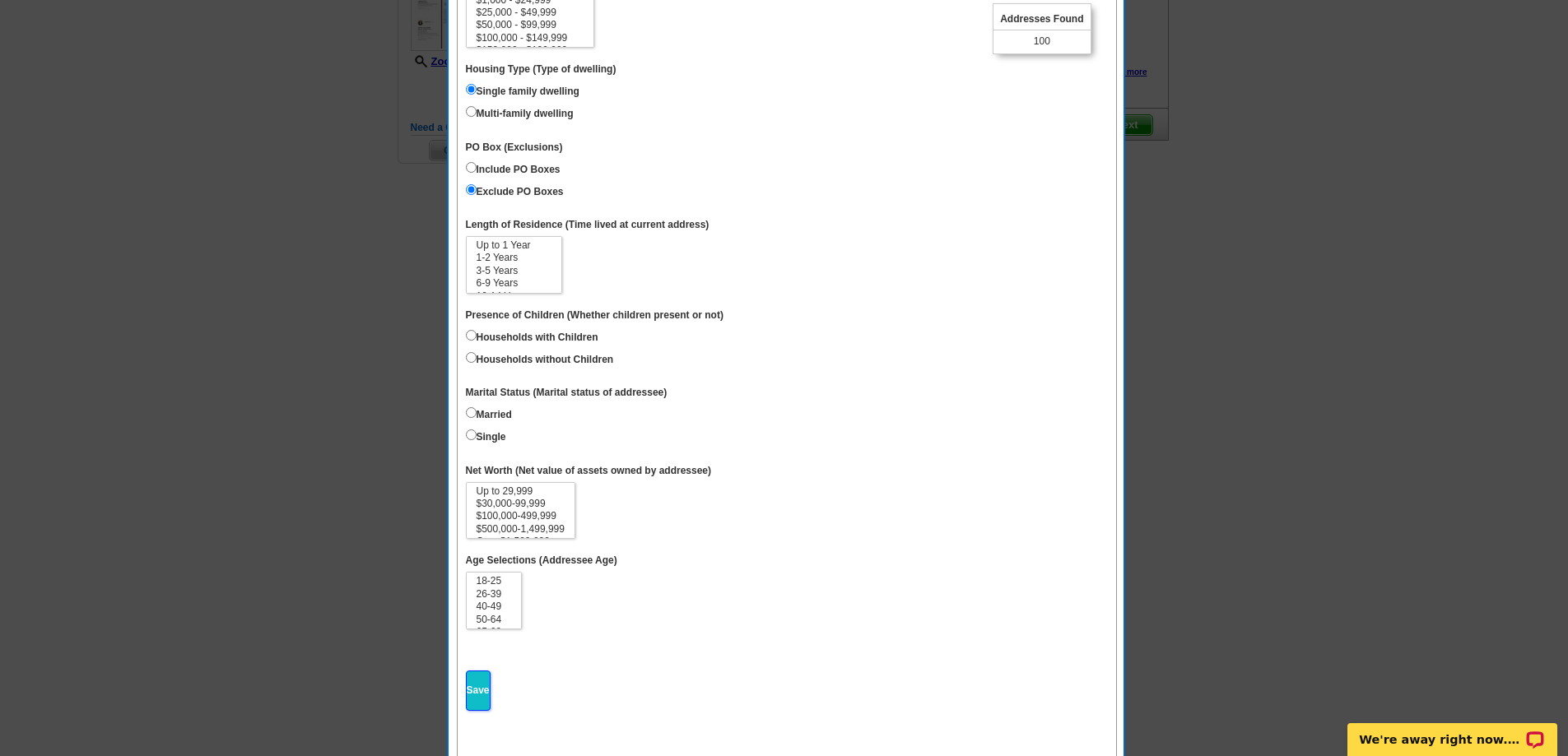
click at [485, 691] on input "Save" at bounding box center [478, 691] width 24 height 40
select select
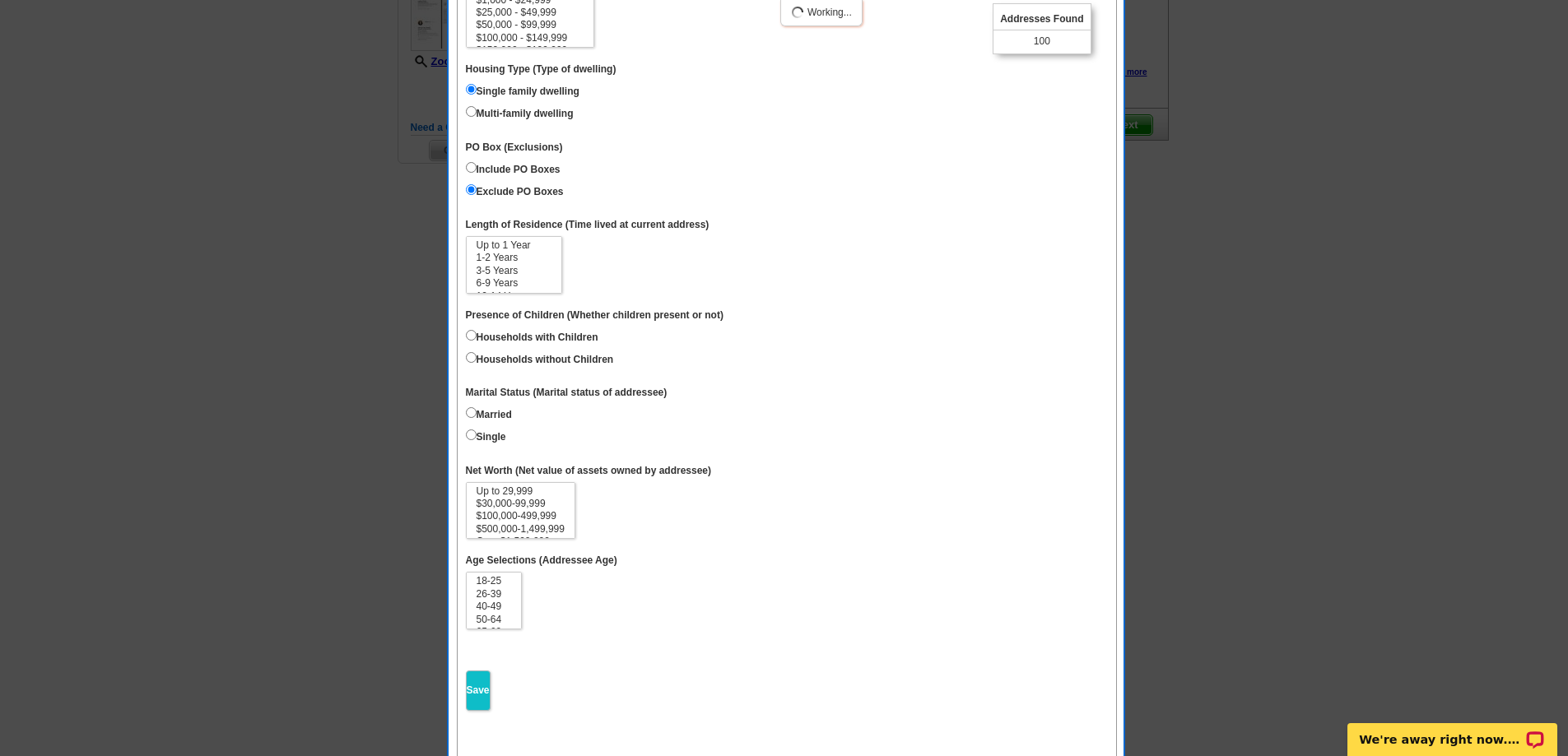
select select
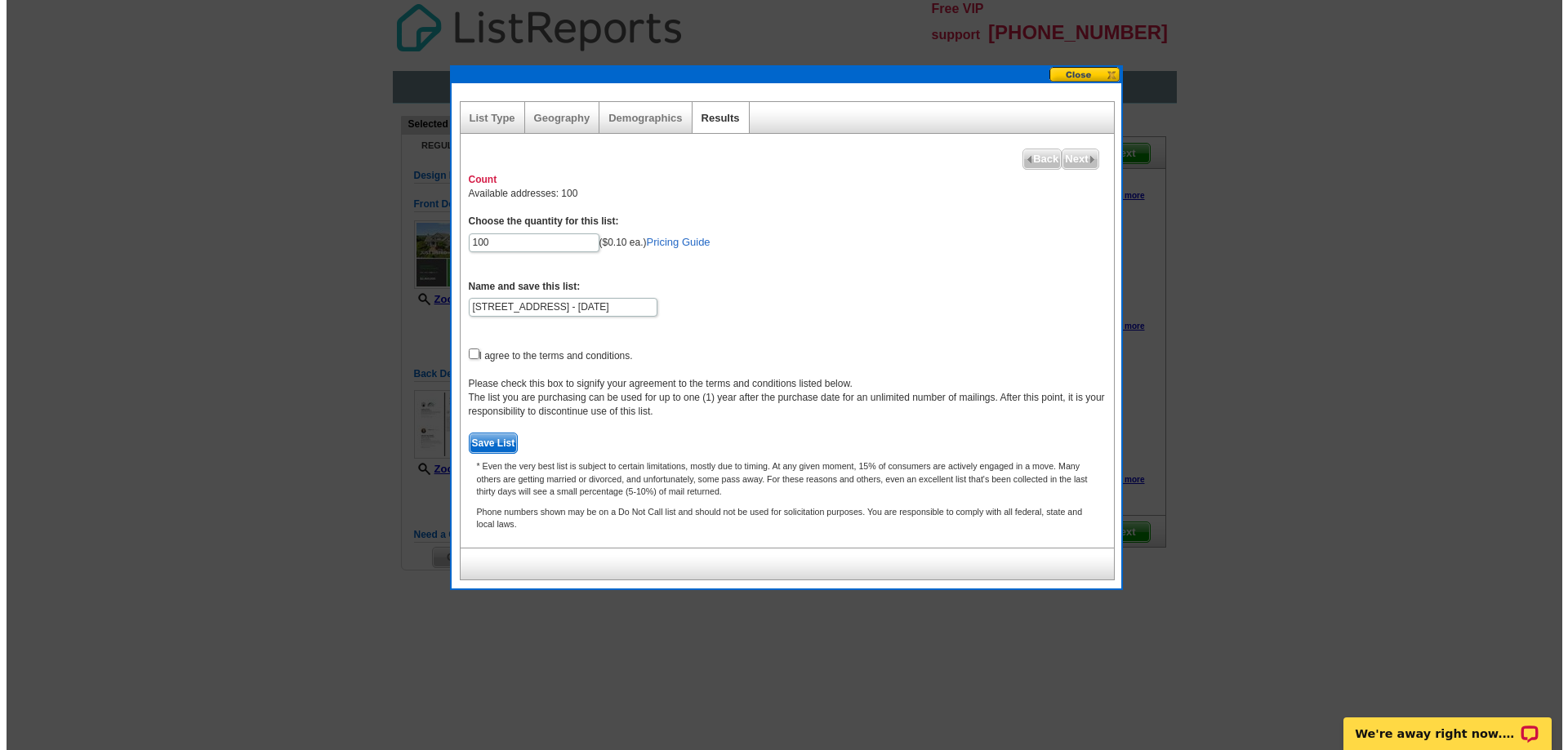
scroll to position [0, 0]
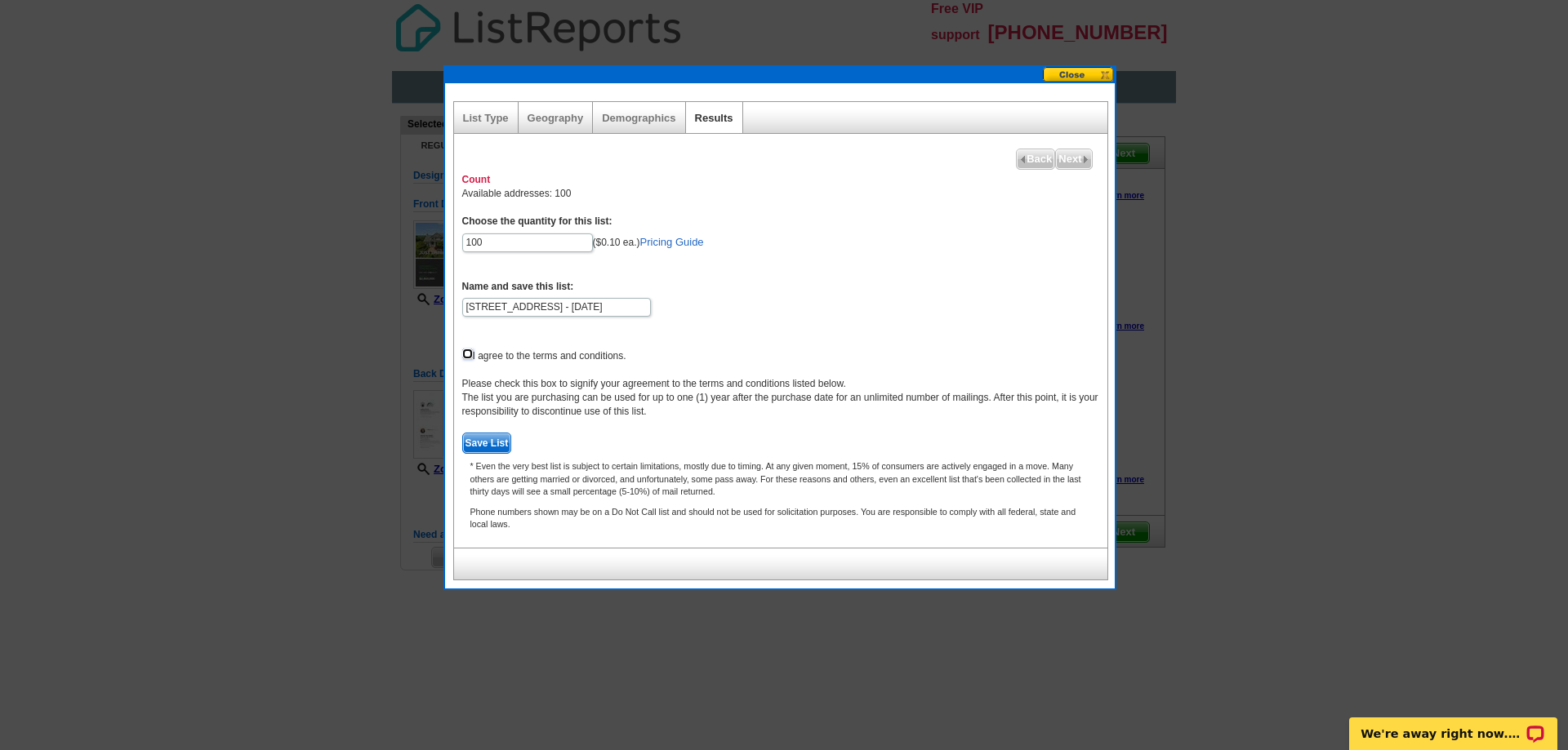
click at [469, 359] on input "checkbox" at bounding box center [467, 353] width 10 height 10
checkbox input "true"
click at [477, 445] on span "Save List" at bounding box center [487, 443] width 49 height 20
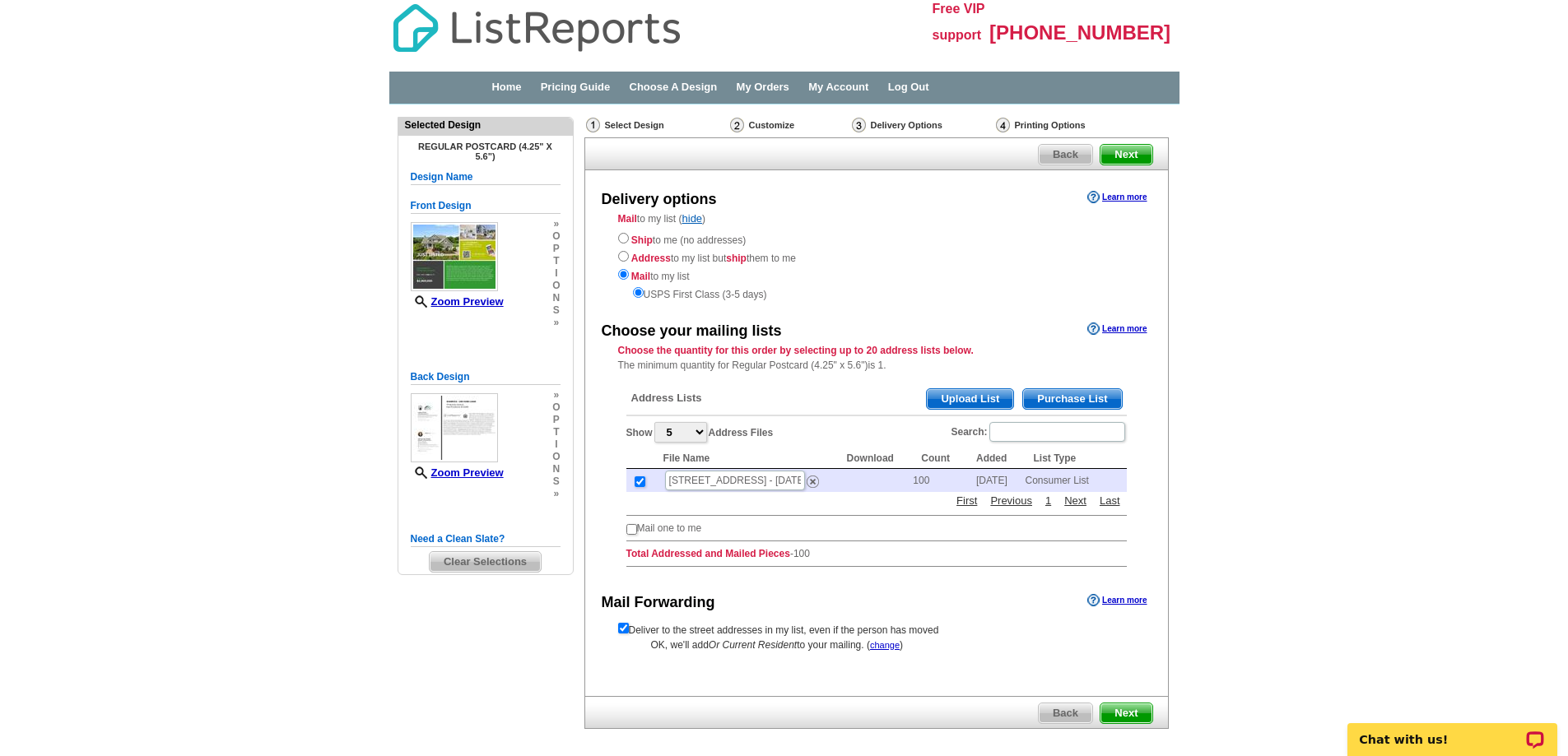
click at [1135, 718] on span "Next" at bounding box center [1126, 713] width 51 height 20
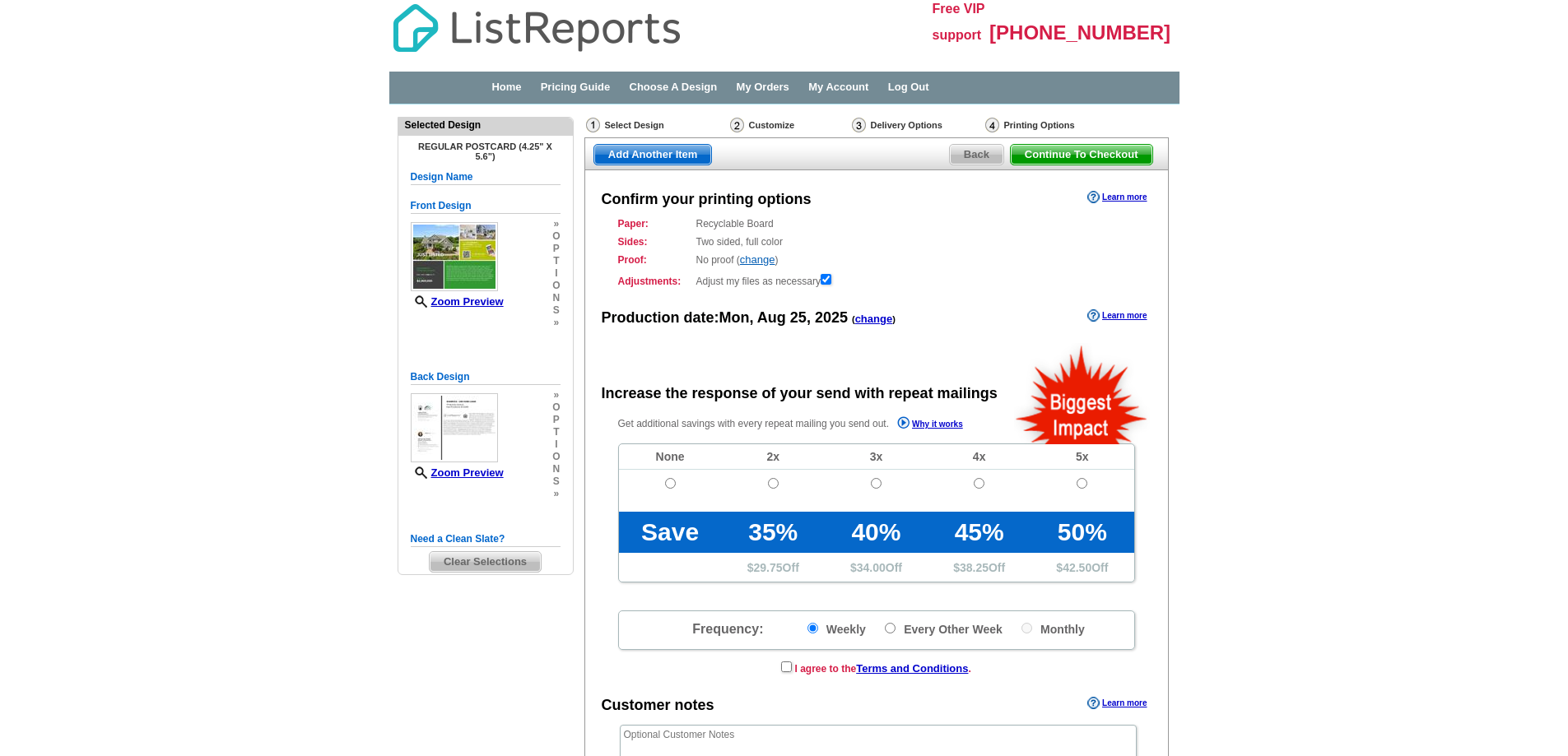
radio input "false"
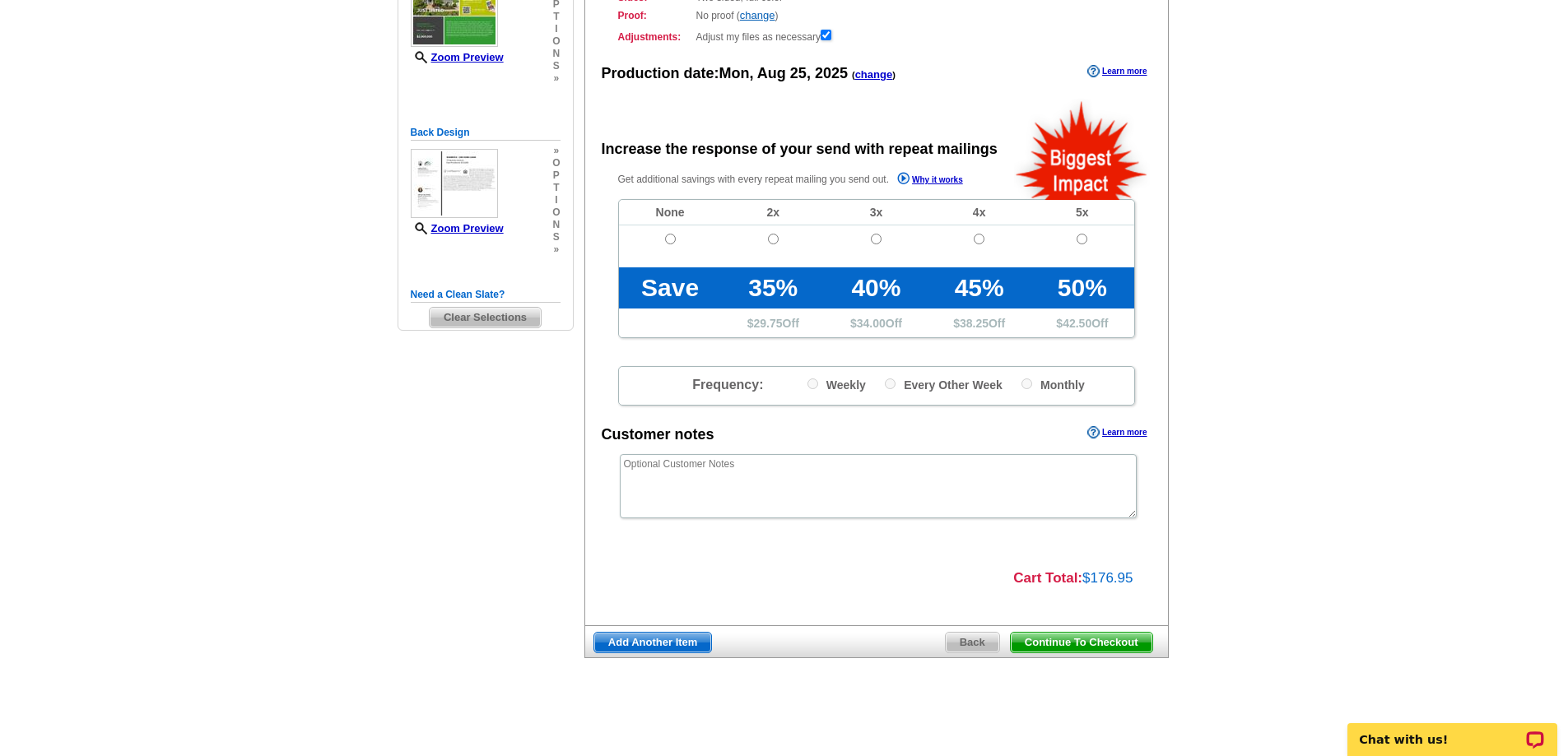
scroll to position [162, 0]
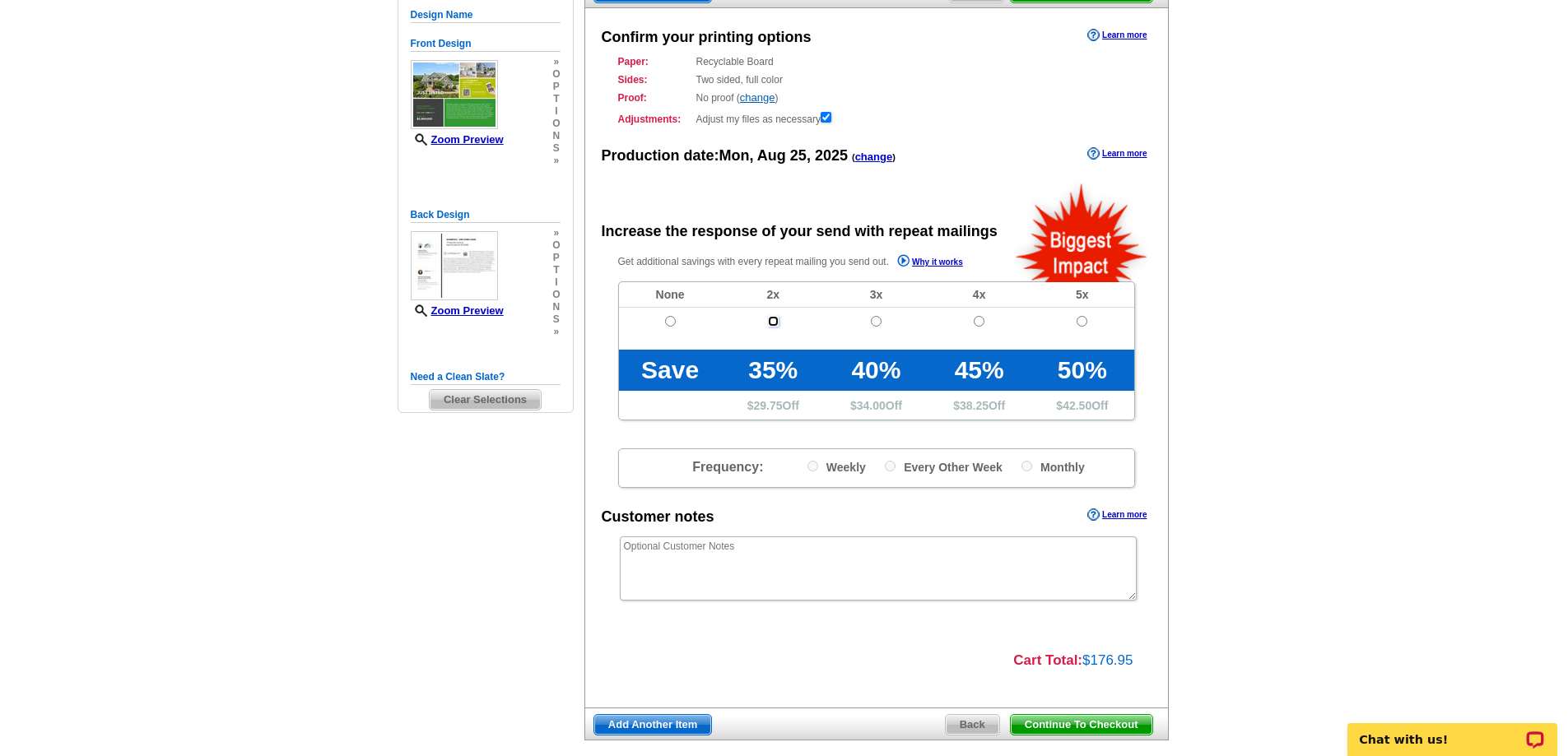
click at [771, 325] on input "radio" at bounding box center [773, 321] width 10 height 10
radio input "true"
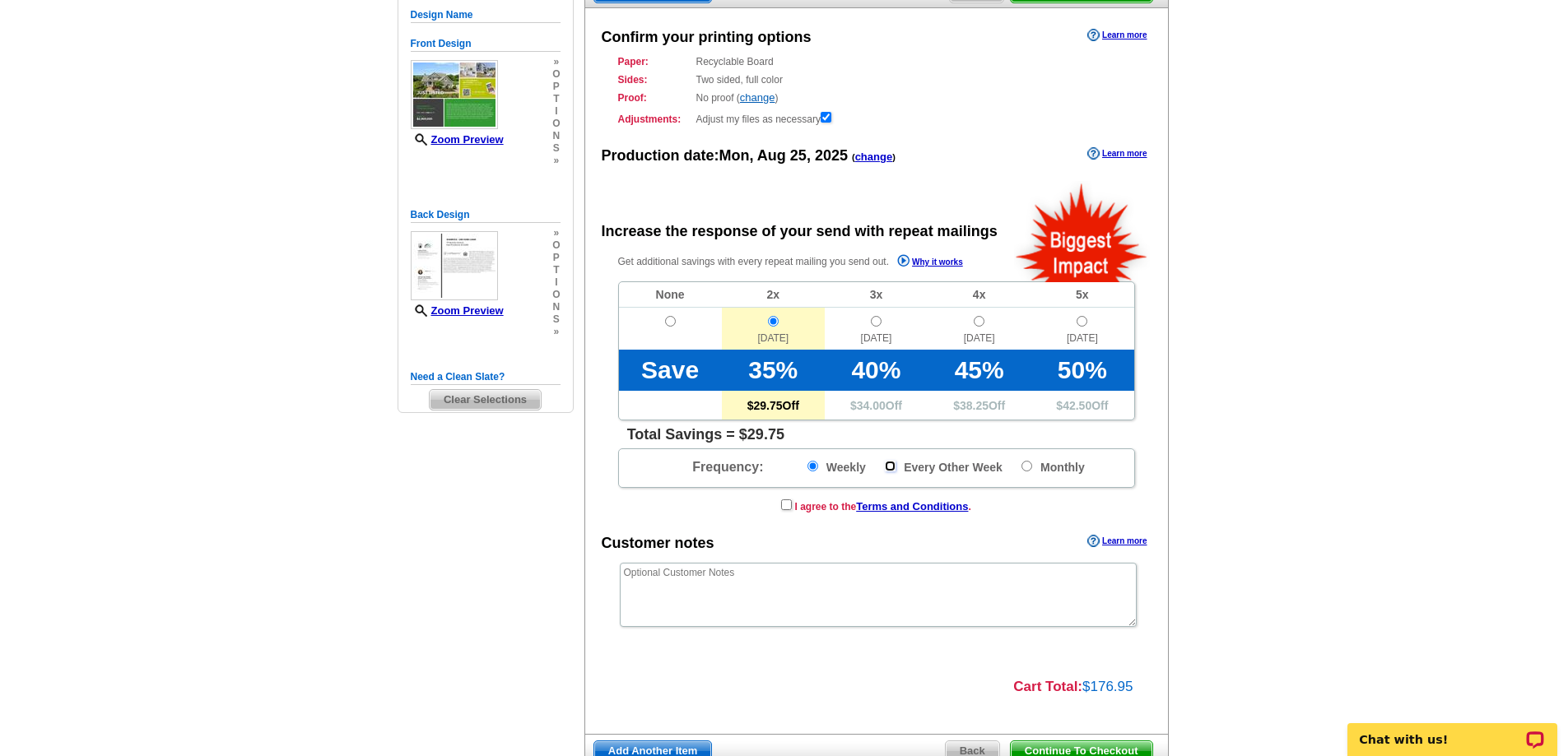
click at [887, 469] on input "Every Other Week" at bounding box center [890, 466] width 10 height 10
radio input "true"
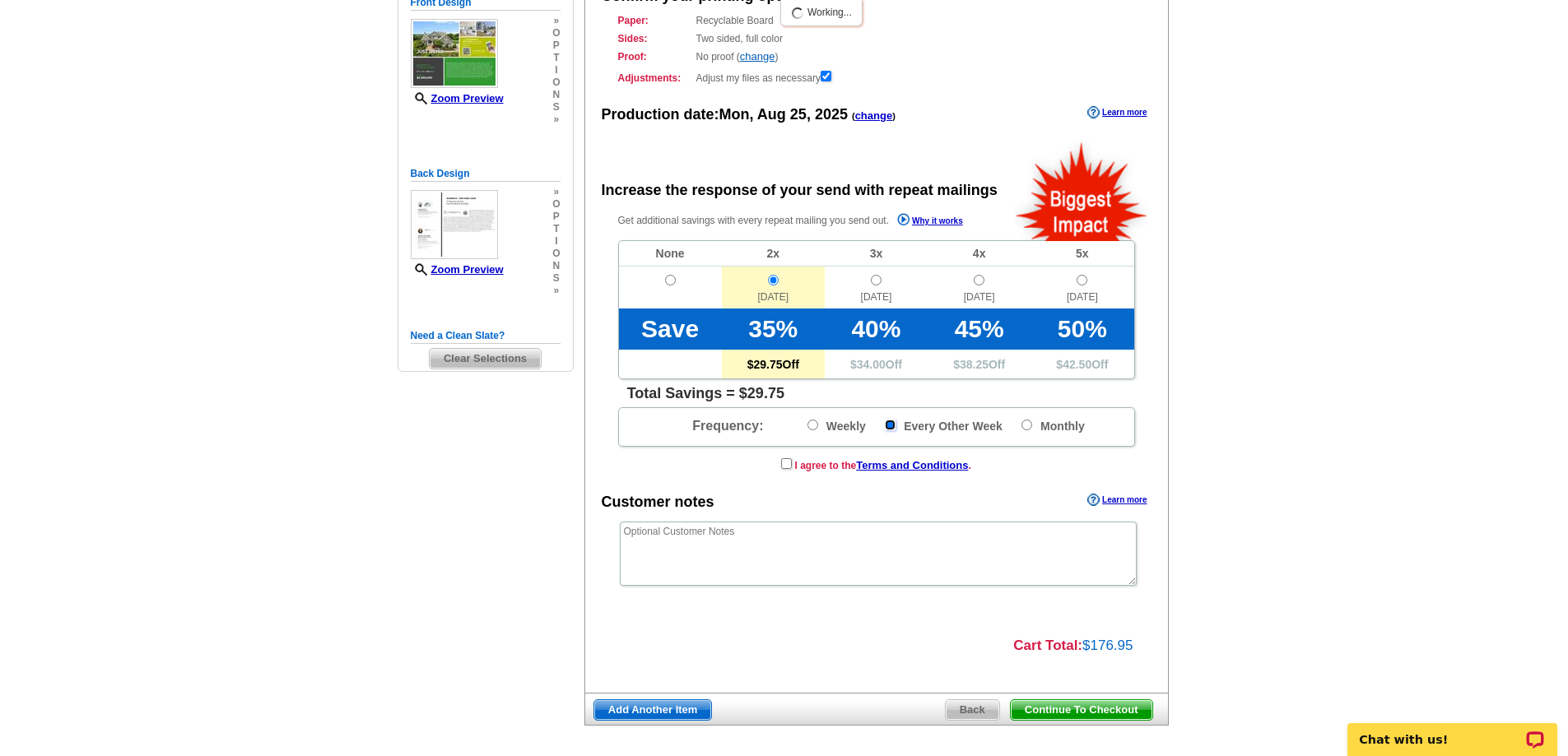
scroll to position [244, 0]
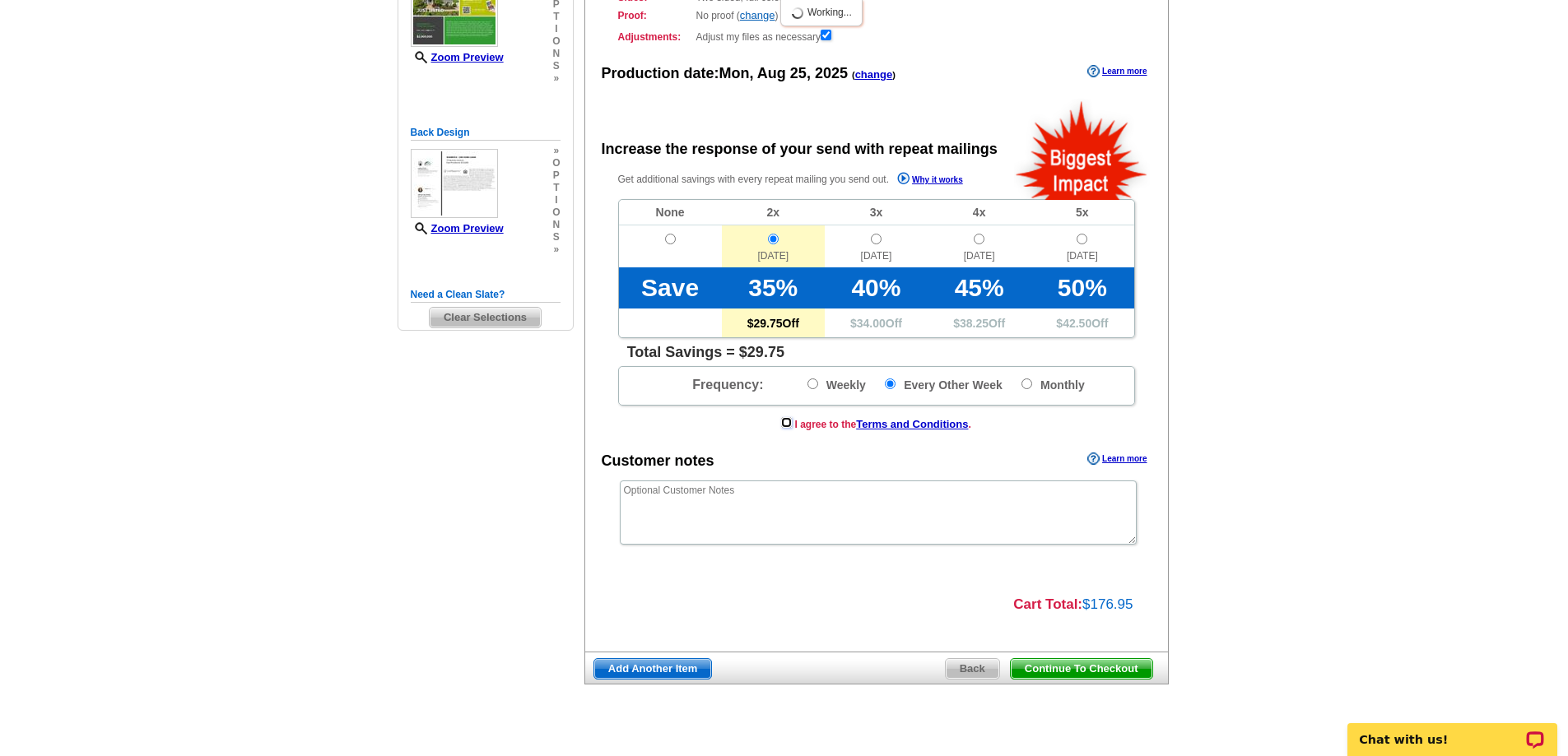
click at [787, 426] on input "checkbox" at bounding box center [786, 423] width 10 height 10
checkbox input "true"
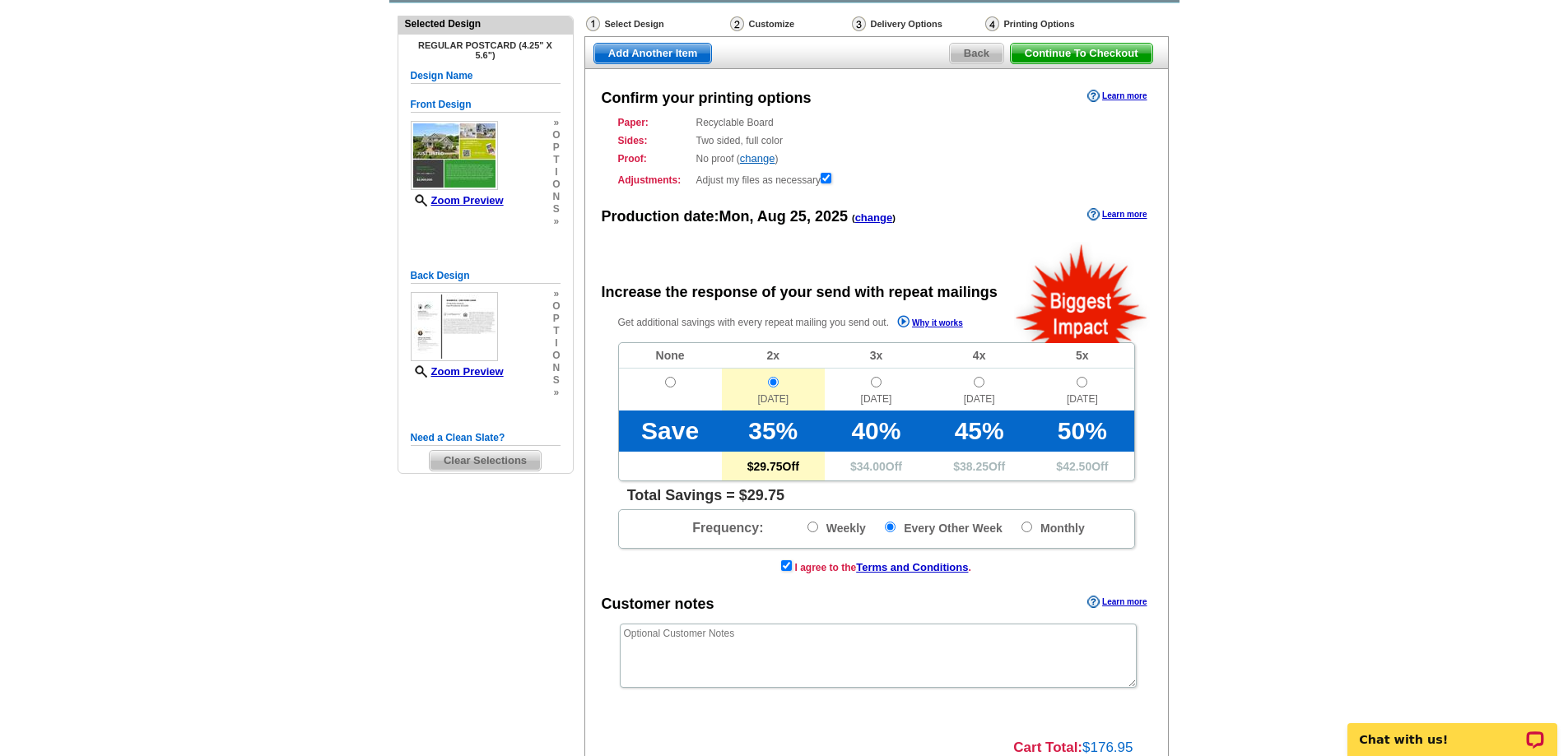
scroll to position [79, 0]
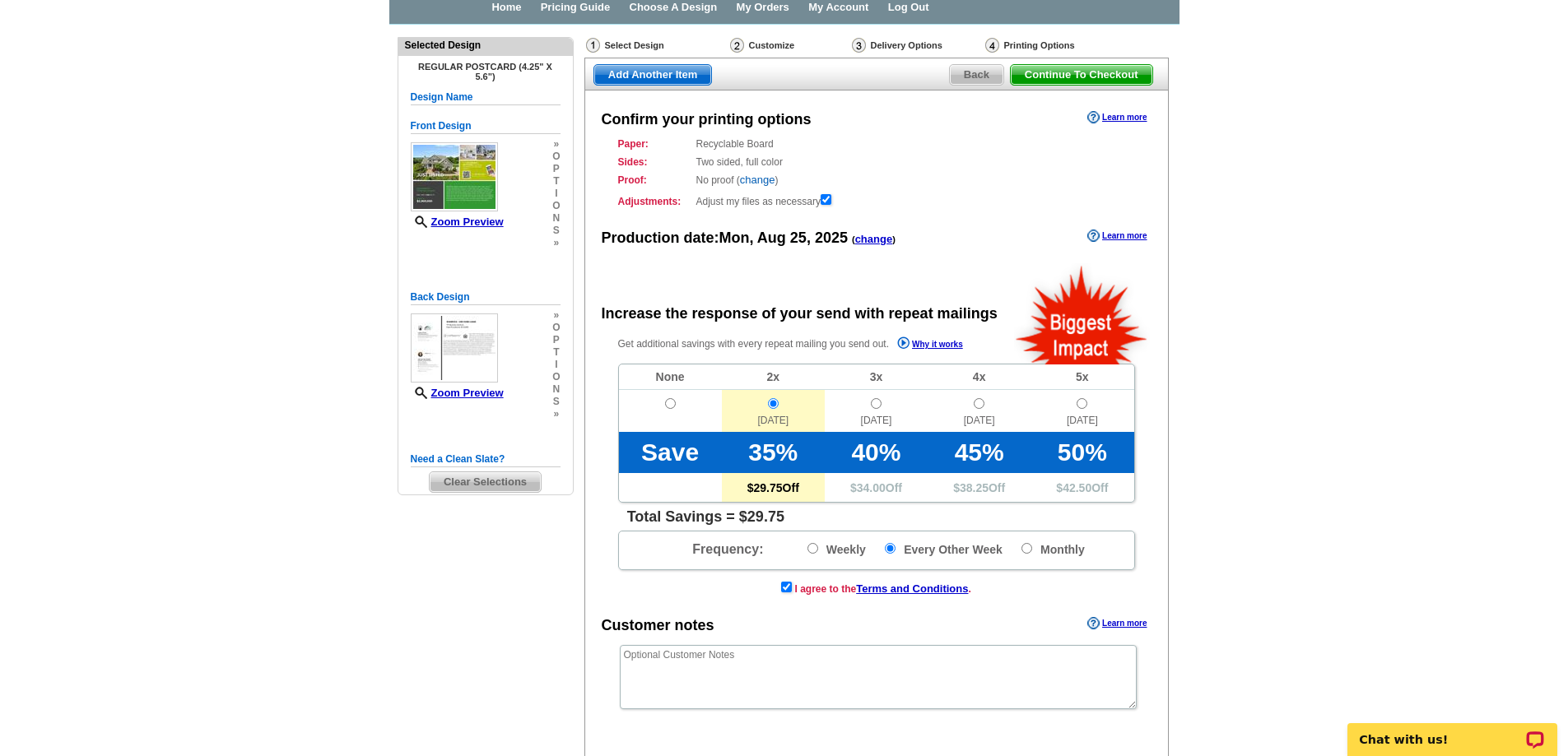
click at [763, 182] on link "change" at bounding box center [757, 180] width 36 height 12
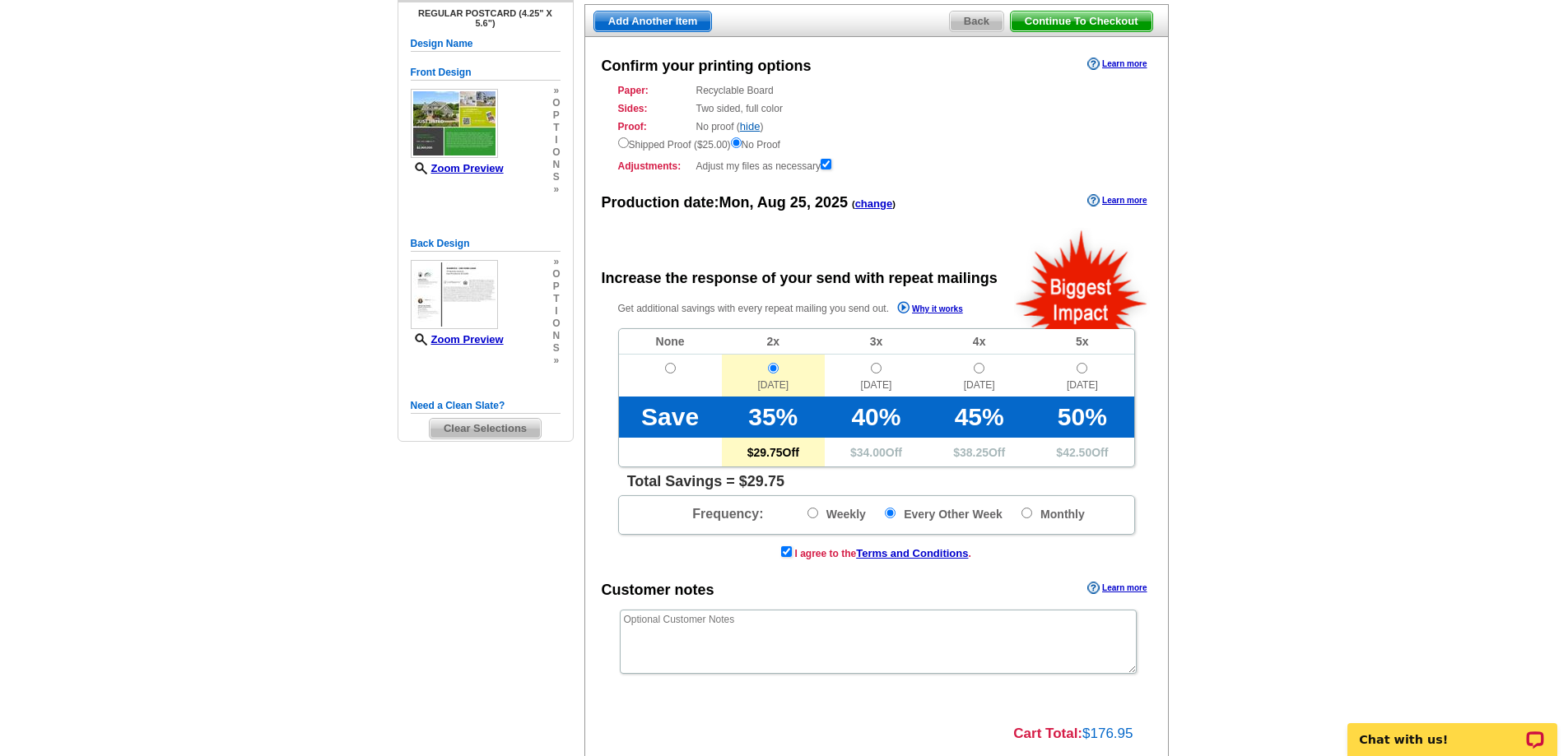
scroll to position [162, 0]
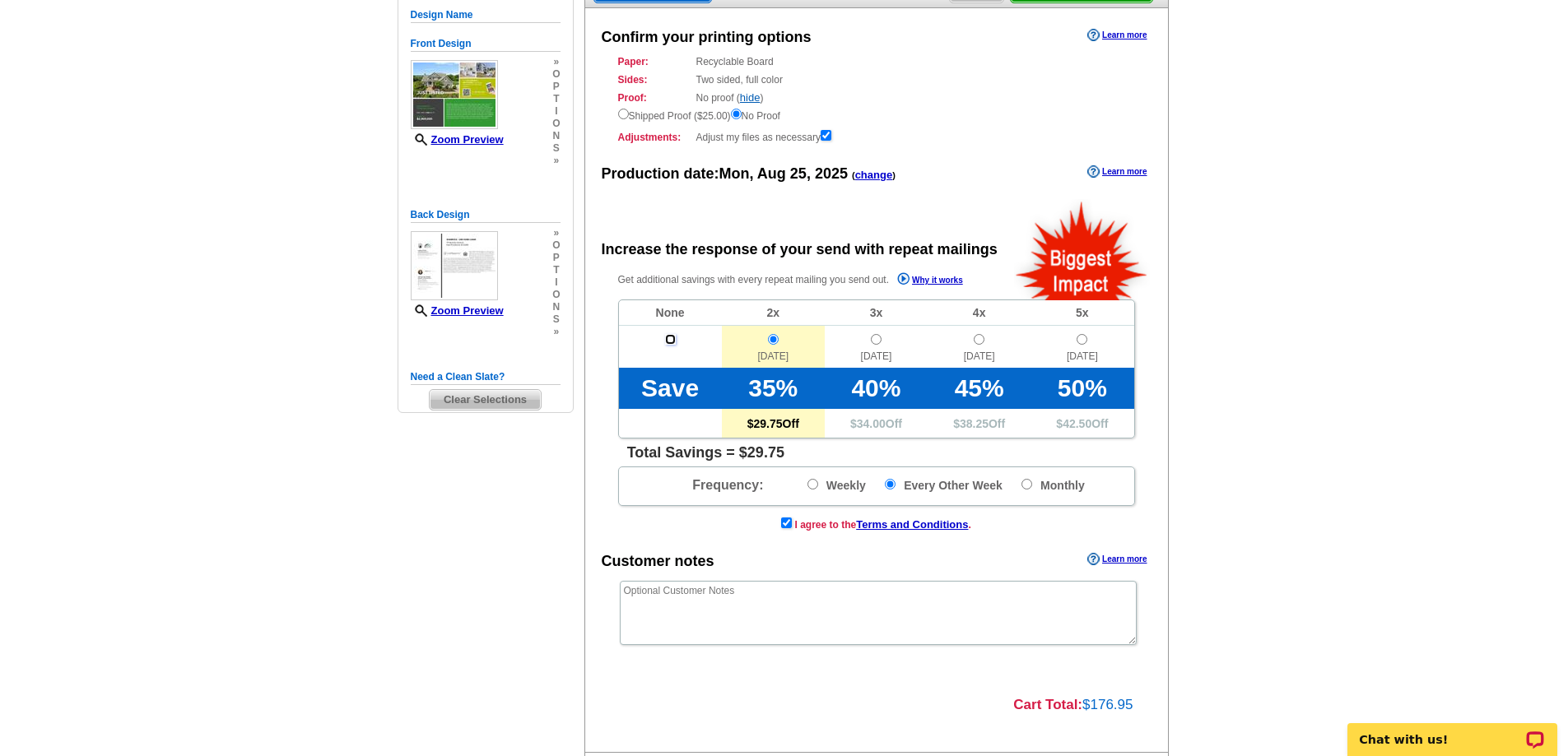
click at [669, 340] on input "radio" at bounding box center [670, 340] width 10 height 10
radio input "true"
radio input "false"
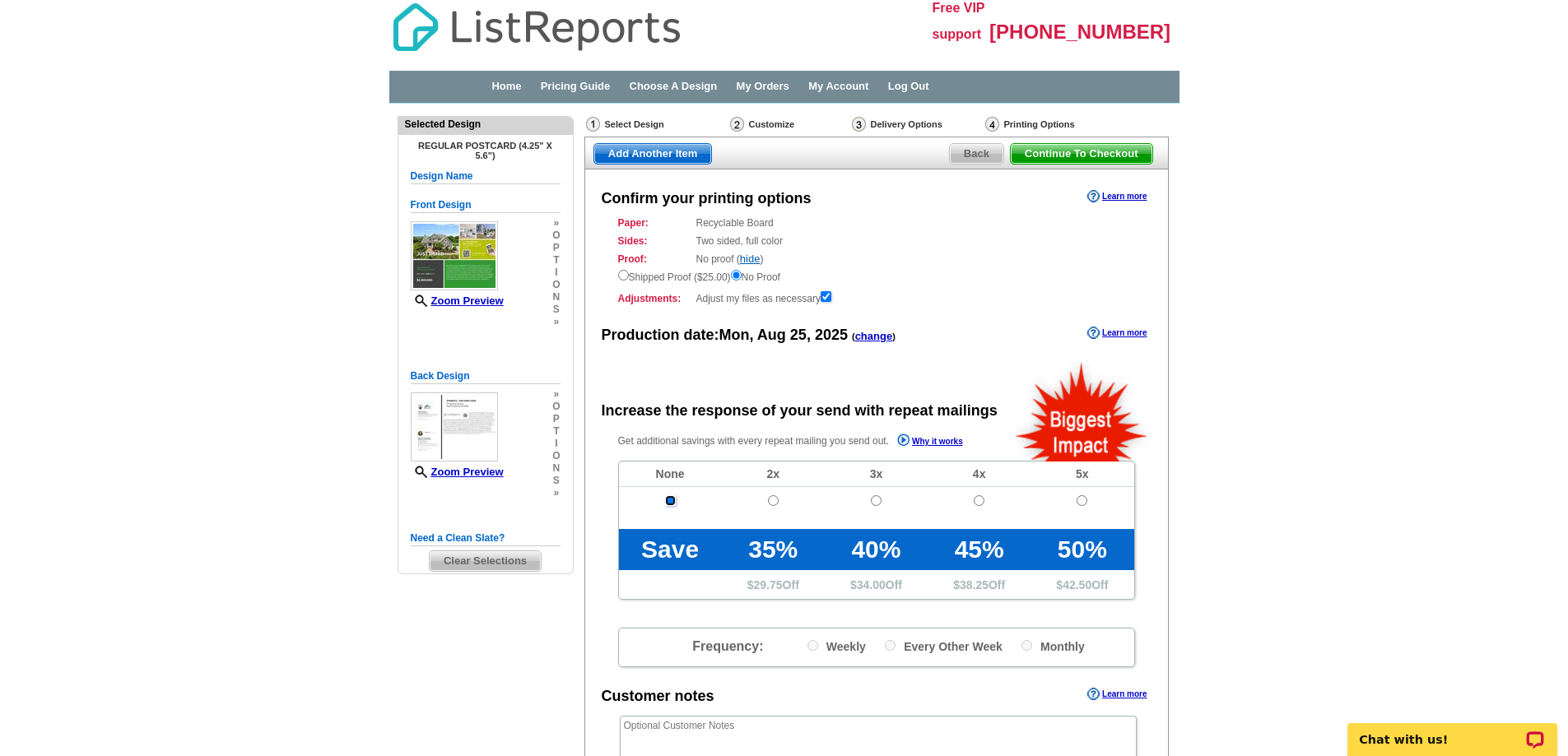
scroll to position [0, 0]
click at [1084, 148] on span "Continue To Checkout" at bounding box center [1081, 155] width 142 height 20
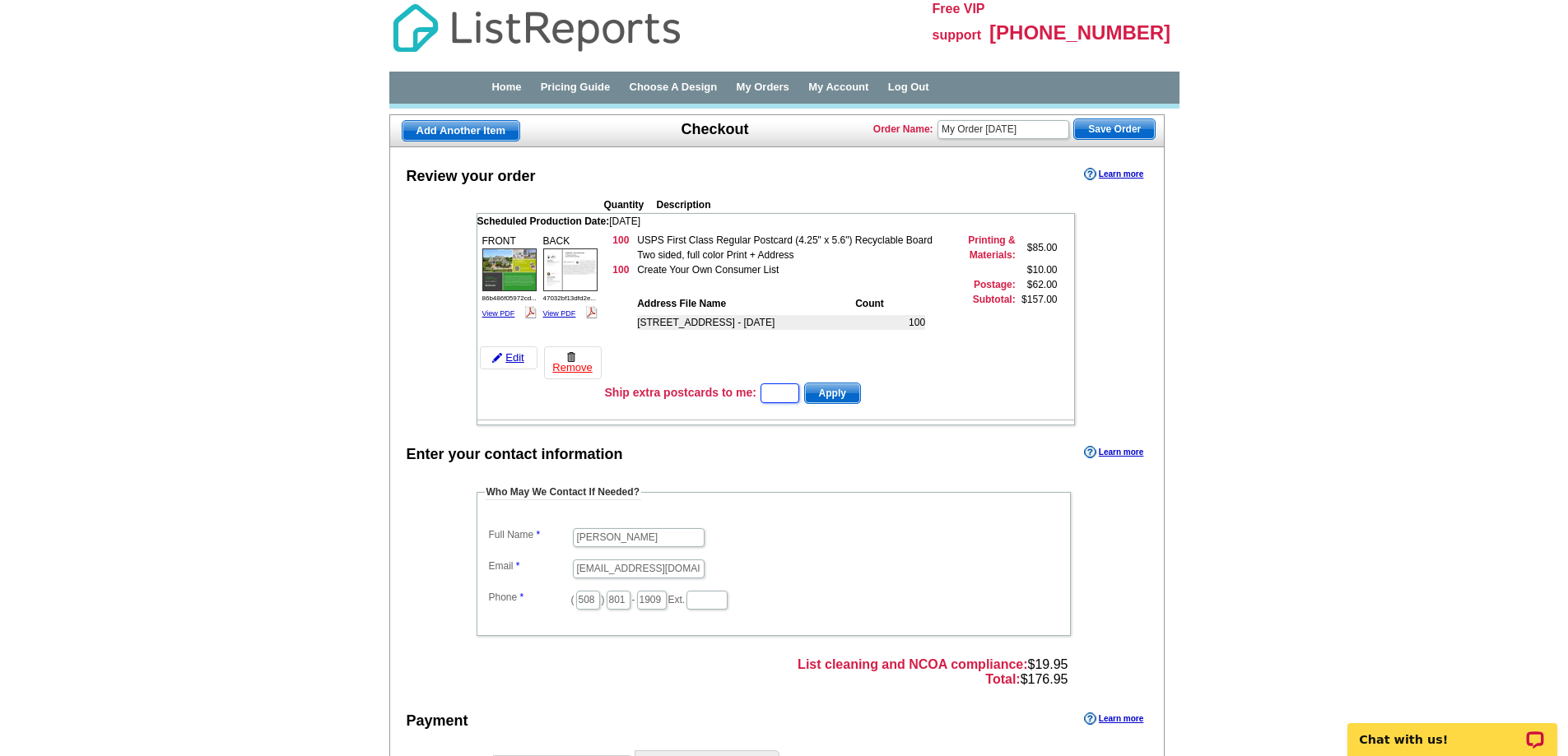
click at [781, 388] on input "text" at bounding box center [780, 393] width 38 height 20
click at [832, 393] on span "Apply" at bounding box center [832, 393] width 55 height 20
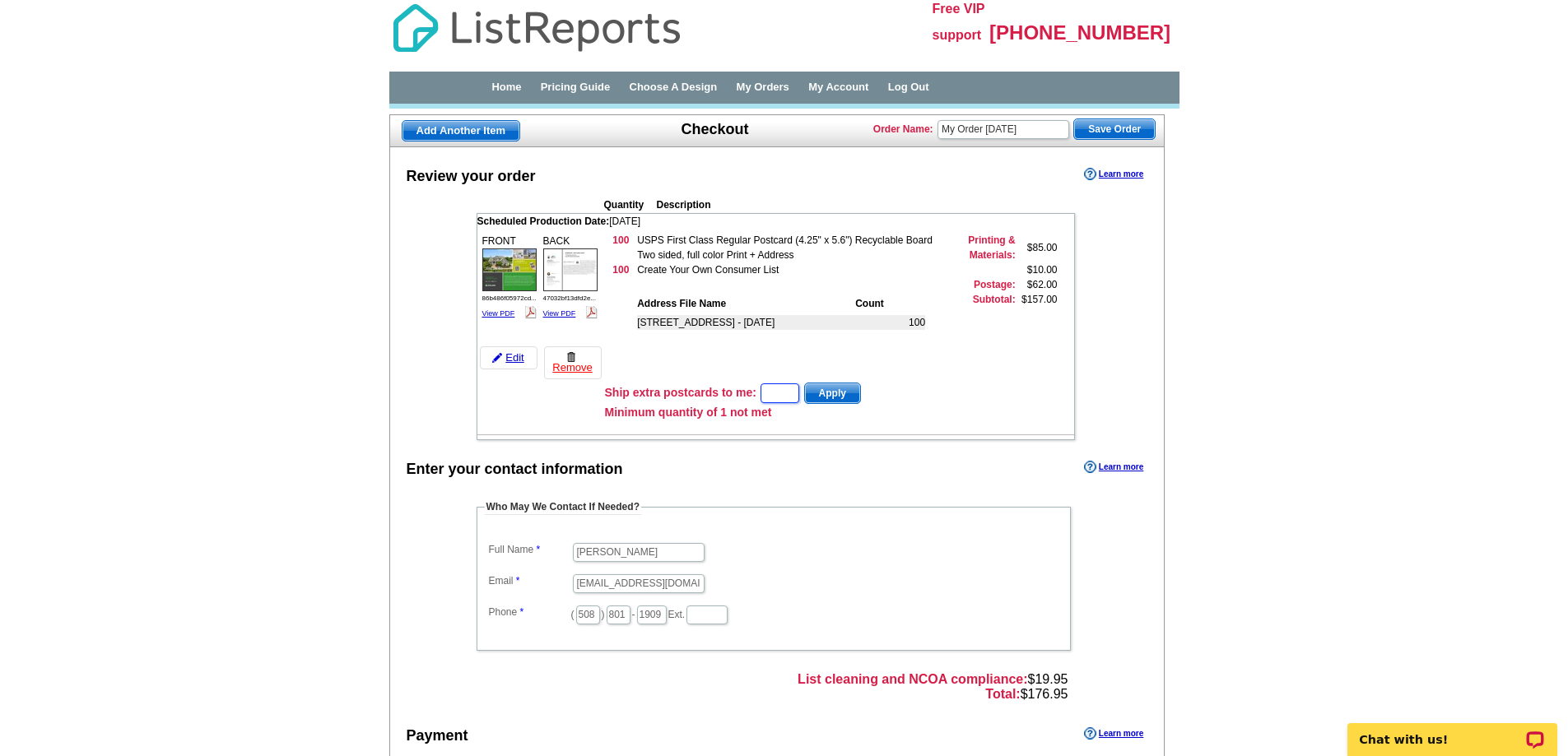
click at [784, 394] on input "text" at bounding box center [780, 393] width 38 height 20
type input "1"
click at [841, 390] on span "Apply" at bounding box center [832, 393] width 55 height 20
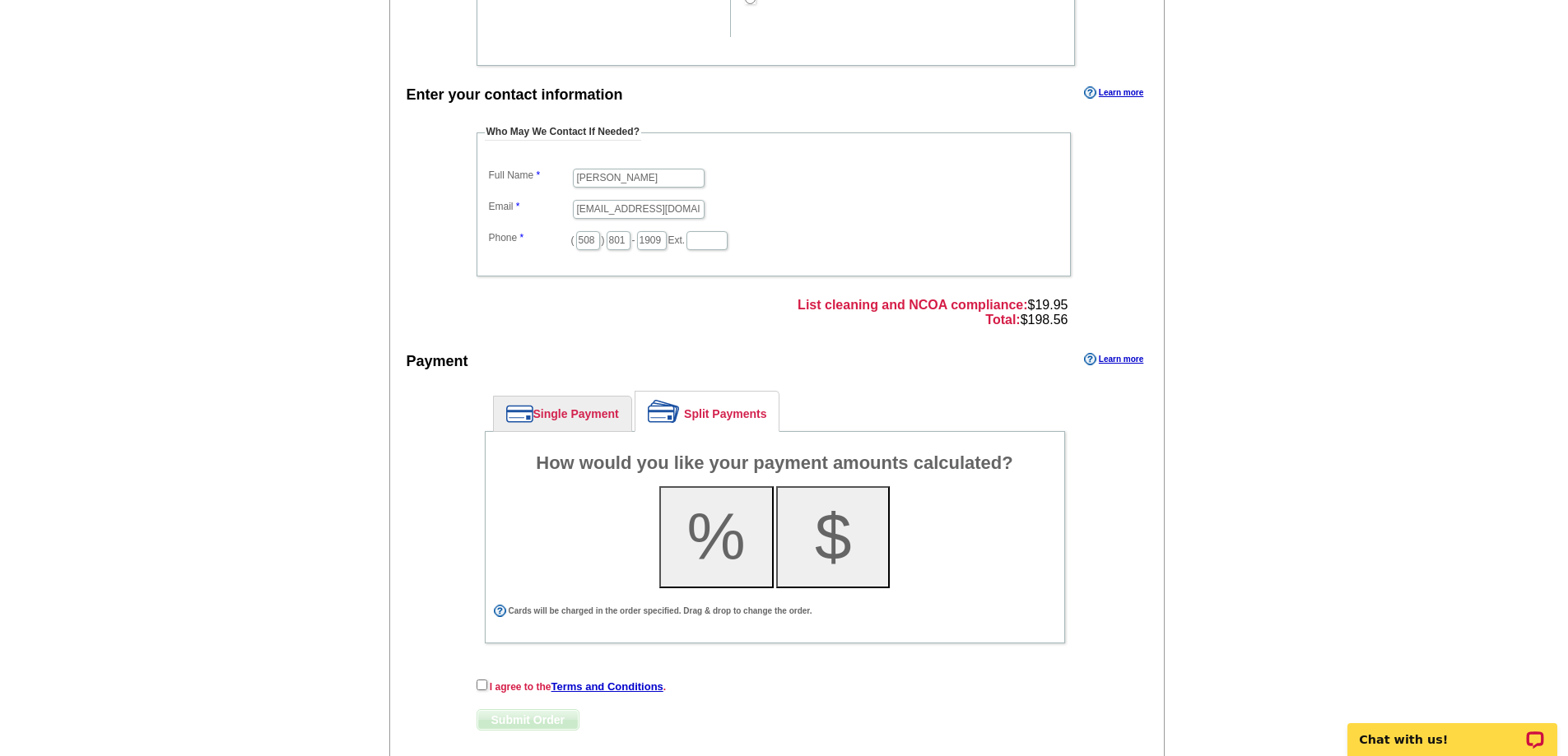
scroll to position [822, 0]
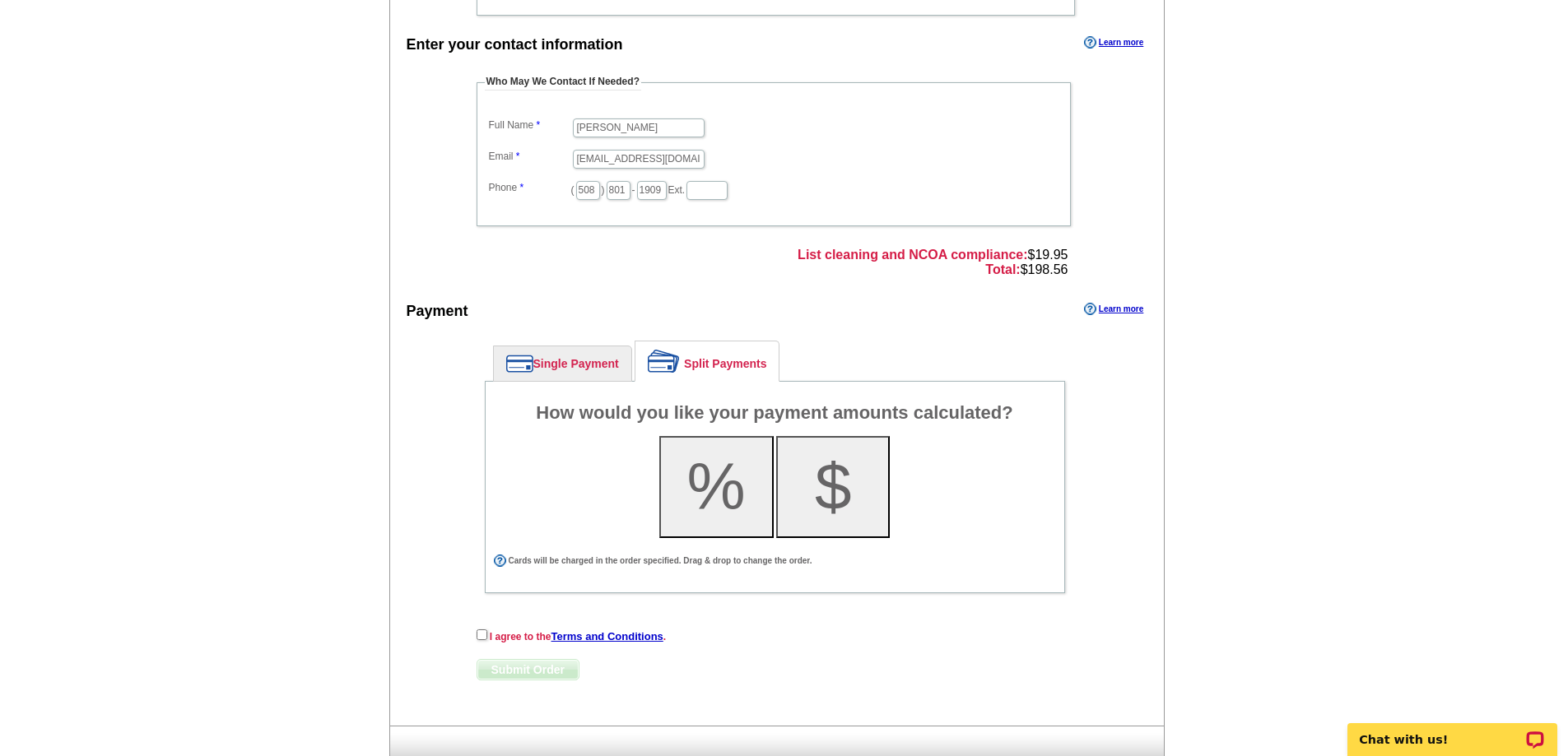
click at [546, 367] on link "Single Payment" at bounding box center [562, 364] width 137 height 35
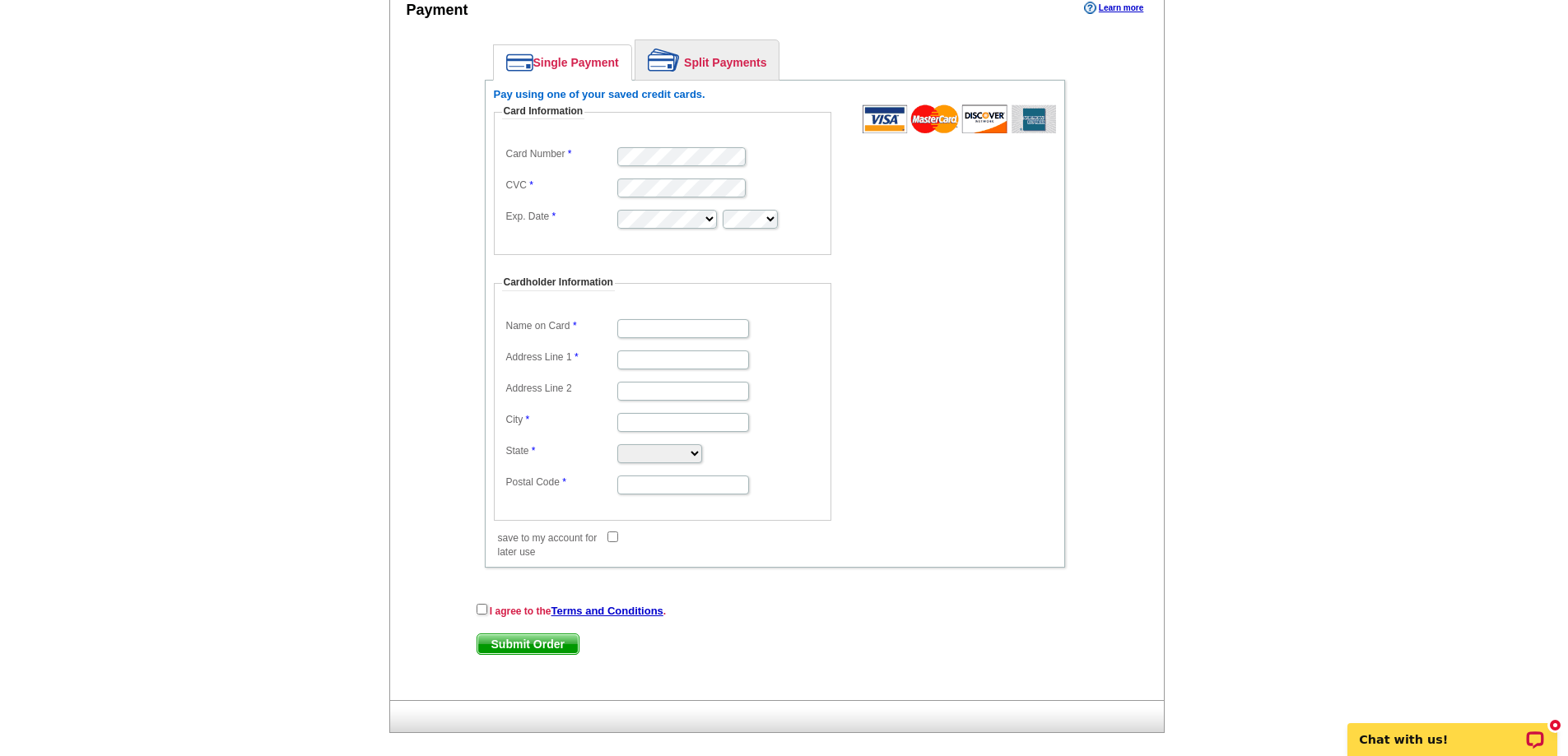
scroll to position [1144, 0]
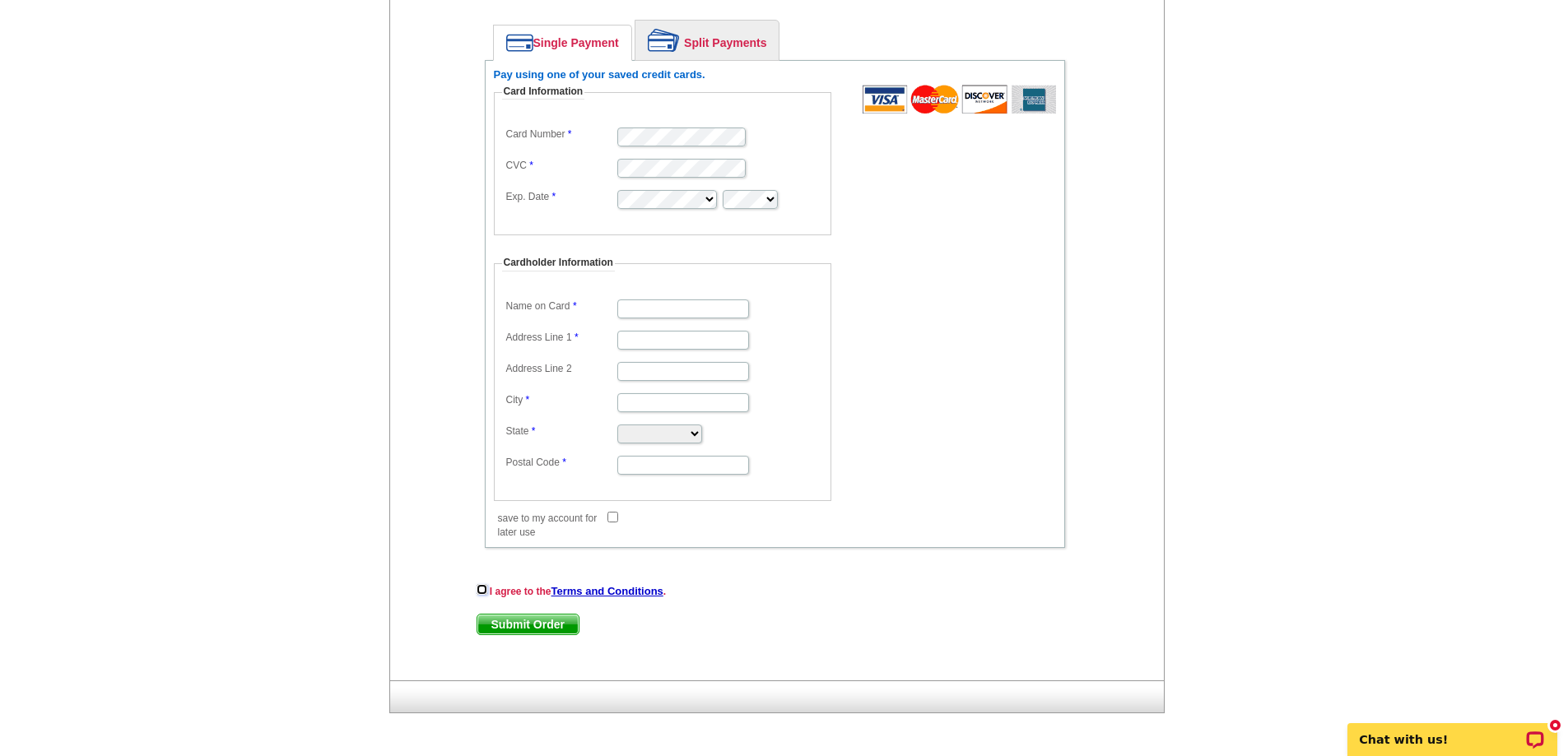
click at [480, 588] on input "checkbox" at bounding box center [482, 589] width 10 height 10
checkbox input "true"
click at [506, 615] on span "Submit Order" at bounding box center [528, 624] width 101 height 20
